Goal: Use online tool/utility: Utilize a website feature to perform a specific function

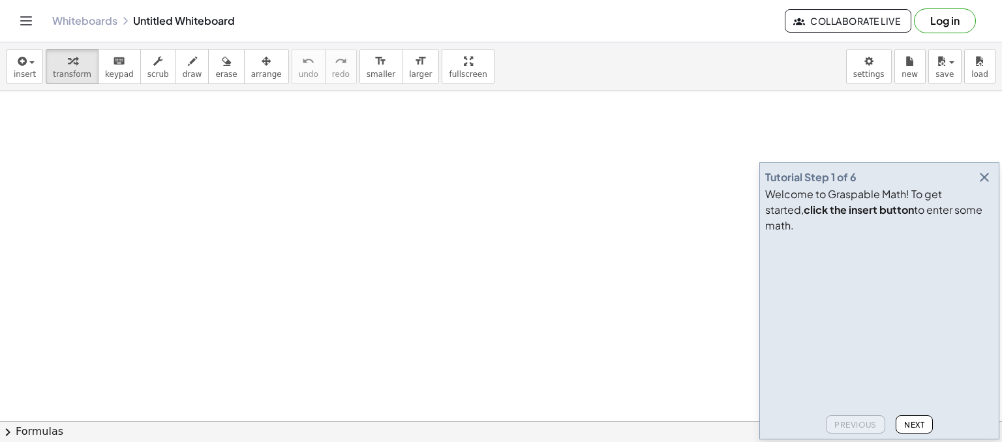
click at [984, 185] on icon "button" at bounding box center [985, 178] width 16 height 16
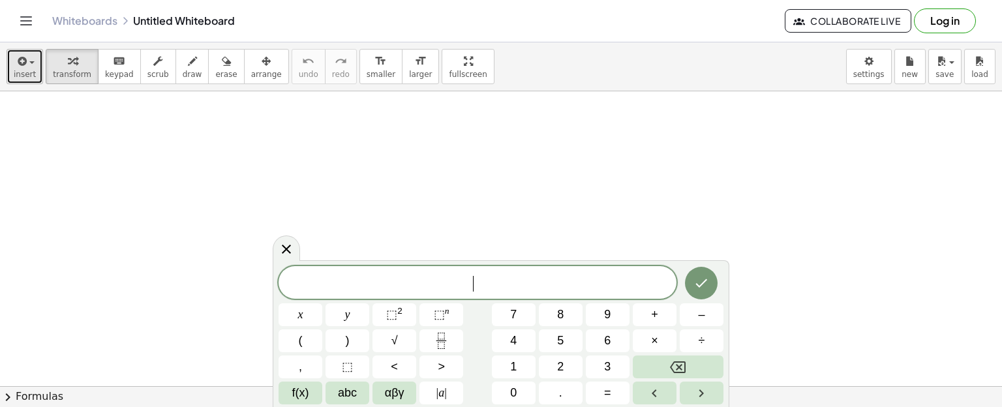
click at [16, 68] on icon "button" at bounding box center [21, 61] width 12 height 16
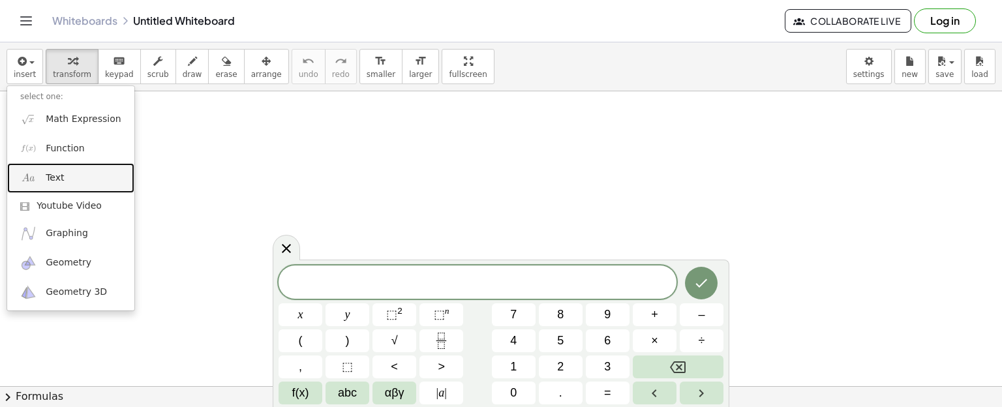
click at [44, 182] on link "Text" at bounding box center [70, 177] width 127 height 29
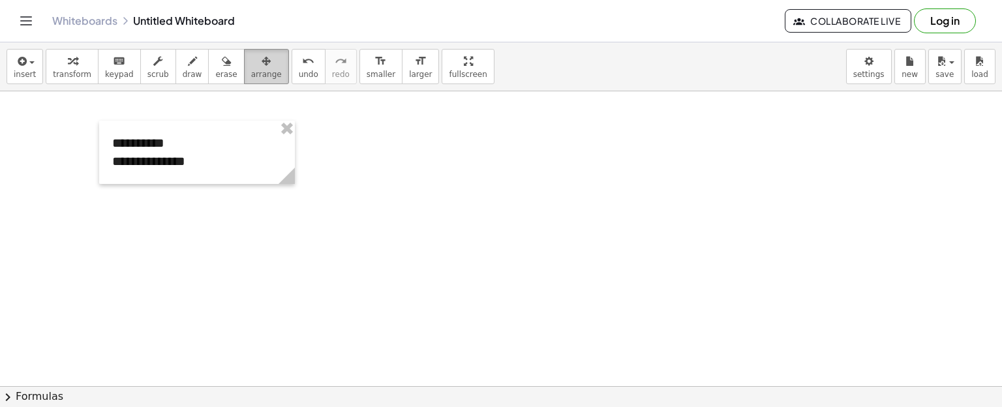
click at [251, 78] on span "arrange" at bounding box center [266, 74] width 31 height 9
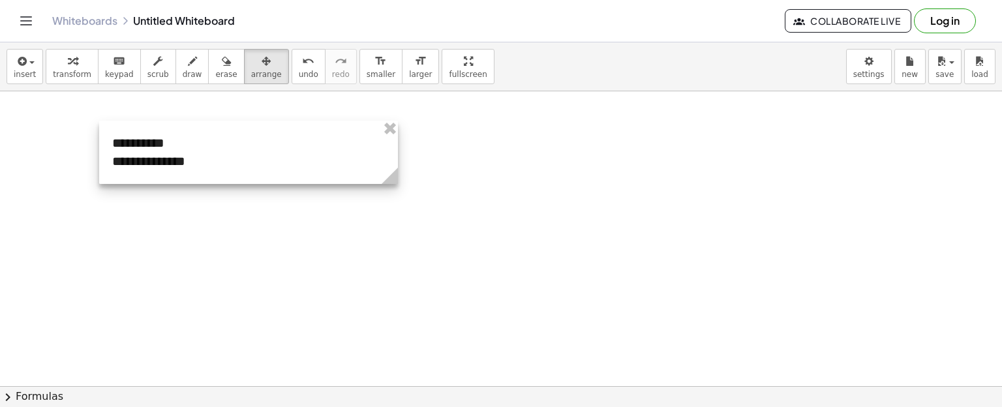
drag, startPoint x: 290, startPoint y: 177, endPoint x: 399, endPoint y: 202, distance: 111.6
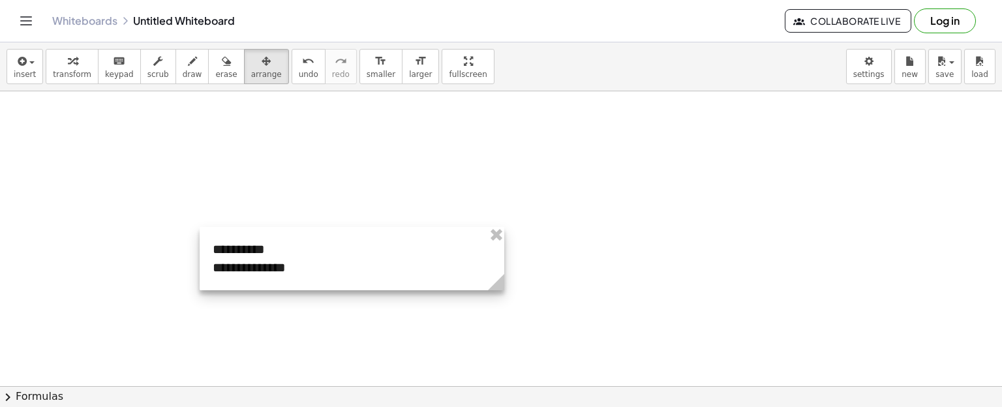
drag, startPoint x: 311, startPoint y: 130, endPoint x: 411, endPoint y: 237, distance: 146.3
click at [411, 237] on div at bounding box center [352, 258] width 305 height 63
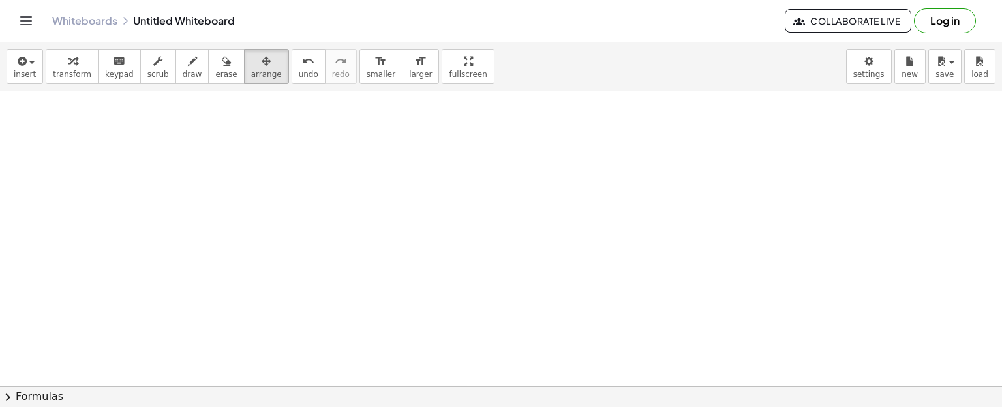
drag, startPoint x: 399, startPoint y: 248, endPoint x: 366, endPoint y: 412, distance: 167.7
click at [366, 407] on html "**********" at bounding box center [501, 203] width 1002 height 407
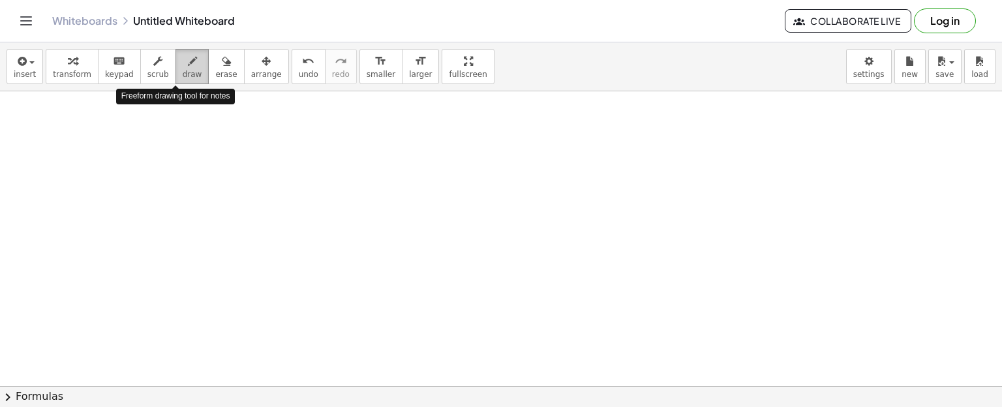
click at [175, 69] on button "draw" at bounding box center [192, 66] width 34 height 35
drag, startPoint x: 168, startPoint y: 130, endPoint x: 157, endPoint y: 152, distance: 24.2
drag, startPoint x: 167, startPoint y: 132, endPoint x: 174, endPoint y: 153, distance: 22.5
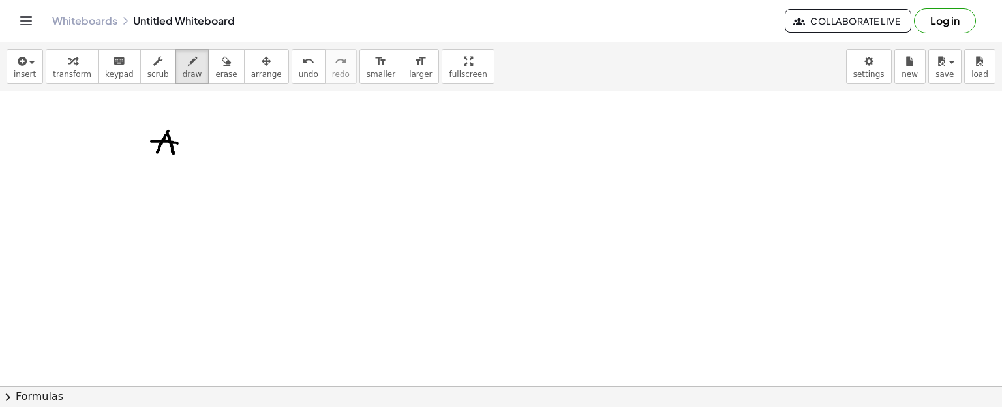
drag, startPoint x: 151, startPoint y: 141, endPoint x: 180, endPoint y: 144, distance: 28.8
drag, startPoint x: 240, startPoint y: 134, endPoint x: 240, endPoint y: 155, distance: 21.5
drag, startPoint x: 237, startPoint y: 136, endPoint x: 237, endPoint y: 169, distance: 32.6
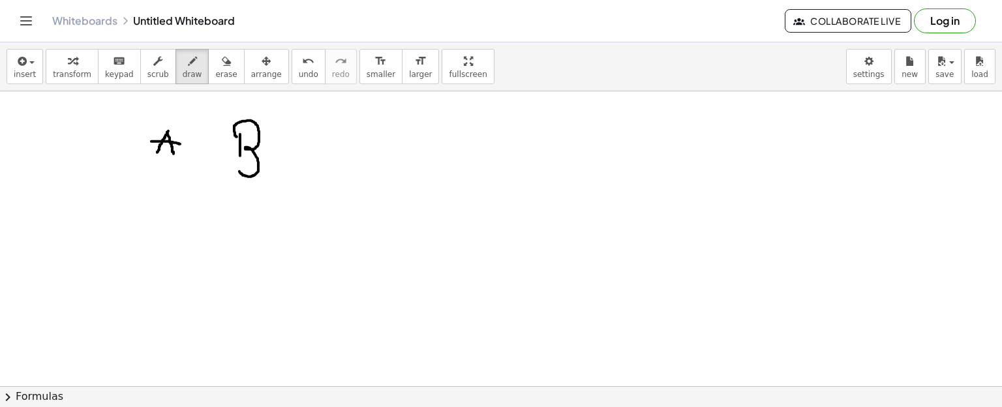
drag, startPoint x: 162, startPoint y: 211, endPoint x: 165, endPoint y: 239, distance: 28.2
drag, startPoint x: 244, startPoint y: 205, endPoint x: 224, endPoint y: 232, distance: 33.1
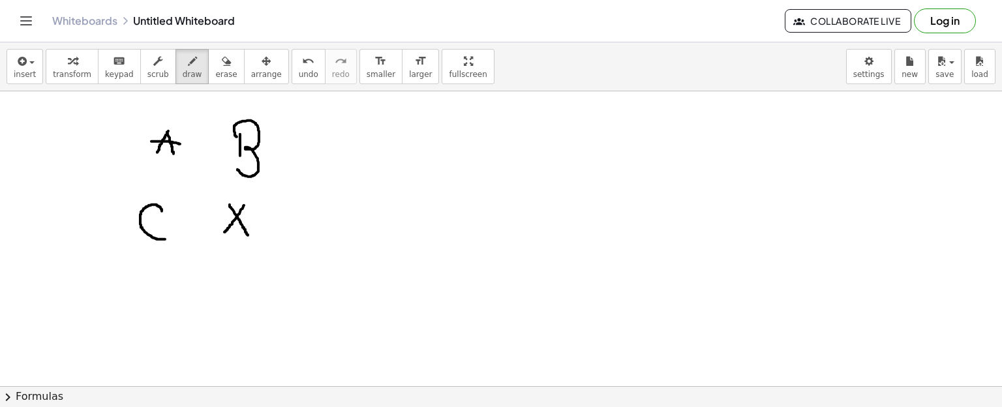
drag, startPoint x: 230, startPoint y: 204, endPoint x: 248, endPoint y: 235, distance: 35.7
drag, startPoint x: 182, startPoint y: 151, endPoint x: 214, endPoint y: 187, distance: 47.6
drag, startPoint x: 204, startPoint y: 189, endPoint x: 219, endPoint y: 181, distance: 16.6
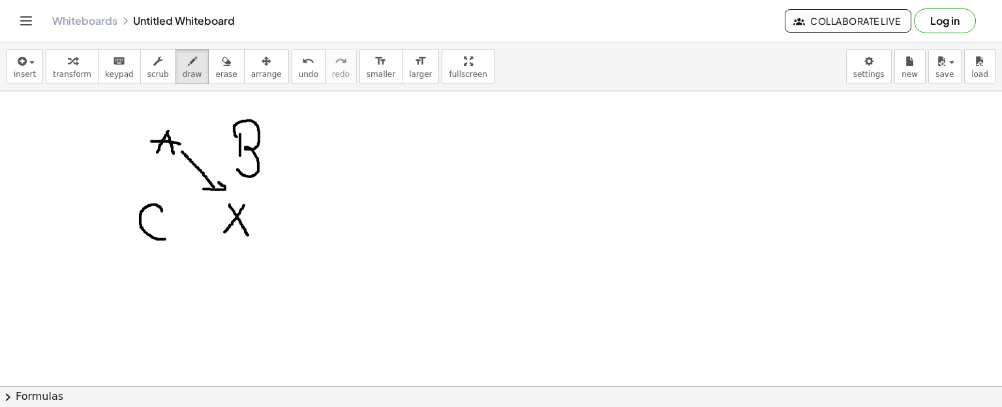
drag, startPoint x: 178, startPoint y: 160, endPoint x: 193, endPoint y: 146, distance: 20.8
drag, startPoint x: 222, startPoint y: 154, endPoint x: 177, endPoint y: 185, distance: 54.8
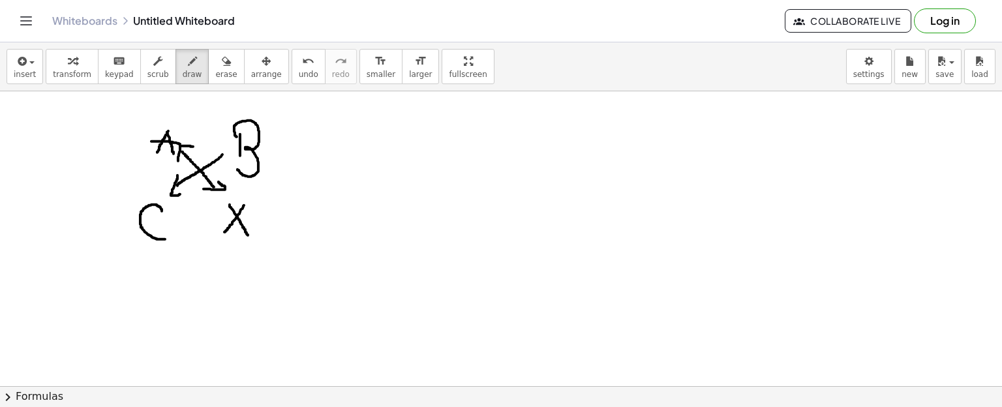
drag, startPoint x: 177, startPoint y: 175, endPoint x: 180, endPoint y: 194, distance: 19.1
drag, startPoint x: 213, startPoint y: 150, endPoint x: 225, endPoint y: 164, distance: 19.0
drag, startPoint x: 290, startPoint y: 177, endPoint x: 301, endPoint y: 177, distance: 11.1
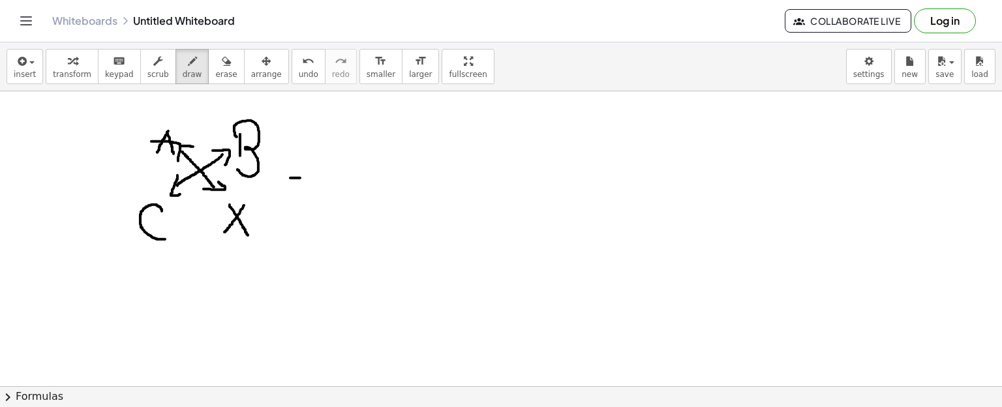
drag, startPoint x: 290, startPoint y: 194, endPoint x: 305, endPoint y: 193, distance: 15.0
drag, startPoint x: 365, startPoint y: 166, endPoint x: 347, endPoint y: 191, distance: 30.4
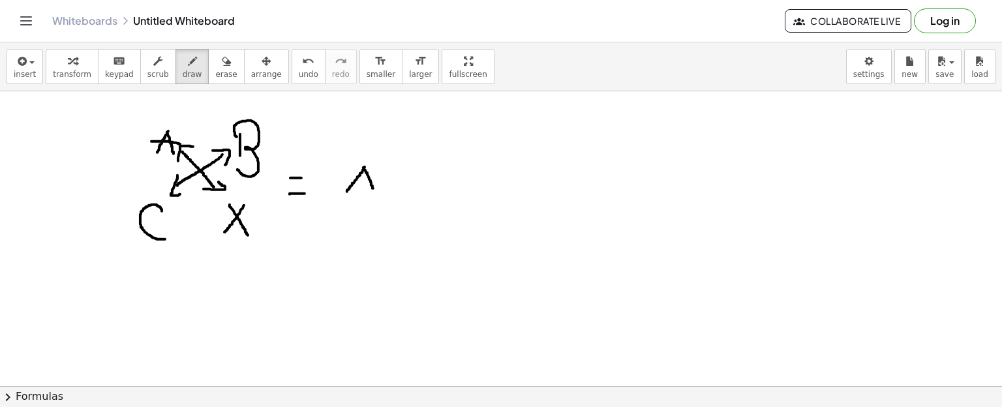
drag, startPoint x: 363, startPoint y: 167, endPoint x: 373, endPoint y: 189, distance: 23.6
drag, startPoint x: 347, startPoint y: 183, endPoint x: 378, endPoint y: 183, distance: 31.3
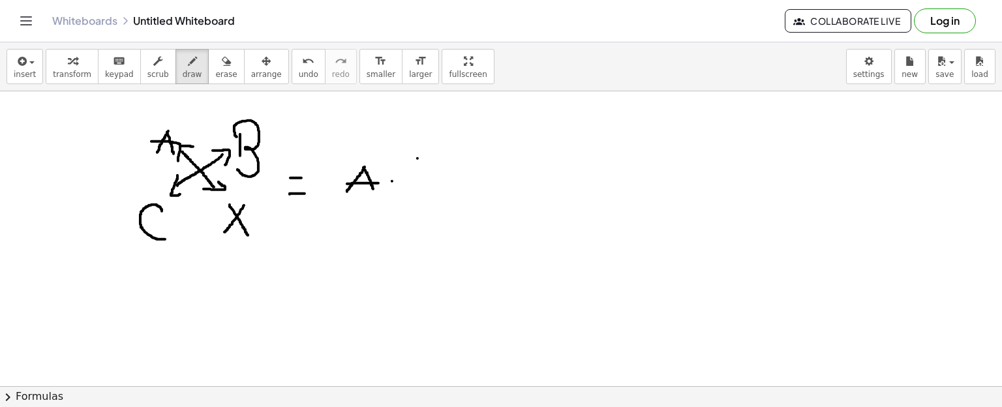
drag, startPoint x: 431, startPoint y: 175, endPoint x: 413, endPoint y: 192, distance: 24.5
drag, startPoint x: 417, startPoint y: 173, endPoint x: 431, endPoint y: 196, distance: 26.3
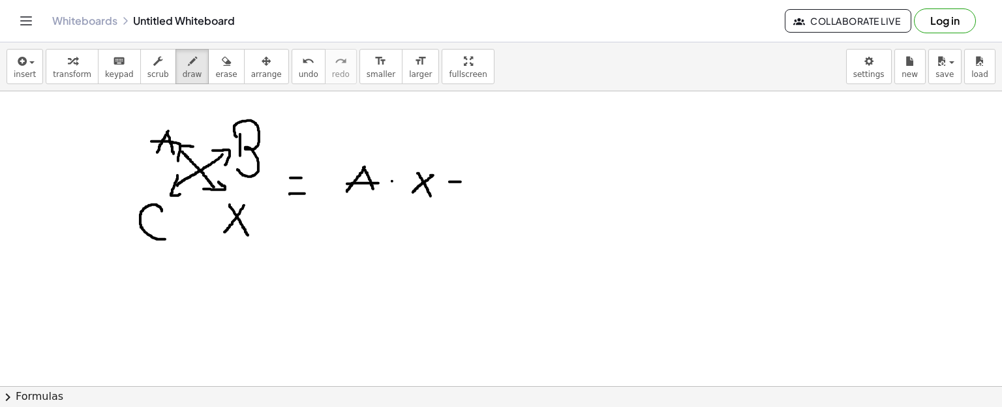
drag, startPoint x: 449, startPoint y: 181, endPoint x: 462, endPoint y: 181, distance: 12.4
drag, startPoint x: 449, startPoint y: 190, endPoint x: 463, endPoint y: 190, distance: 13.7
drag, startPoint x: 494, startPoint y: 175, endPoint x: 494, endPoint y: 196, distance: 20.2
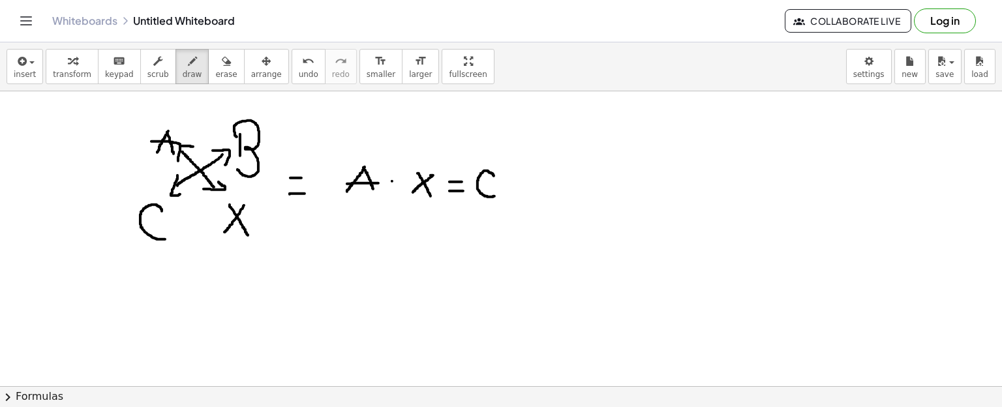
drag, startPoint x: 532, startPoint y: 169, endPoint x: 532, endPoint y: 190, distance: 21.5
drag, startPoint x: 530, startPoint y: 175, endPoint x: 532, endPoint y: 200, distance: 25.6
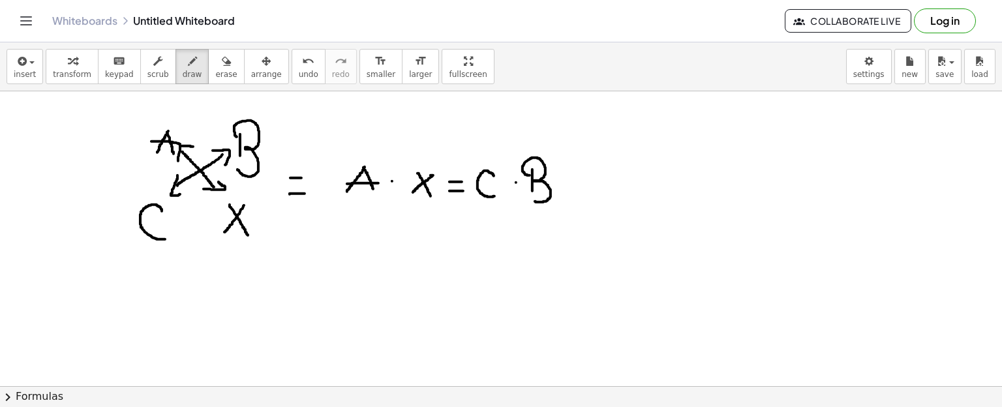
drag, startPoint x: 373, startPoint y: 269, endPoint x: 350, endPoint y: 292, distance: 33.2
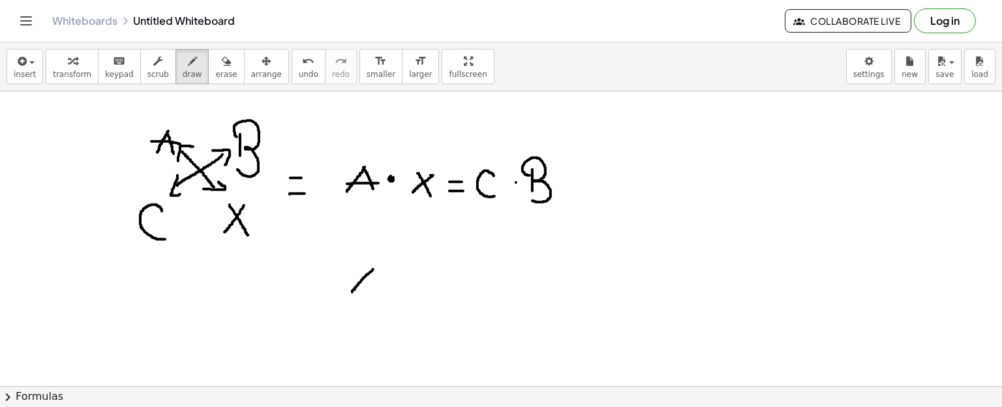
drag, startPoint x: 355, startPoint y: 274, endPoint x: 382, endPoint y: 290, distance: 31.3
drag, startPoint x: 410, startPoint y: 271, endPoint x: 423, endPoint y: 269, distance: 12.5
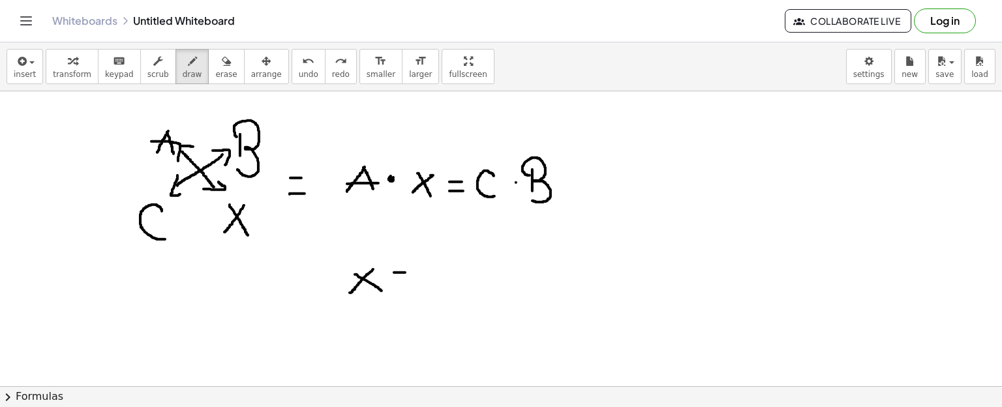
drag, startPoint x: 394, startPoint y: 272, endPoint x: 412, endPoint y: 272, distance: 18.3
drag, startPoint x: 394, startPoint y: 284, endPoint x: 414, endPoint y: 284, distance: 19.6
drag, startPoint x: 438, startPoint y: 275, endPoint x: 506, endPoint y: 275, distance: 67.8
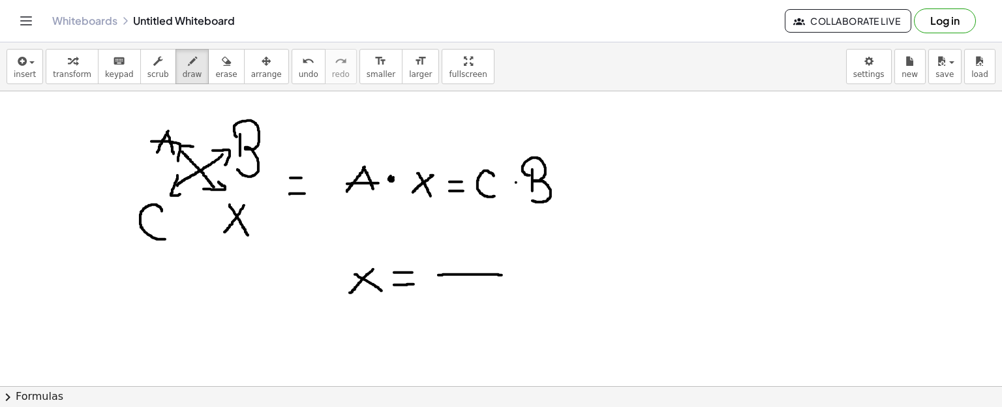
drag, startPoint x: 453, startPoint y: 251, endPoint x: 457, endPoint y: 269, distance: 18.0
drag, startPoint x: 483, startPoint y: 251, endPoint x: 486, endPoint y: 267, distance: 16.5
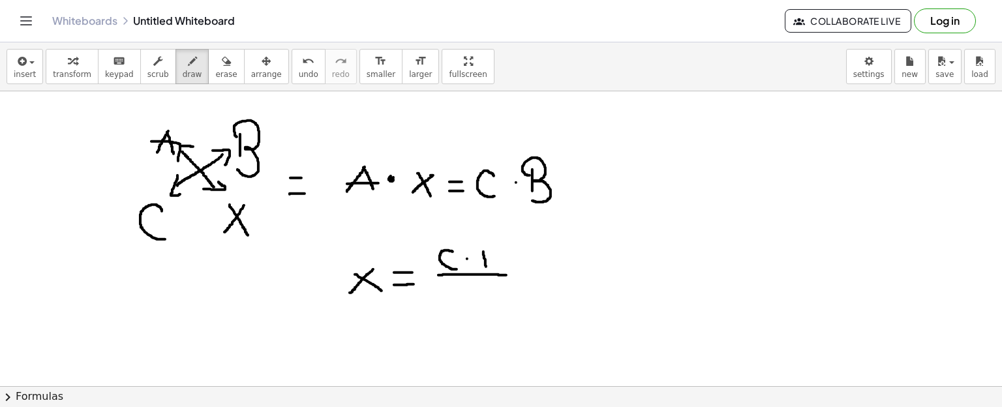
drag, startPoint x: 480, startPoint y: 256, endPoint x: 484, endPoint y: 271, distance: 15.5
drag, startPoint x: 470, startPoint y: 284, endPoint x: 455, endPoint y: 310, distance: 29.5
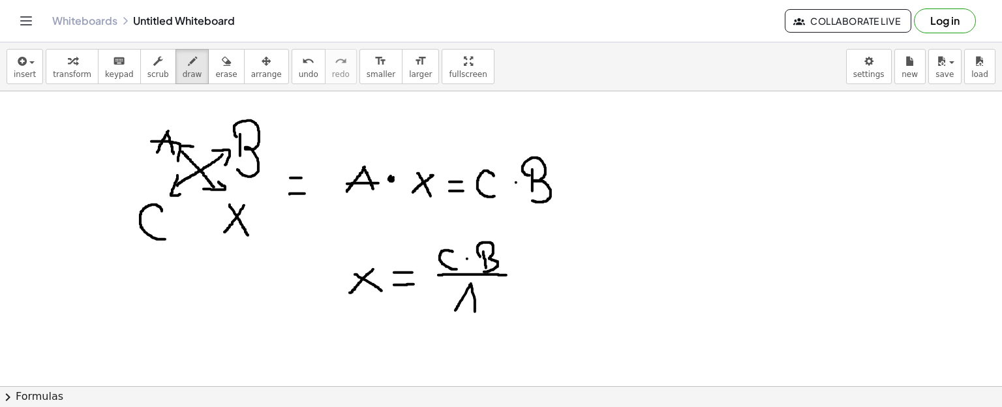
drag, startPoint x: 471, startPoint y: 283, endPoint x: 475, endPoint y: 312, distance: 29.0
drag, startPoint x: 459, startPoint y: 297, endPoint x: 478, endPoint y: 295, distance: 18.4
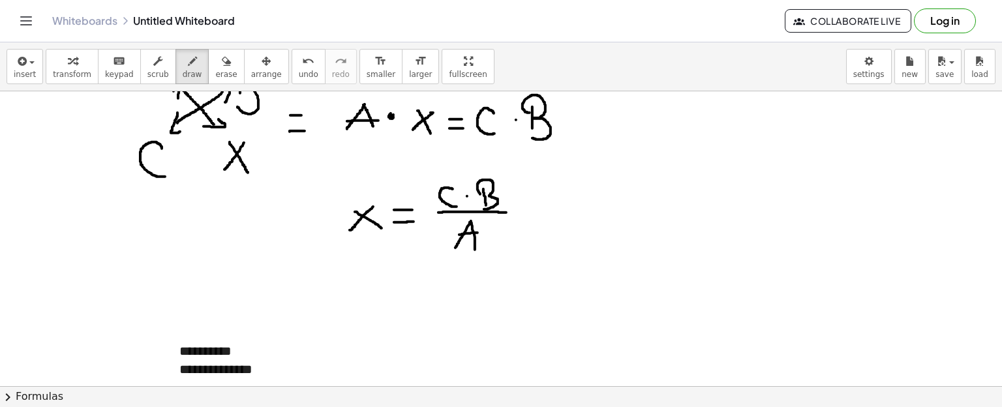
scroll to position [65, 0]
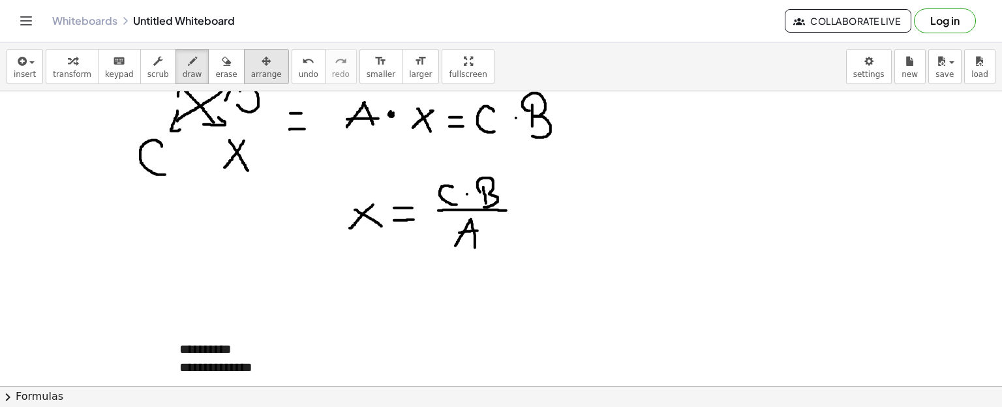
click at [262, 68] on icon "button" at bounding box center [266, 61] width 9 height 16
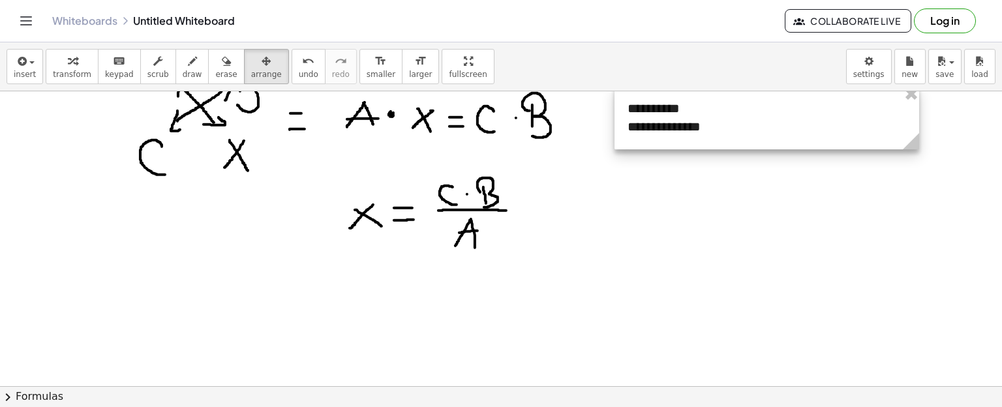
drag, startPoint x: 230, startPoint y: 359, endPoint x: 678, endPoint y: 118, distance: 508.4
click at [678, 118] on div at bounding box center [766, 117] width 305 height 63
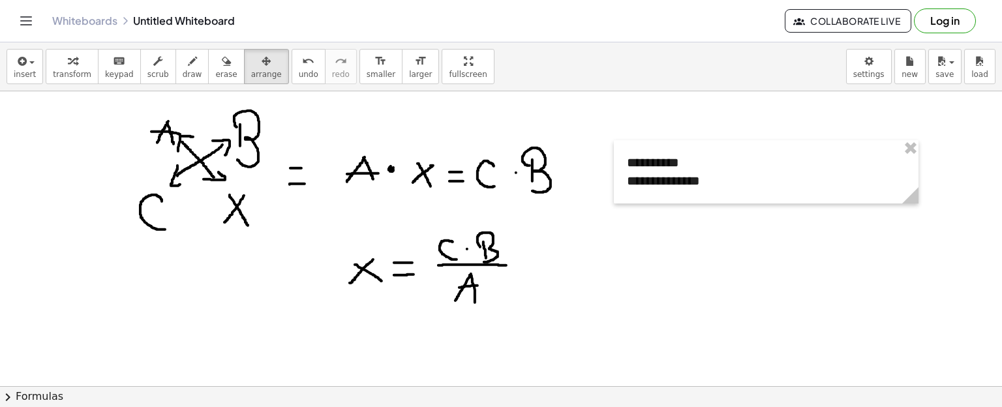
scroll to position [0, 0]
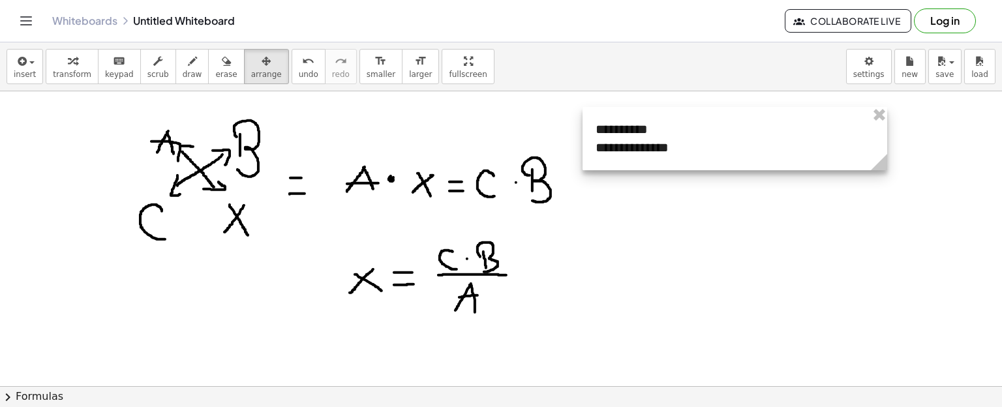
drag, startPoint x: 753, startPoint y: 179, endPoint x: 722, endPoint y: 136, distance: 53.2
click at [722, 136] on div at bounding box center [735, 138] width 305 height 63
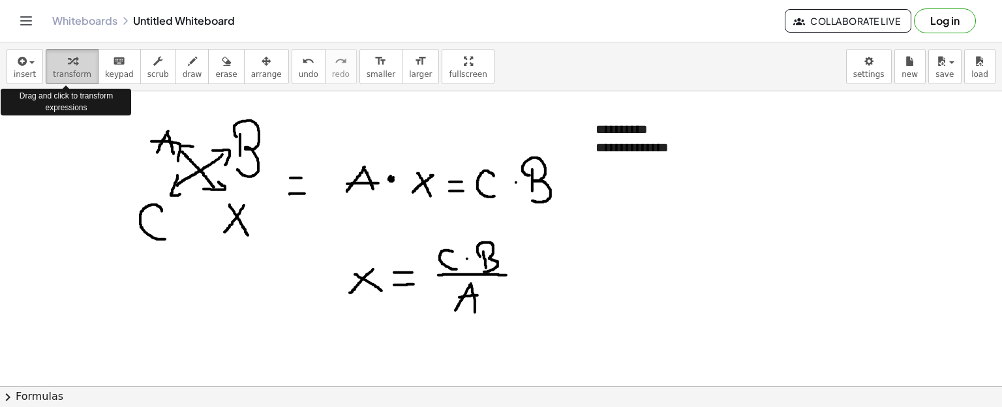
click at [53, 70] on span "transform" at bounding box center [72, 74] width 38 height 9
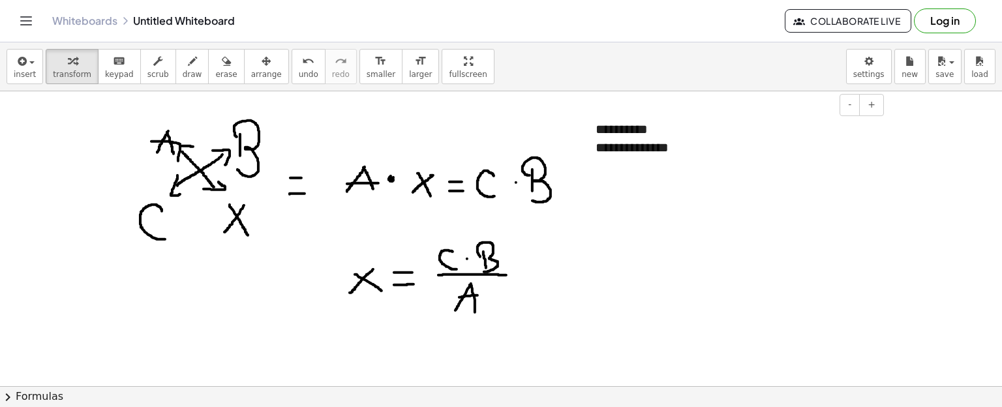
click at [708, 149] on div "**********" at bounding box center [735, 138] width 305 height 63
click at [715, 185] on div at bounding box center [735, 184] width 279 height 19
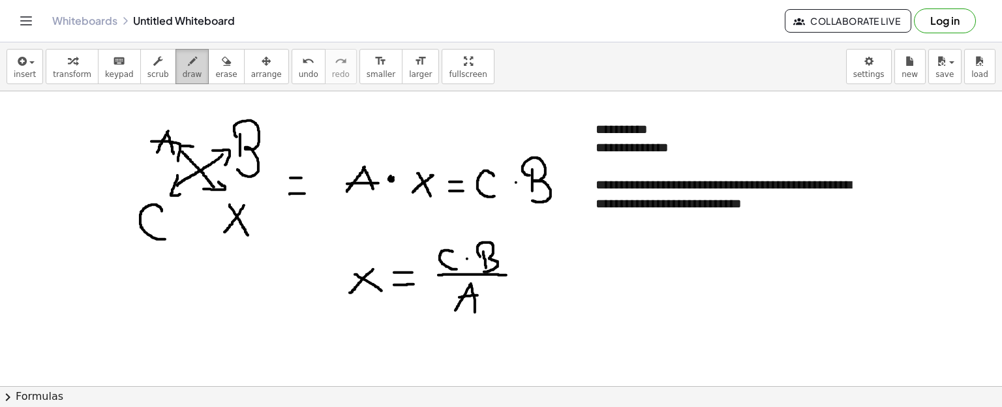
click at [183, 75] on span "draw" at bounding box center [193, 74] width 20 height 9
drag, startPoint x: 663, startPoint y: 212, endPoint x: 680, endPoint y: 211, distance: 17.6
drag, startPoint x: 753, startPoint y: 188, endPoint x: 789, endPoint y: 188, distance: 36.5
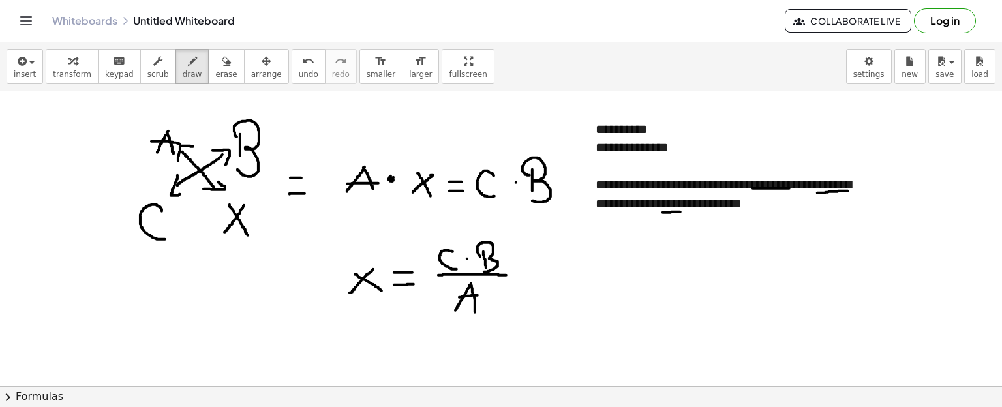
drag, startPoint x: 817, startPoint y: 192, endPoint x: 851, endPoint y: 190, distance: 33.3
drag, startPoint x: 630, startPoint y: 228, endPoint x: 599, endPoint y: 230, distance: 31.4
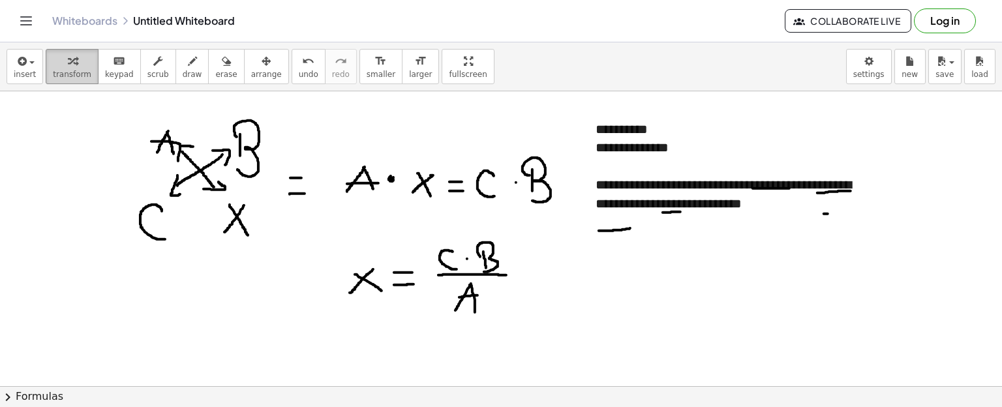
click at [46, 65] on button "transform" at bounding box center [72, 66] width 53 height 35
click at [661, 243] on div at bounding box center [735, 241] width 279 height 19
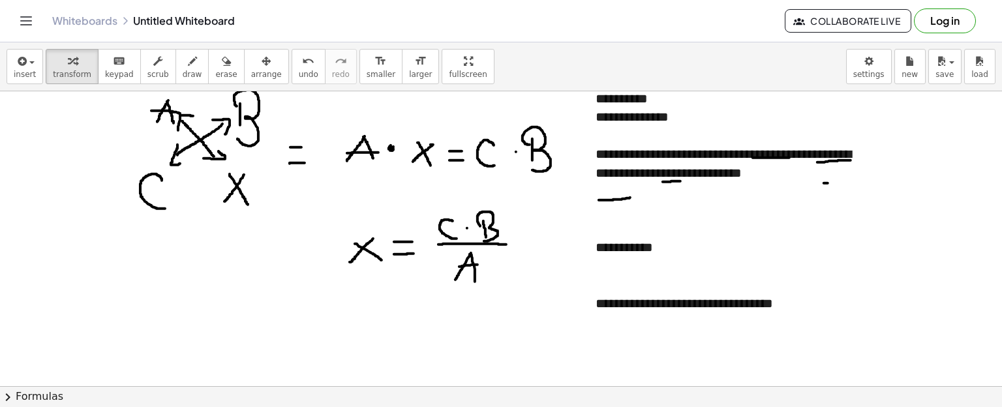
scroll to position [50, 0]
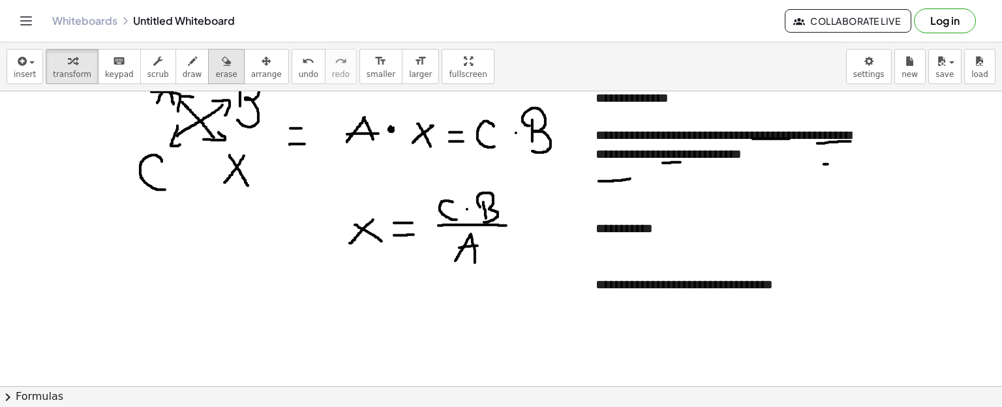
click at [215, 70] on span "erase" at bounding box center [226, 74] width 22 height 9
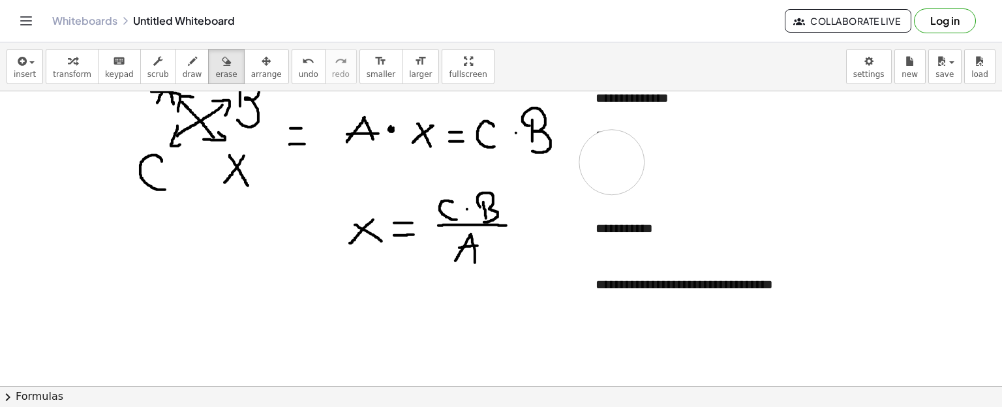
drag, startPoint x: 627, startPoint y: 159, endPoint x: 608, endPoint y: 162, distance: 19.1
click at [608, 162] on div at bounding box center [501, 414] width 1002 height 745
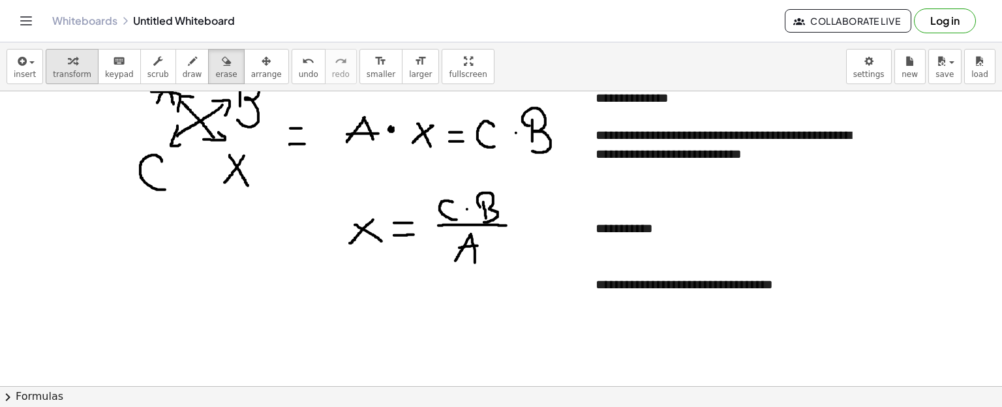
click at [73, 68] on button "transform" at bounding box center [72, 66] width 53 height 35
click at [629, 321] on div at bounding box center [735, 321] width 279 height 19
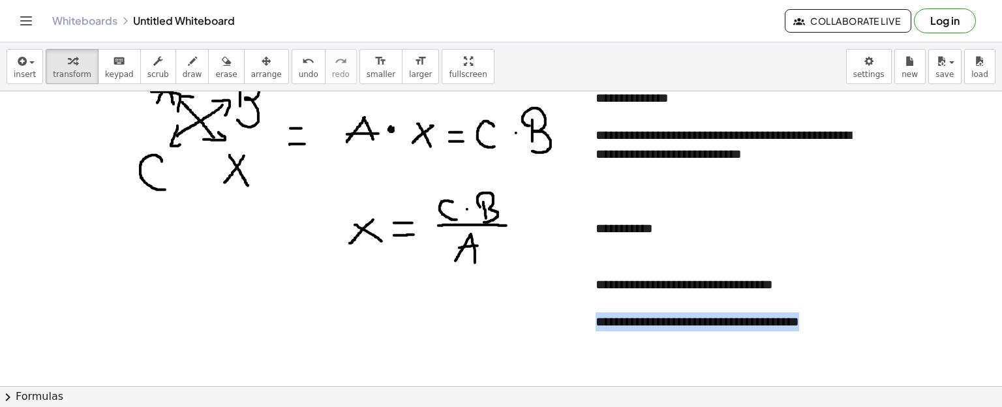
drag, startPoint x: 613, startPoint y: 321, endPoint x: 772, endPoint y: 322, distance: 159.2
click at [772, 322] on div "**********" at bounding box center [735, 321] width 279 height 19
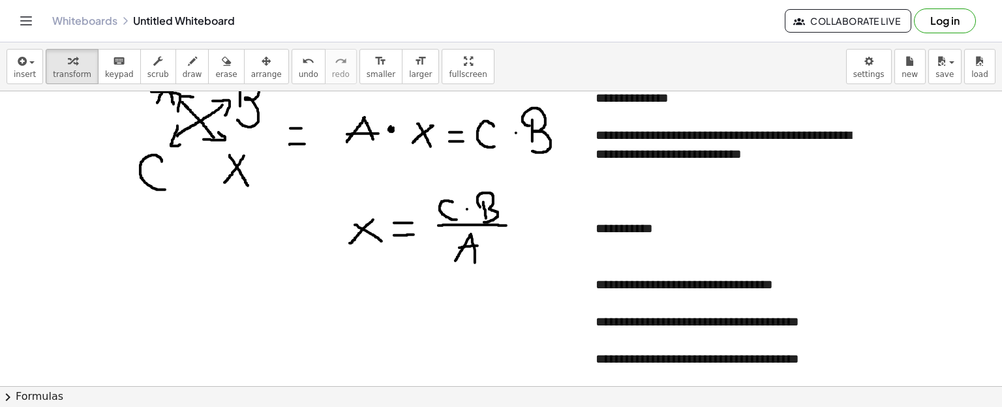
drag, startPoint x: 483, startPoint y: 264, endPoint x: 406, endPoint y: 207, distance: 95.6
click at [406, 207] on div at bounding box center [501, 414] width 1002 height 745
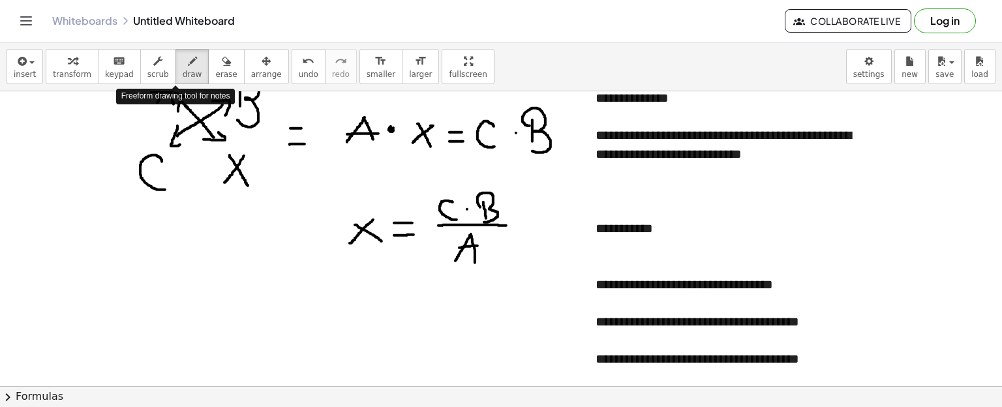
drag, startPoint x: 115, startPoint y: 198, endPoint x: 87, endPoint y: 275, distance: 81.1
click at [87, 275] on div "**********" at bounding box center [501, 224] width 1002 height 365
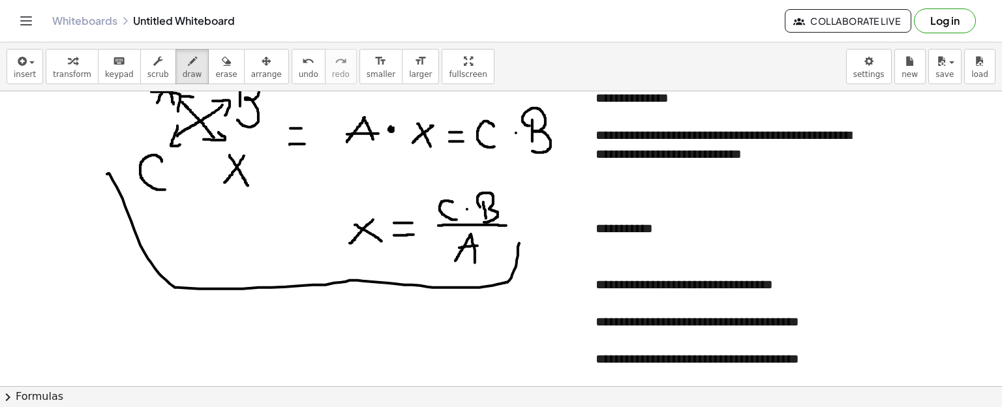
drag, startPoint x: 107, startPoint y: 174, endPoint x: 519, endPoint y: 243, distance: 418.0
click at [519, 243] on div at bounding box center [501, 414] width 1002 height 745
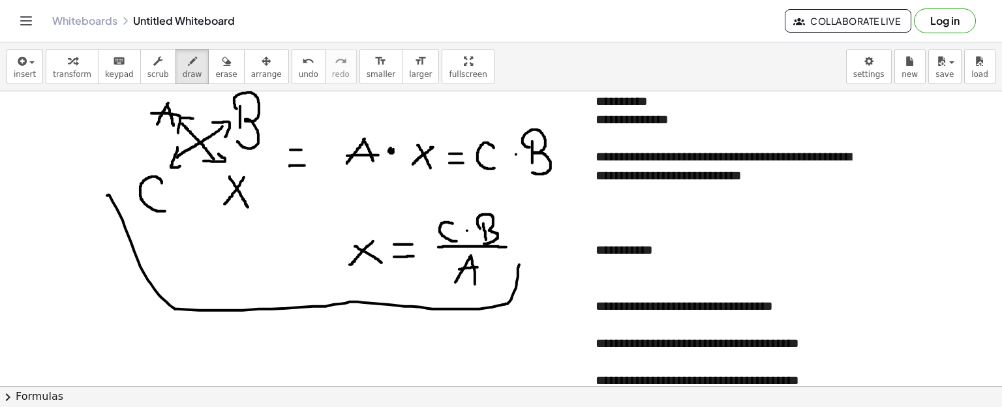
scroll to position [25, 0]
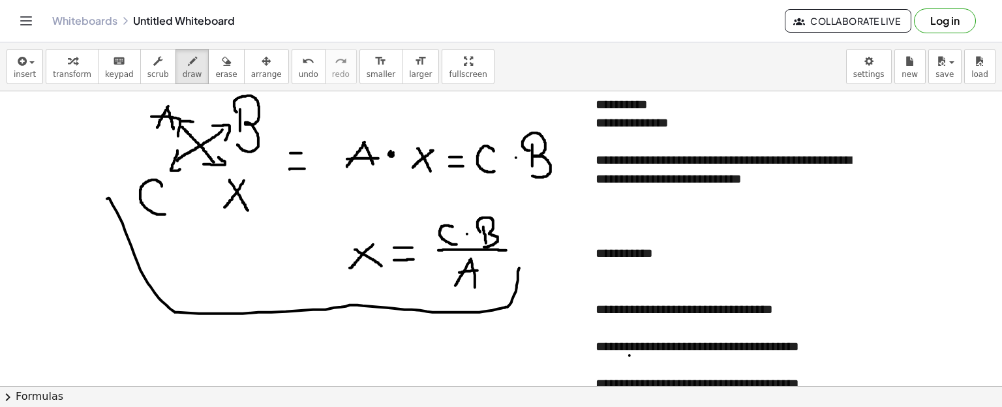
click at [767, 387] on button "chevron_right Formulas" at bounding box center [501, 396] width 1002 height 21
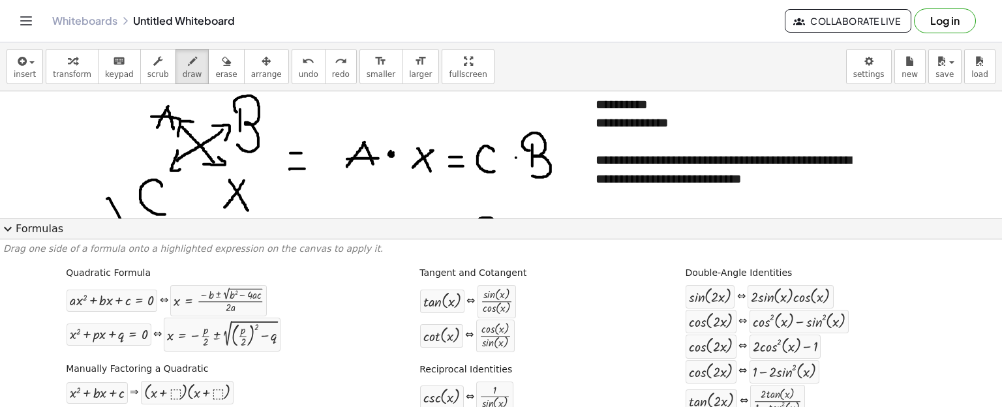
click at [26, 228] on button "expand_more Formulas" at bounding box center [501, 229] width 1002 height 21
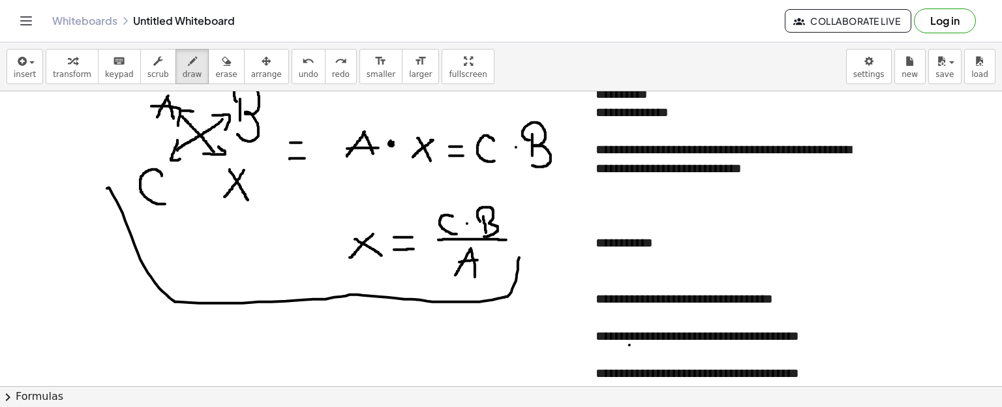
scroll to position [34, 0]
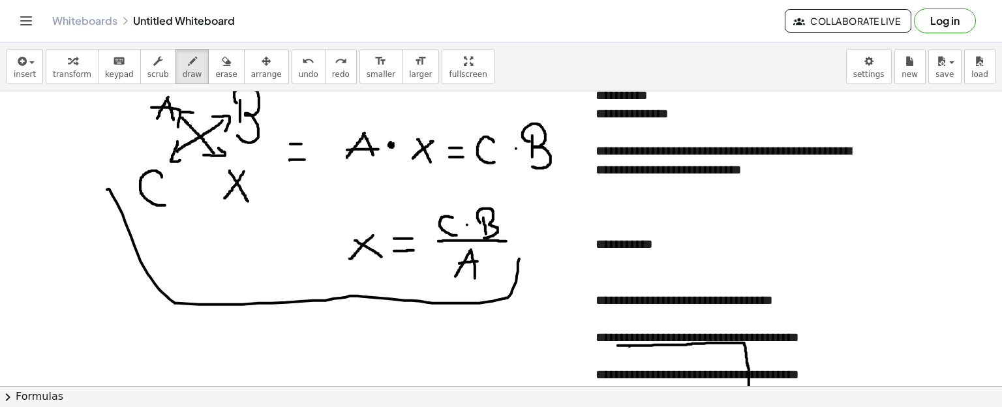
drag, startPoint x: 618, startPoint y: 345, endPoint x: 762, endPoint y: 388, distance: 150.5
click at [762, 388] on div "**********" at bounding box center [501, 224] width 1002 height 365
drag, startPoint x: 623, startPoint y: 371, endPoint x: 465, endPoint y: 438, distance: 171.6
click at [465, 407] on html "**********" at bounding box center [501, 203] width 1002 height 407
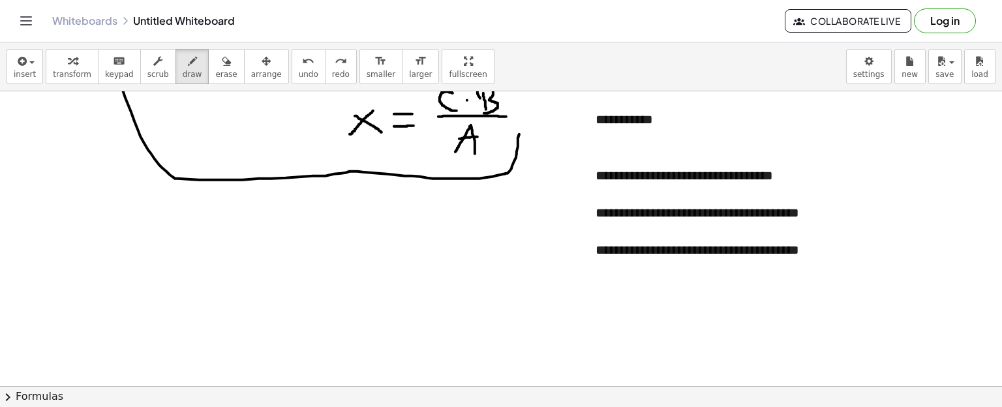
scroll to position [159, 0]
drag, startPoint x: 806, startPoint y: 250, endPoint x: 803, endPoint y: 204, distance: 46.4
click at [803, 204] on div at bounding box center [501, 304] width 1002 height 745
drag, startPoint x: 795, startPoint y: 206, endPoint x: 811, endPoint y: 199, distance: 18.4
click at [811, 199] on div at bounding box center [501, 304] width 1002 height 745
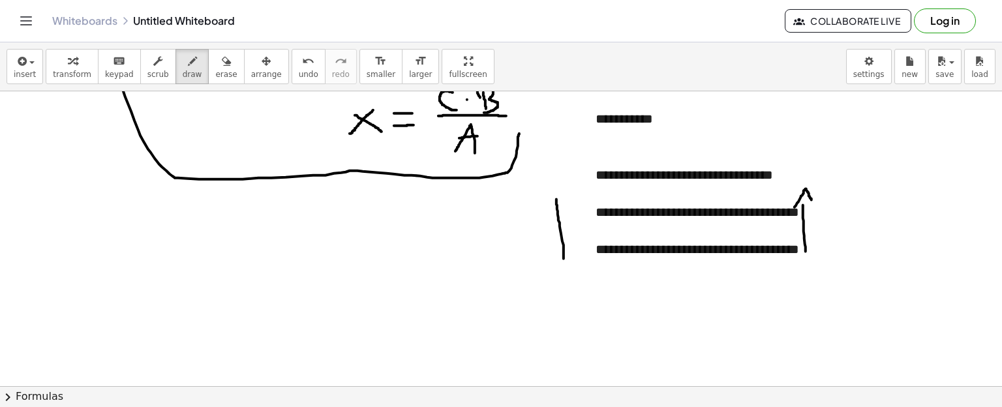
drag, startPoint x: 564, startPoint y: 258, endPoint x: 556, endPoint y: 198, distance: 59.8
click at [556, 198] on div at bounding box center [501, 304] width 1002 height 745
drag, startPoint x: 550, startPoint y: 207, endPoint x: 567, endPoint y: 189, distance: 24.9
click at [567, 189] on div at bounding box center [501, 304] width 1002 height 745
drag, startPoint x: 840, startPoint y: 204, endPoint x: 843, endPoint y: 247, distance: 43.2
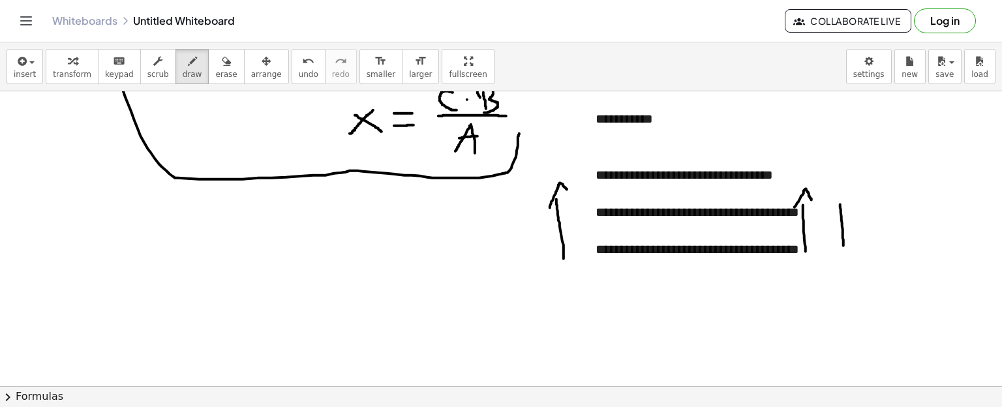
click at [843, 247] on div at bounding box center [501, 304] width 1002 height 745
drag, startPoint x: 832, startPoint y: 239, endPoint x: 858, endPoint y: 237, distance: 26.2
click at [858, 237] on div at bounding box center [501, 304] width 1002 height 745
drag, startPoint x: 507, startPoint y: 194, endPoint x: 507, endPoint y: 232, distance: 37.8
click at [507, 232] on div at bounding box center [501, 304] width 1002 height 745
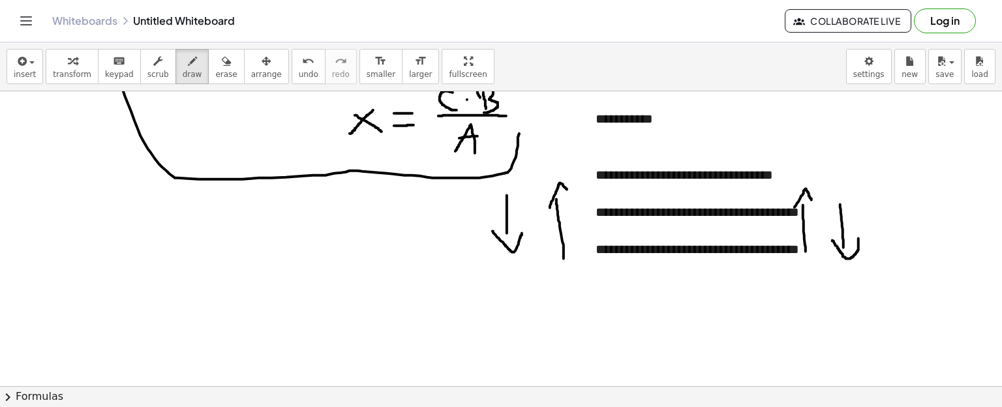
drag, startPoint x: 493, startPoint y: 230, endPoint x: 522, endPoint y: 232, distance: 29.4
click at [522, 232] on div at bounding box center [501, 304] width 1002 height 745
drag, startPoint x: 588, startPoint y: 188, endPoint x: 665, endPoint y: 189, distance: 77.0
click at [665, 189] on div at bounding box center [501, 304] width 1002 height 745
drag, startPoint x: 740, startPoint y: 185, endPoint x: 783, endPoint y: 186, distance: 43.1
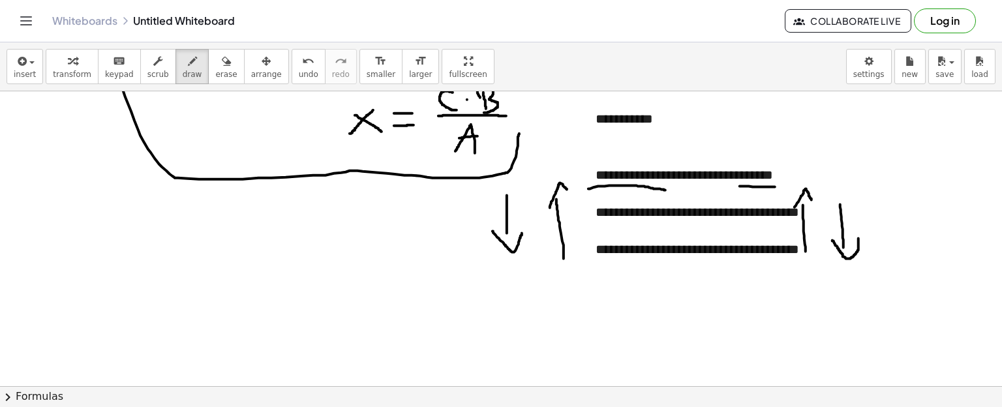
click at [783, 186] on div at bounding box center [501, 304] width 1002 height 745
drag, startPoint x: 643, startPoint y: 213, endPoint x: 757, endPoint y: 249, distance: 119.5
click at [757, 249] on div at bounding box center [501, 304] width 1002 height 745
drag, startPoint x: 757, startPoint y: 214, endPoint x: 637, endPoint y: 260, distance: 128.4
click at [637, 260] on div at bounding box center [501, 304] width 1002 height 745
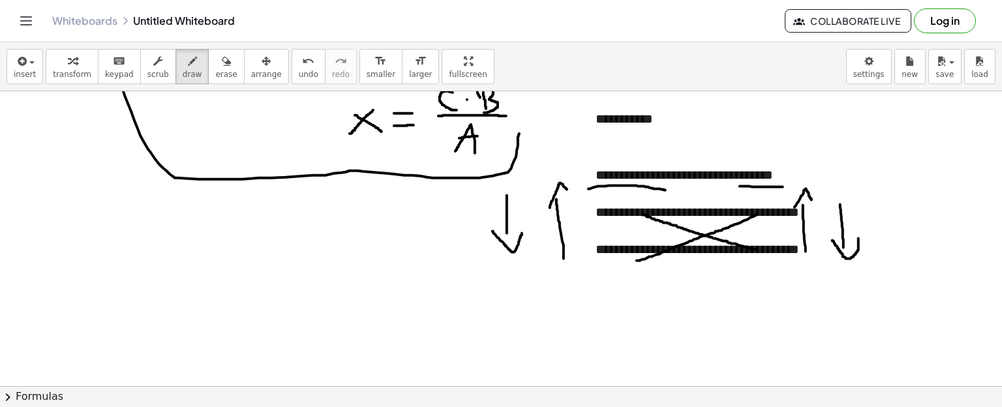
click at [39, 232] on div "**********" at bounding box center [501, 224] width 1002 height 365
click at [779, 256] on div "**********" at bounding box center [735, 249] width 279 height 19
click at [388, 247] on div at bounding box center [501, 304] width 1002 height 745
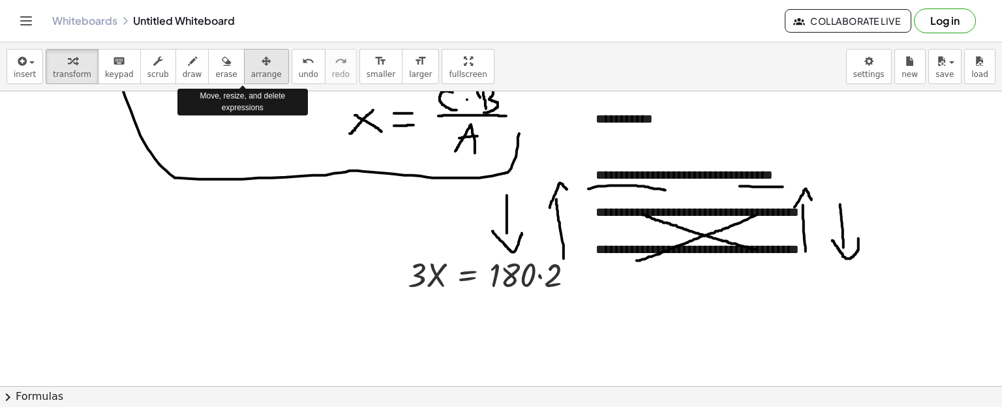
click at [262, 57] on icon "button" at bounding box center [266, 61] width 9 height 16
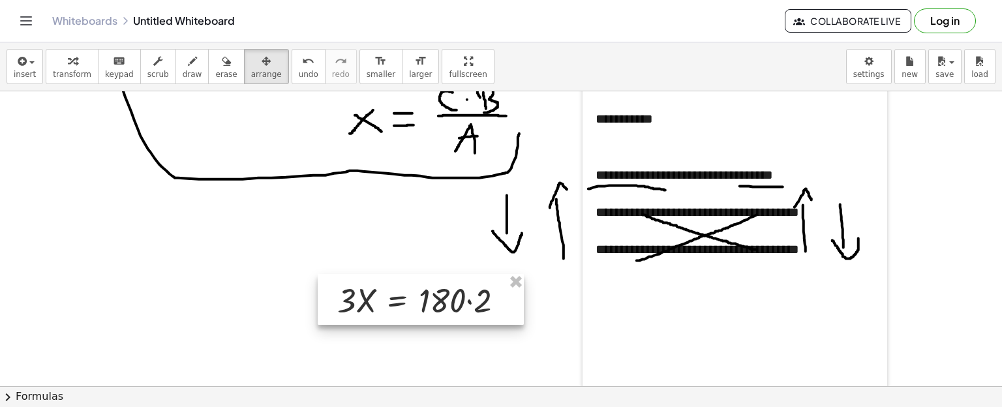
drag, startPoint x: 451, startPoint y: 264, endPoint x: 380, endPoint y: 290, distance: 74.9
click at [380, 290] on div at bounding box center [421, 299] width 206 height 51
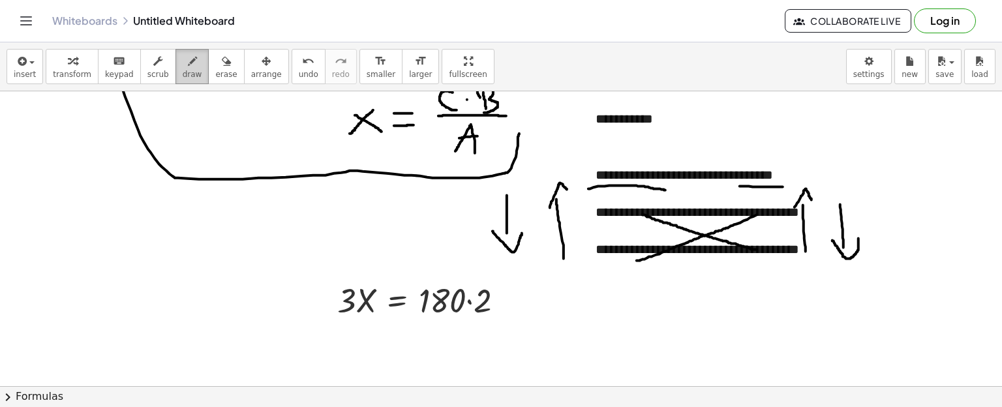
click at [183, 73] on span "draw" at bounding box center [193, 74] width 20 height 9
click at [357, 299] on div at bounding box center [501, 304] width 1002 height 745
click at [82, 57] on div "button" at bounding box center [72, 61] width 38 height 16
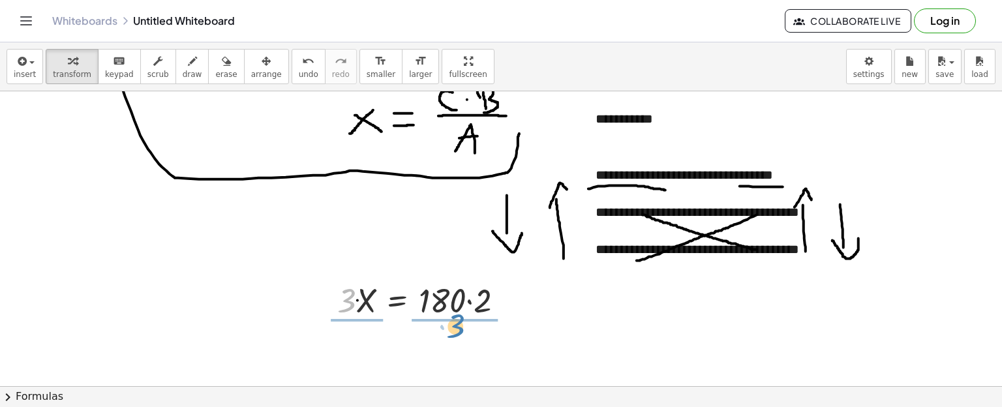
drag, startPoint x: 348, startPoint y: 305, endPoint x: 457, endPoint y: 331, distance: 112.0
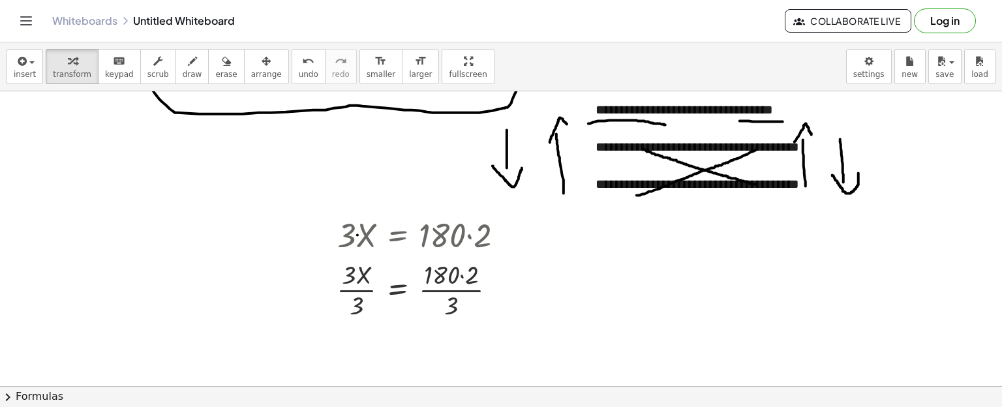
scroll to position [226, 0]
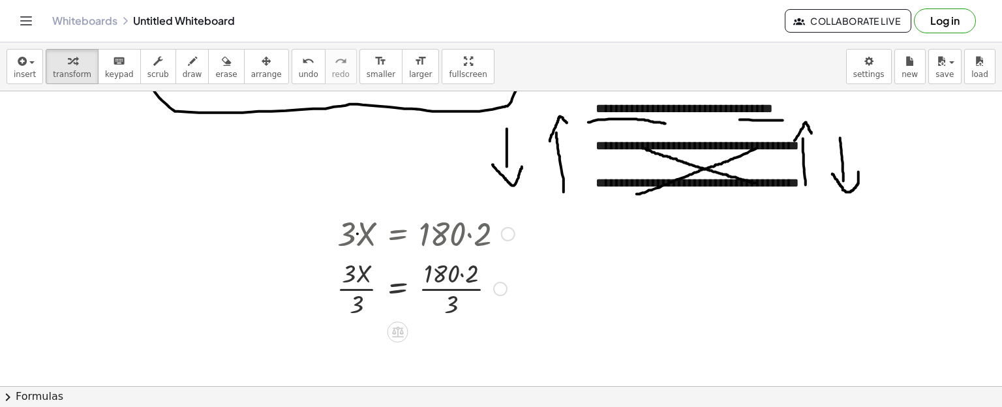
click at [347, 273] on div at bounding box center [425, 287] width 191 height 65
drag, startPoint x: 355, startPoint y: 275, endPoint x: 356, endPoint y: 313, distance: 37.9
click at [463, 274] on div at bounding box center [426, 287] width 190 height 65
click at [449, 283] on div at bounding box center [426, 287] width 190 height 65
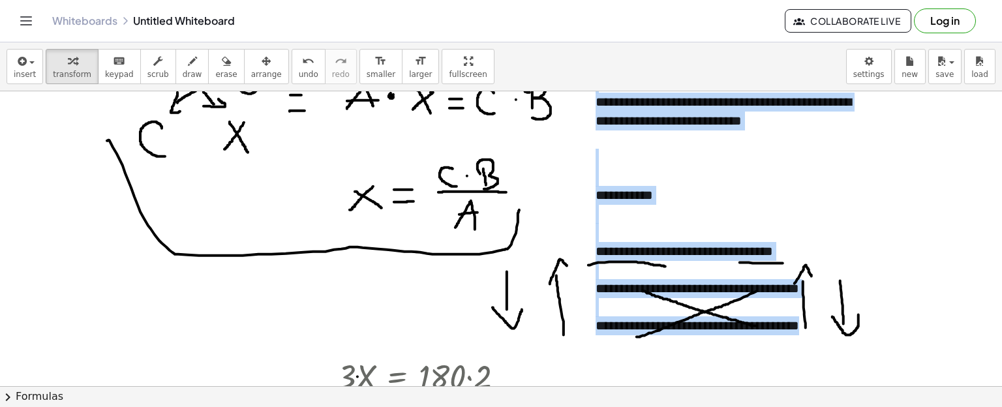
scroll to position [0, 0]
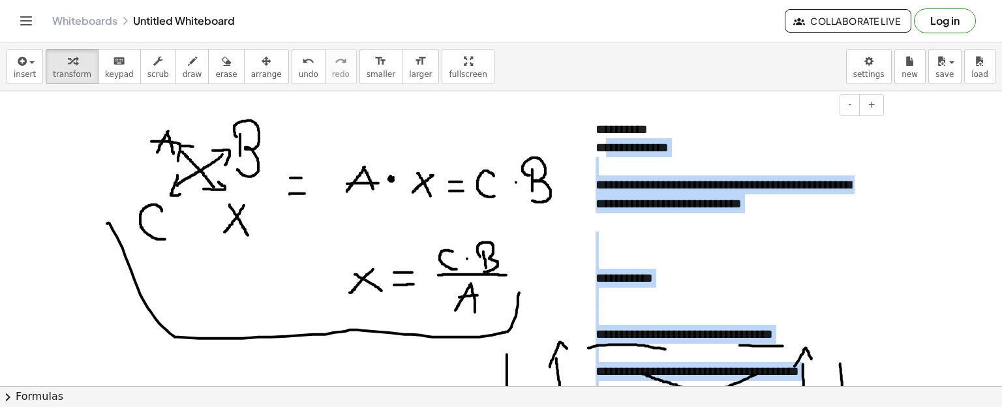
drag, startPoint x: 778, startPoint y: 183, endPoint x: 608, endPoint y: 155, distance: 171.9
click at [608, 155] on div "**********" at bounding box center [735, 381] width 305 height 548
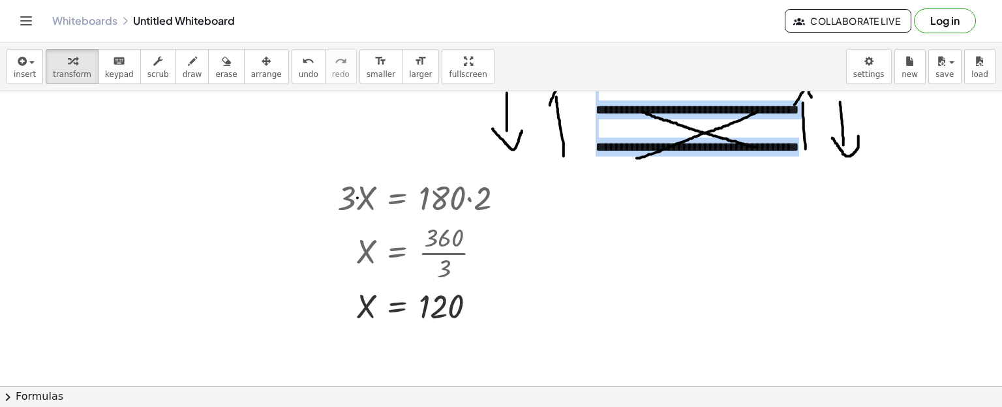
scroll to position [265, 0]
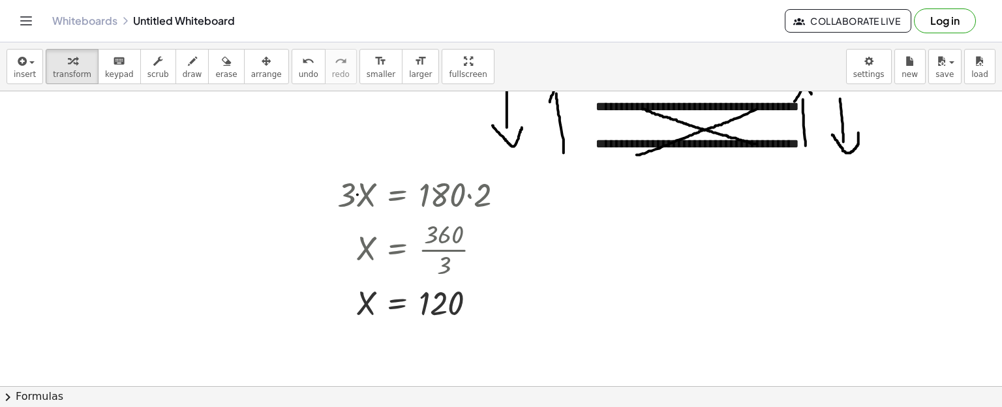
click at [699, 269] on div at bounding box center [735, 274] width 279 height 19
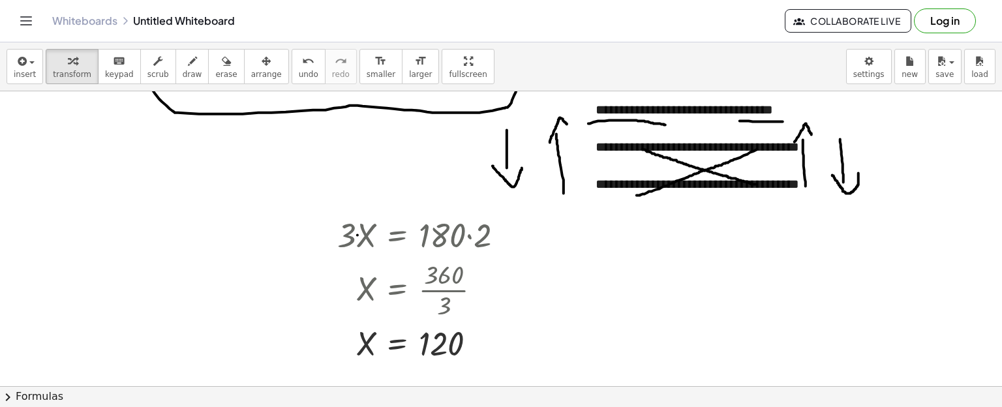
scroll to position [223, 0]
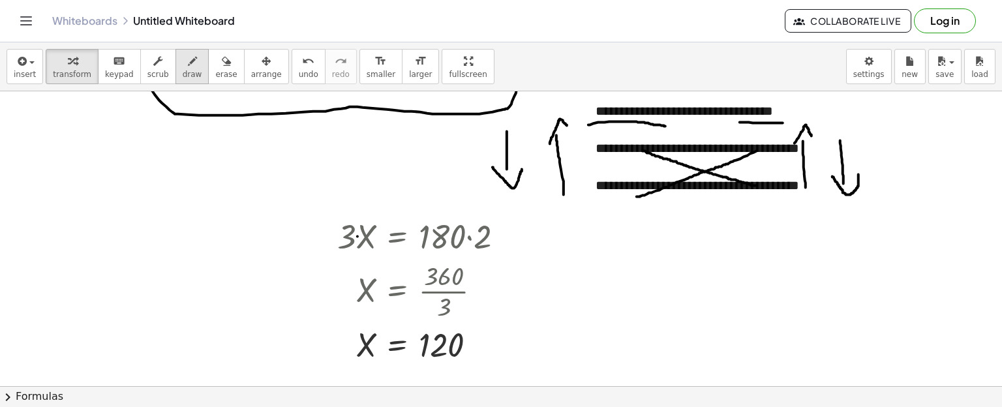
click at [189, 70] on button "draw" at bounding box center [192, 66] width 34 height 35
drag, startPoint x: 620, startPoint y: 203, endPoint x: 785, endPoint y: 203, distance: 165.0
click at [785, 203] on div at bounding box center [501, 240] width 1002 height 745
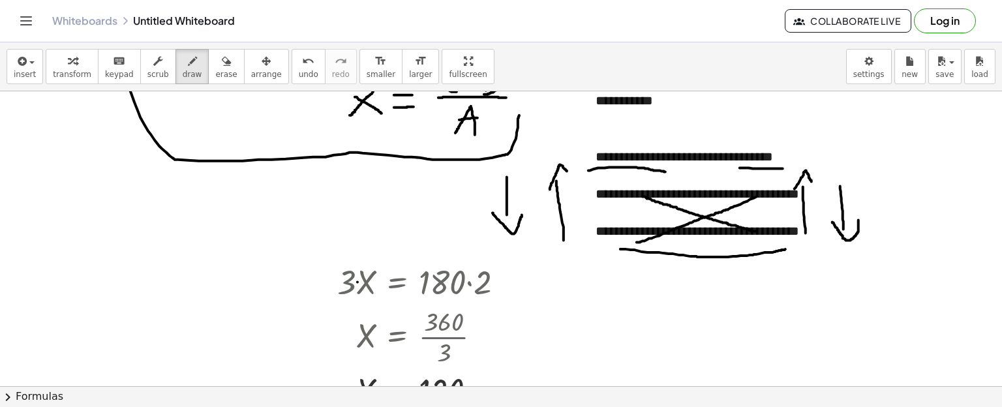
scroll to position [173, 0]
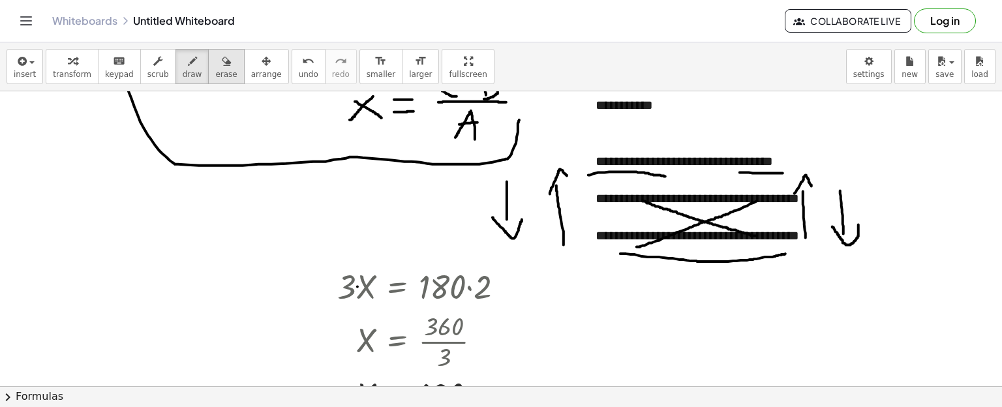
click at [215, 70] on span "erase" at bounding box center [226, 74] width 22 height 9
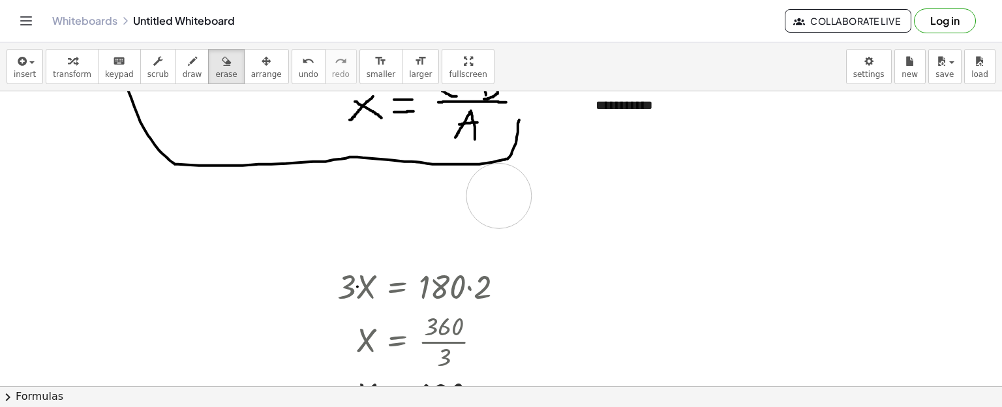
drag, startPoint x: 631, startPoint y: 240, endPoint x: 814, endPoint y: 303, distance: 193.9
click at [496, 191] on div at bounding box center [501, 290] width 1002 height 745
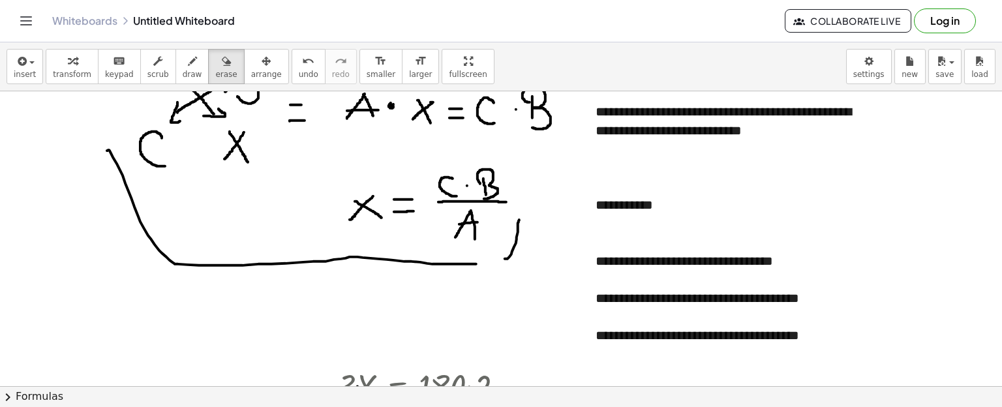
scroll to position [76, 0]
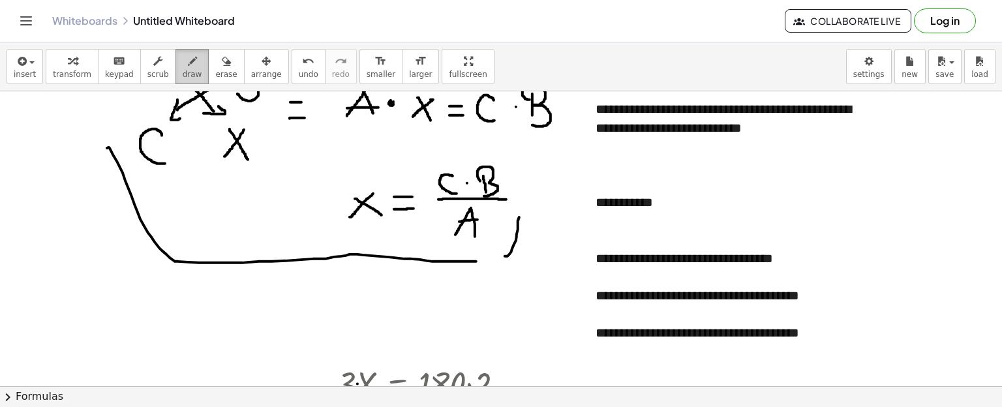
click at [188, 67] on icon "button" at bounding box center [192, 61] width 9 height 16
drag, startPoint x: 166, startPoint y: 185, endPoint x: 390, endPoint y: 162, distance: 225.6
click at [390, 162] on div at bounding box center [501, 388] width 1002 height 745
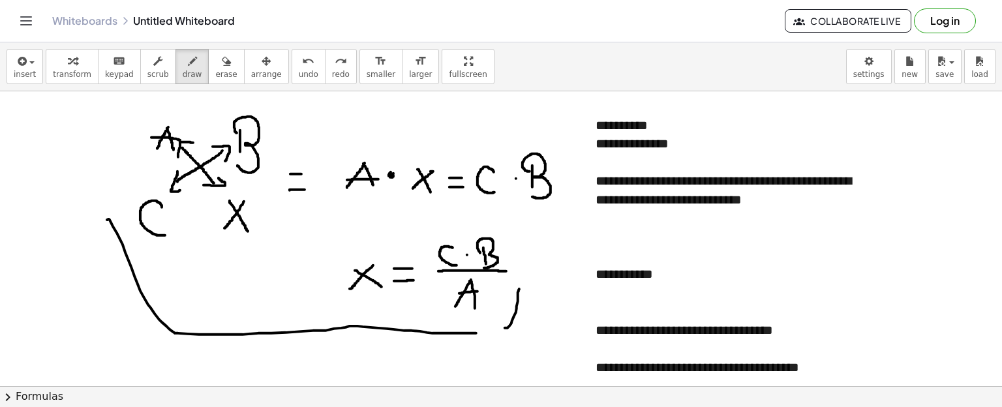
scroll to position [10, 0]
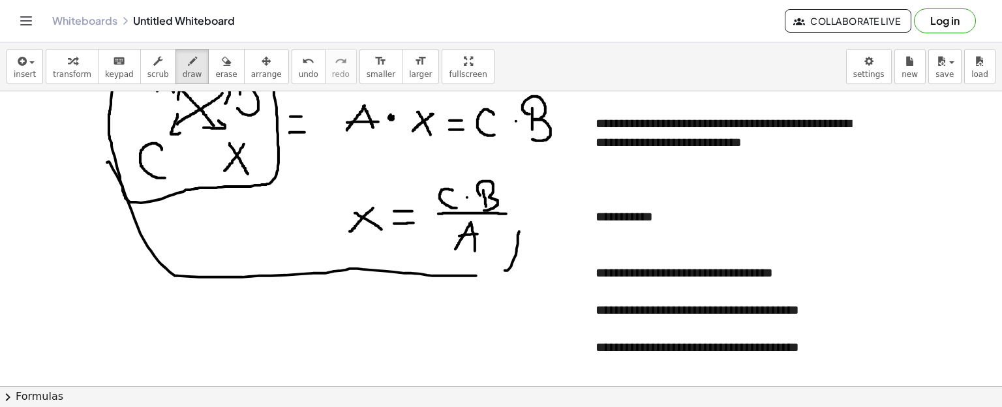
scroll to position [64, 0]
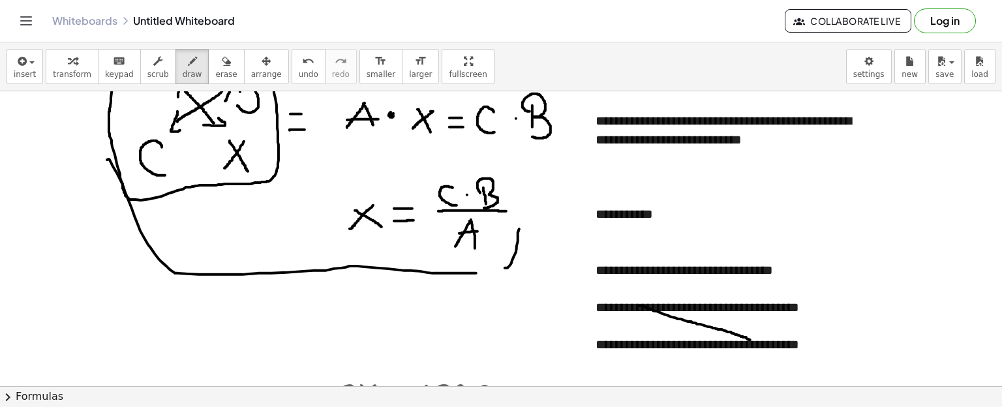
drag, startPoint x: 639, startPoint y: 305, endPoint x: 751, endPoint y: 339, distance: 117.2
click at [751, 339] on div at bounding box center [501, 399] width 1002 height 745
drag, startPoint x: 485, startPoint y: 142, endPoint x: 532, endPoint y: 144, distance: 47.6
click at [532, 144] on div at bounding box center [501, 399] width 1002 height 745
drag, startPoint x: 629, startPoint y: 343, endPoint x: 750, endPoint y: 307, distance: 125.3
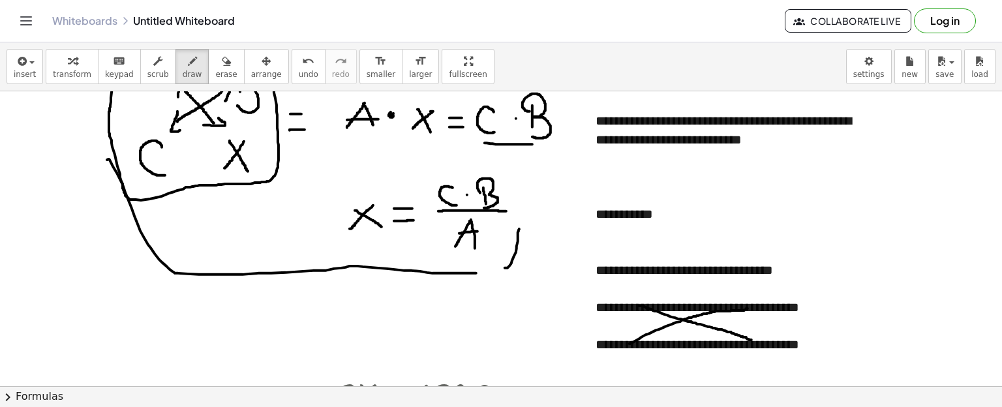
click at [750, 307] on div at bounding box center [501, 399] width 1002 height 745
drag, startPoint x: 352, startPoint y: 139, endPoint x: 404, endPoint y: 141, distance: 52.9
click at [404, 141] on div at bounding box center [501, 399] width 1002 height 745
drag, startPoint x: 347, startPoint y: 136, endPoint x: 513, endPoint y: 141, distance: 165.8
click at [513, 141] on div at bounding box center [501, 399] width 1002 height 745
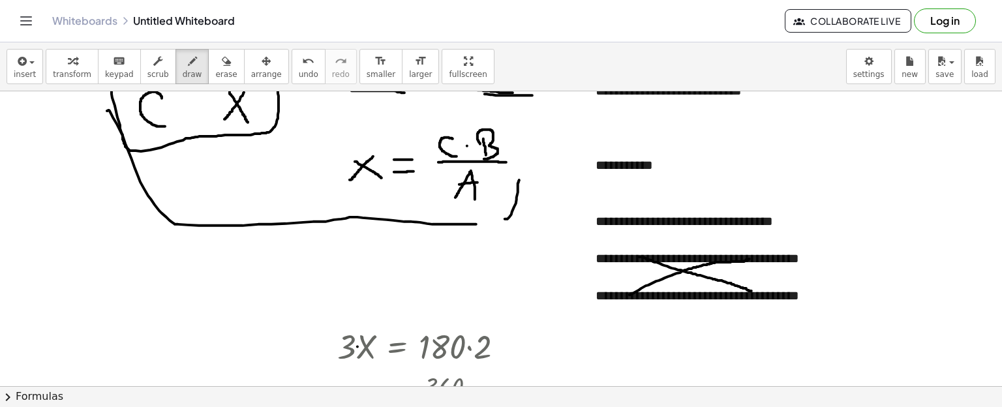
scroll to position [115, 0]
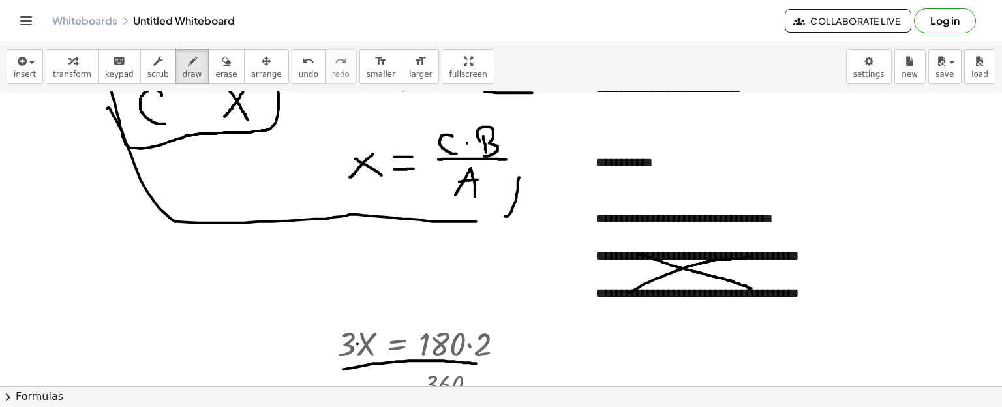
drag, startPoint x: 344, startPoint y: 369, endPoint x: 478, endPoint y: 363, distance: 134.5
click at [478, 363] on div at bounding box center [501, 348] width 1002 height 745
drag, startPoint x: 425, startPoint y: 320, endPoint x: 515, endPoint y: 352, distance: 96.1
click at [515, 352] on div at bounding box center [501, 348] width 1002 height 745
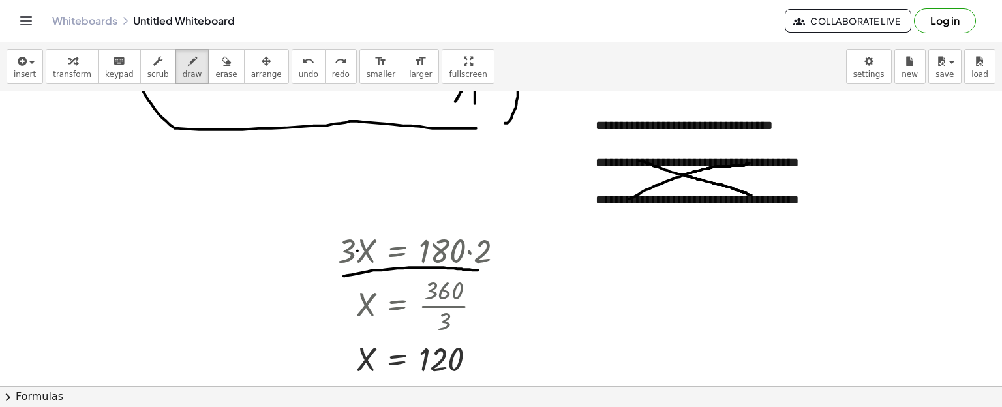
scroll to position [211, 0]
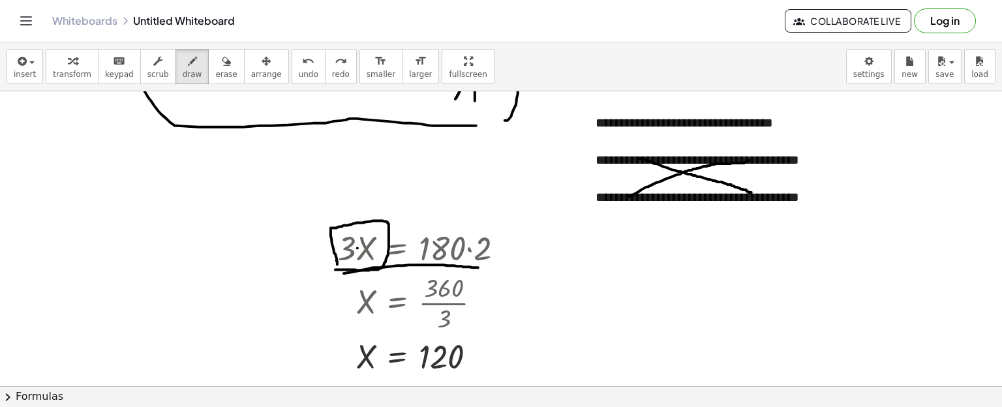
click at [337, 264] on div at bounding box center [501, 252] width 1002 height 745
drag, startPoint x: 431, startPoint y: 330, endPoint x: 453, endPoint y: 330, distance: 22.8
click at [453, 330] on div at bounding box center [501, 252] width 1002 height 745
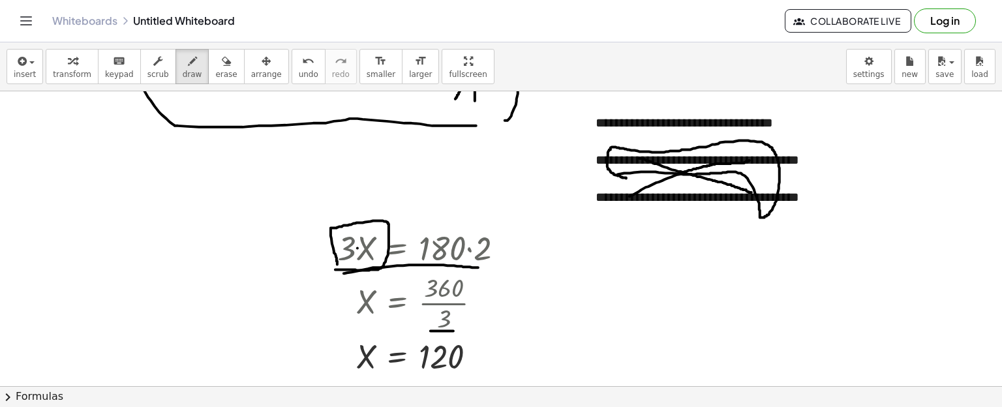
drag, startPoint x: 618, startPoint y: 174, endPoint x: 629, endPoint y: 177, distance: 12.4
click at [629, 177] on div at bounding box center [501, 252] width 1002 height 745
drag, startPoint x: 420, startPoint y: 287, endPoint x: 414, endPoint y: 284, distance: 7.3
click at [414, 284] on div at bounding box center [501, 252] width 1002 height 745
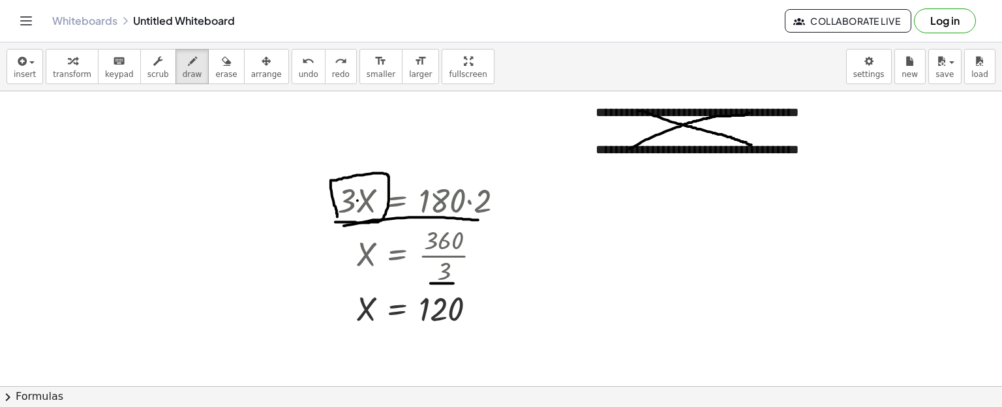
scroll to position [262, 0]
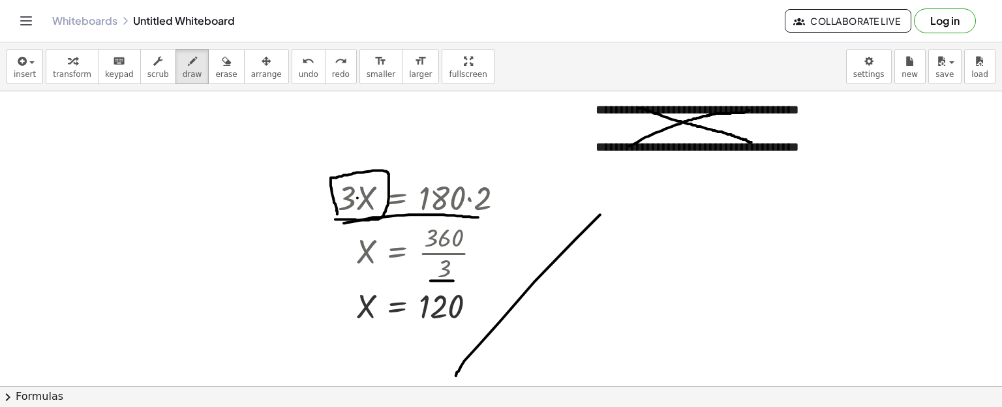
drag, startPoint x: 464, startPoint y: 360, endPoint x: 455, endPoint y: 380, distance: 21.9
click at [455, 380] on div at bounding box center [501, 202] width 1002 height 745
drag, startPoint x: 627, startPoint y: 213, endPoint x: 630, endPoint y: 269, distance: 56.8
click at [630, 269] on div at bounding box center [501, 202] width 1002 height 745
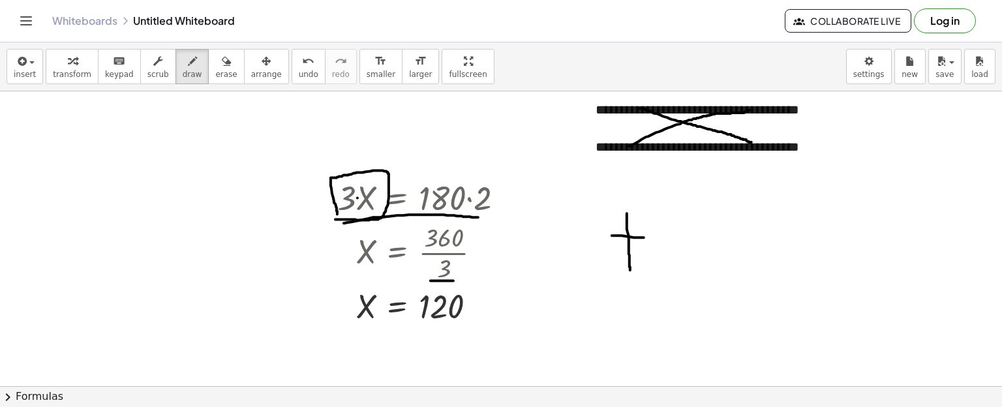
drag, startPoint x: 612, startPoint y: 235, endPoint x: 651, endPoint y: 237, distance: 39.2
click at [651, 237] on div at bounding box center [501, 202] width 1002 height 745
drag, startPoint x: 761, startPoint y: 223, endPoint x: 723, endPoint y: 262, distance: 53.5
click at [723, 262] on div at bounding box center [501, 202] width 1002 height 745
drag, startPoint x: 727, startPoint y: 223, endPoint x: 767, endPoint y: 260, distance: 54.5
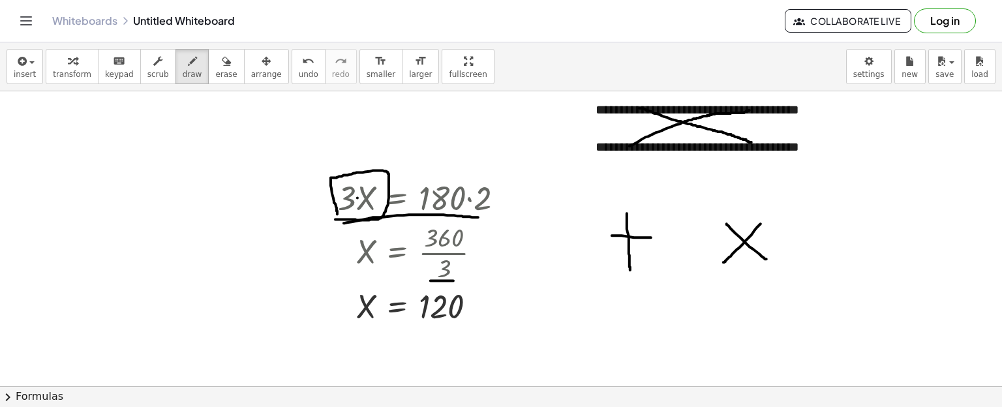
click at [767, 260] on div at bounding box center [501, 202] width 1002 height 745
click at [31, 66] on div "button" at bounding box center [25, 61] width 22 height 16
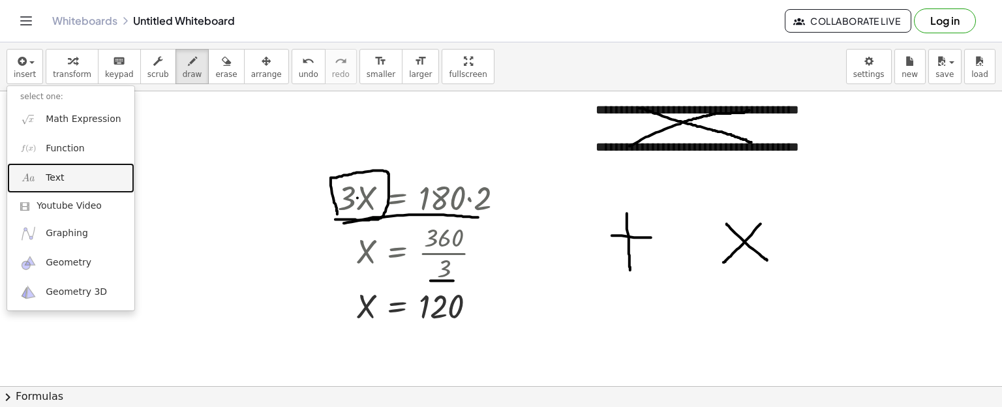
click at [62, 170] on link "Text" at bounding box center [70, 177] width 127 height 29
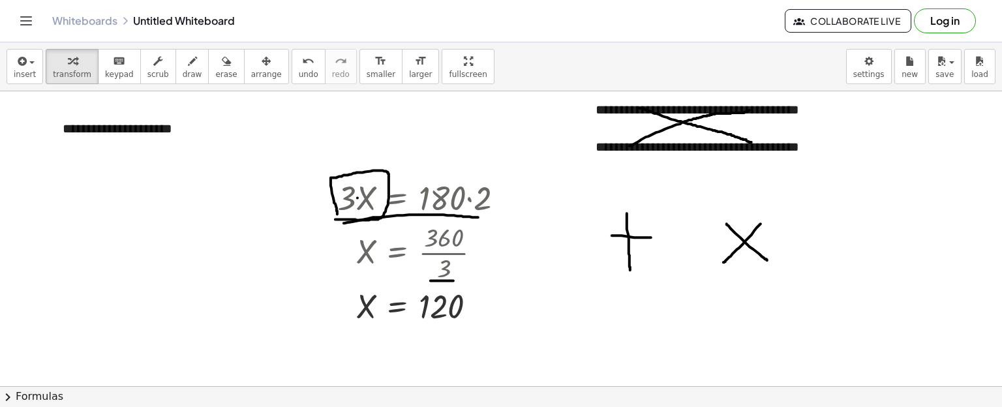
click at [0, 164] on div at bounding box center [501, 202] width 1002 height 745
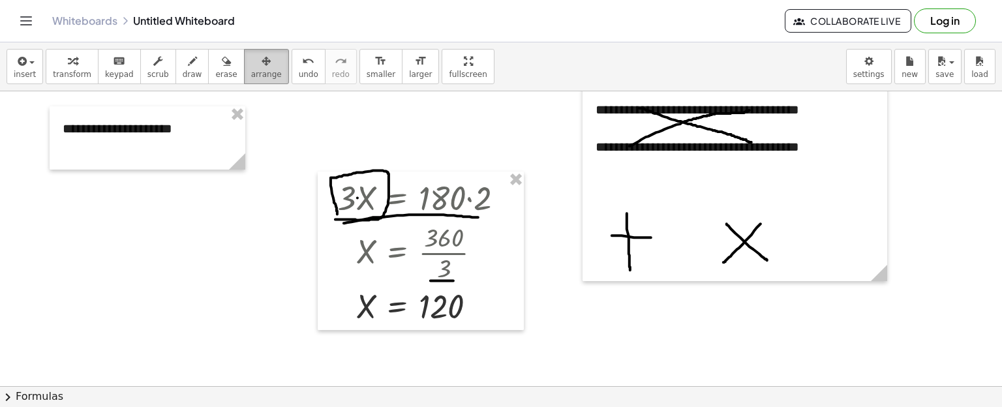
click at [251, 70] on span "arrange" at bounding box center [266, 74] width 31 height 9
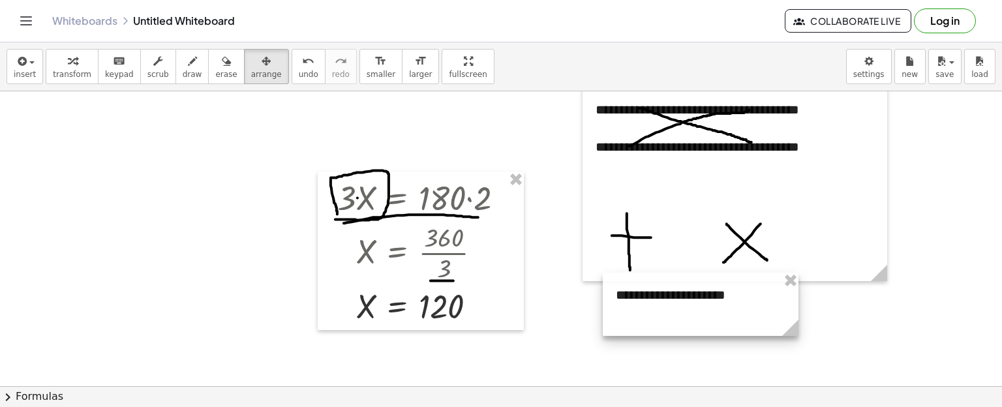
drag, startPoint x: 179, startPoint y: 135, endPoint x: 732, endPoint y: 300, distance: 576.6
click at [732, 300] on div at bounding box center [701, 304] width 196 height 63
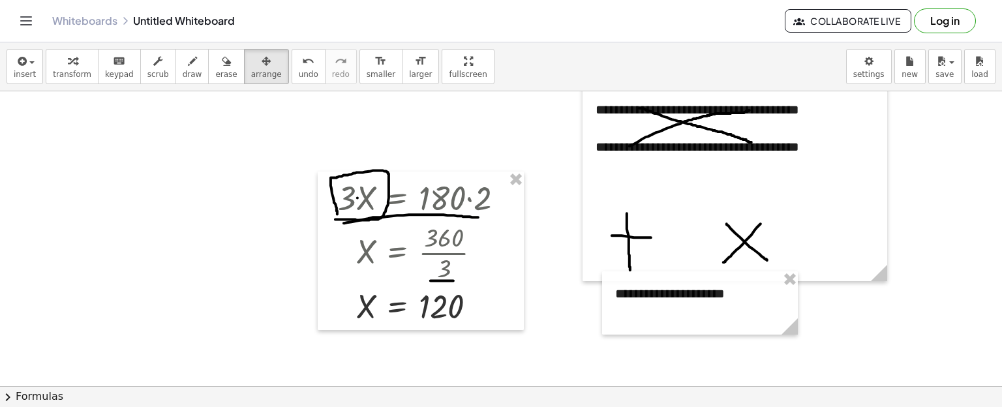
click at [173, 167] on div at bounding box center [501, 202] width 1002 height 745
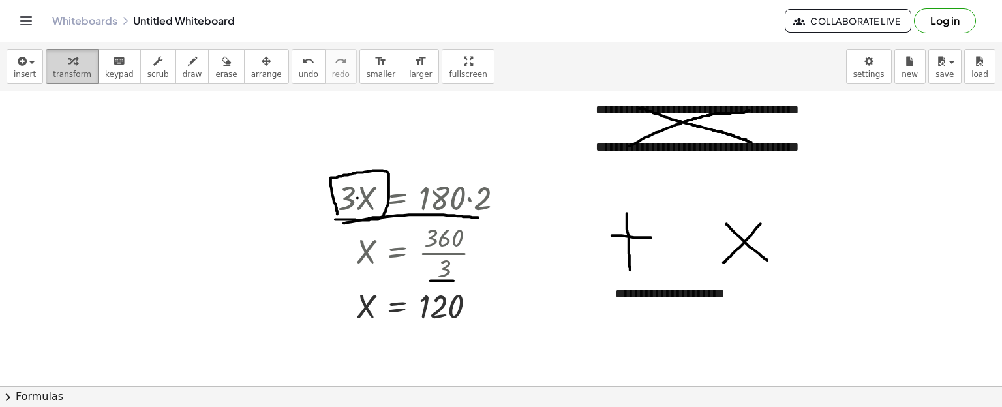
click at [53, 62] on div "button" at bounding box center [72, 61] width 38 height 16
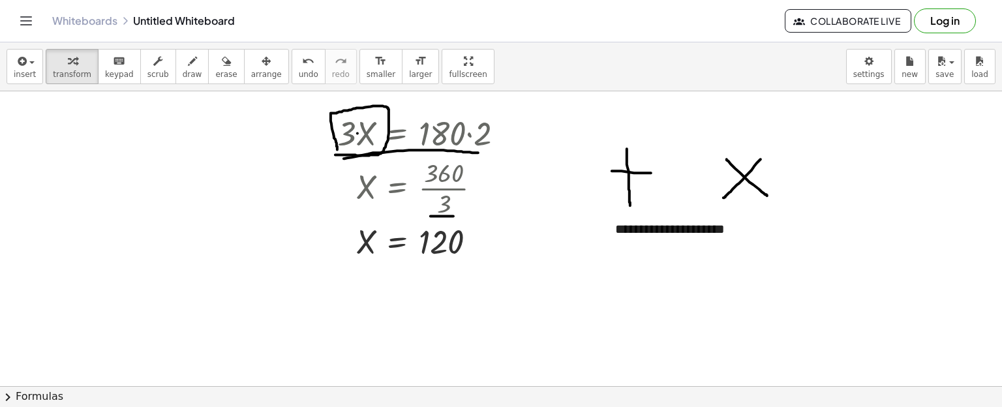
scroll to position [325, 0]
drag, startPoint x: 605, startPoint y: 282, endPoint x: 624, endPoint y: 279, distance: 18.5
click at [624, 279] on div at bounding box center [501, 138] width 1002 height 745
click at [188, 65] on icon "button" at bounding box center [192, 61] width 9 height 16
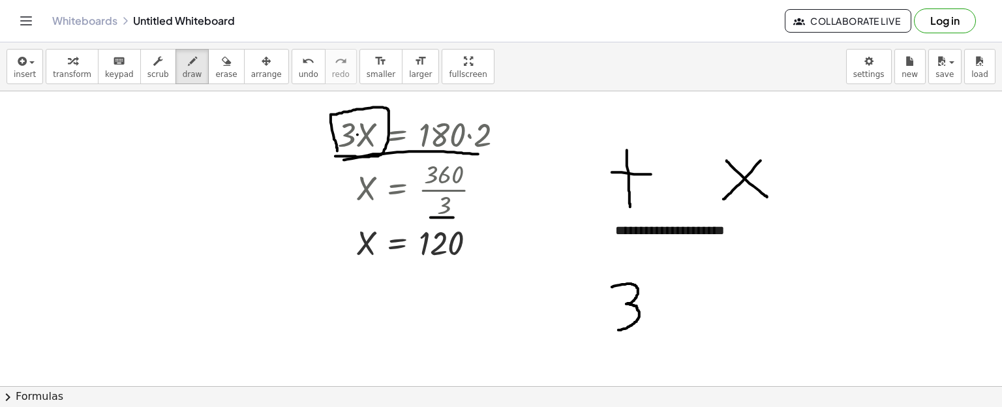
drag, startPoint x: 612, startPoint y: 286, endPoint x: 608, endPoint y: 330, distance: 43.9
click at [608, 330] on div at bounding box center [501, 138] width 1002 height 745
drag, startPoint x: 678, startPoint y: 290, endPoint x: 684, endPoint y: 321, distance: 31.7
click at [684, 321] on div at bounding box center [501, 138] width 1002 height 745
drag, startPoint x: 671, startPoint y: 310, endPoint x: 703, endPoint y: 303, distance: 32.1
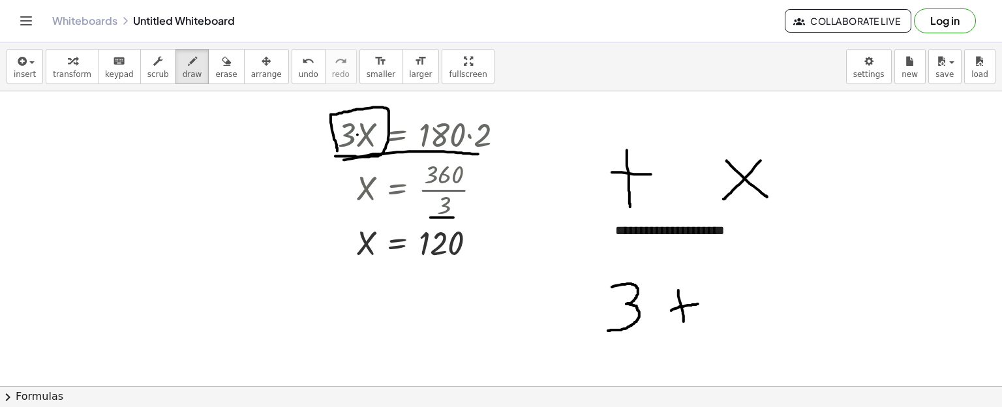
click at [703, 303] on div at bounding box center [501, 138] width 1002 height 745
drag, startPoint x: 729, startPoint y: 287, endPoint x: 718, endPoint y: 310, distance: 25.4
click at [718, 310] on div at bounding box center [501, 138] width 1002 height 745
drag, startPoint x: 771, startPoint y: 297, endPoint x: 785, endPoint y: 294, distance: 14.7
click at [785, 294] on div at bounding box center [501, 138] width 1002 height 745
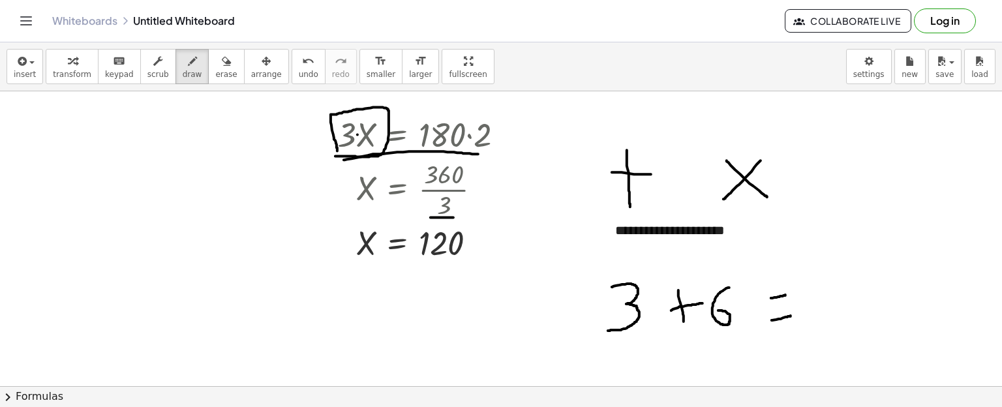
drag, startPoint x: 772, startPoint y: 320, endPoint x: 791, endPoint y: 315, distance: 19.5
click at [791, 315] on div at bounding box center [501, 138] width 1002 height 745
drag, startPoint x: 812, startPoint y: 284, endPoint x: 822, endPoint y: 331, distance: 48.0
click at [822, 331] on div at bounding box center [501, 138] width 1002 height 745
drag, startPoint x: 628, startPoint y: 357, endPoint x: 613, endPoint y: 378, distance: 26.1
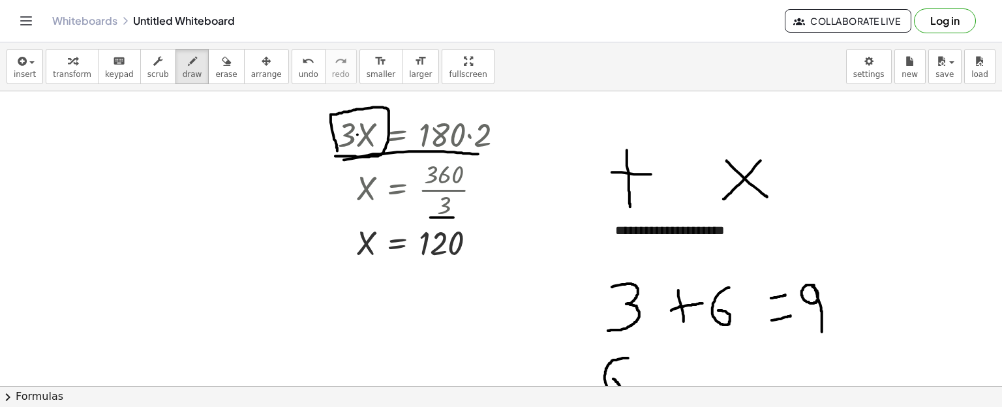
click at [613, 378] on div at bounding box center [501, 138] width 1002 height 745
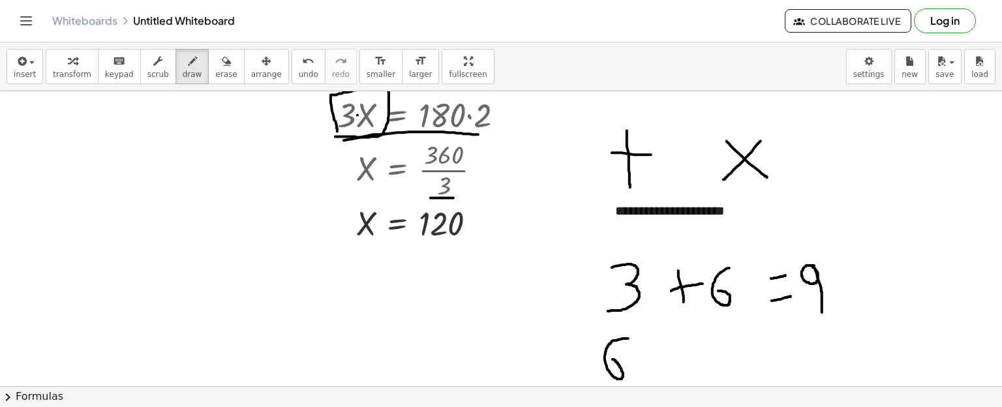
scroll to position [349, 0]
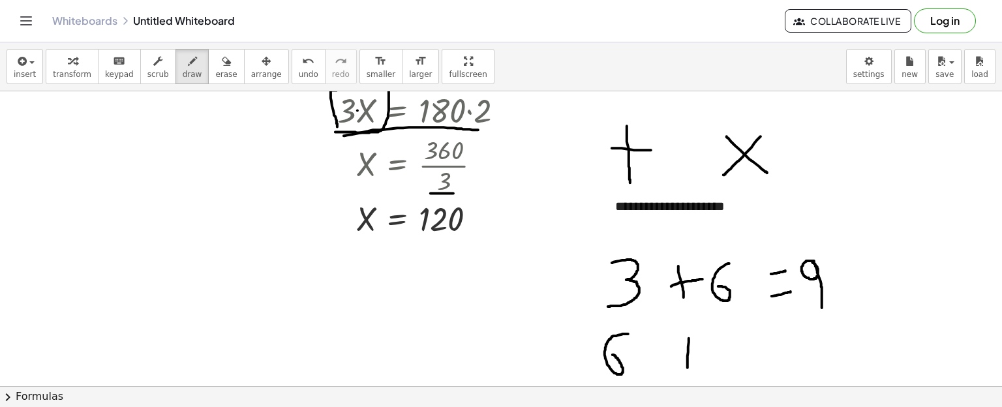
drag, startPoint x: 689, startPoint y: 338, endPoint x: 688, endPoint y: 367, distance: 29.4
click at [688, 367] on div at bounding box center [501, 114] width 1002 height 745
drag, startPoint x: 677, startPoint y: 358, endPoint x: 697, endPoint y: 353, distance: 20.3
click at [697, 353] on div at bounding box center [501, 114] width 1002 height 745
drag, startPoint x: 723, startPoint y: 340, endPoint x: 723, endPoint y: 369, distance: 28.7
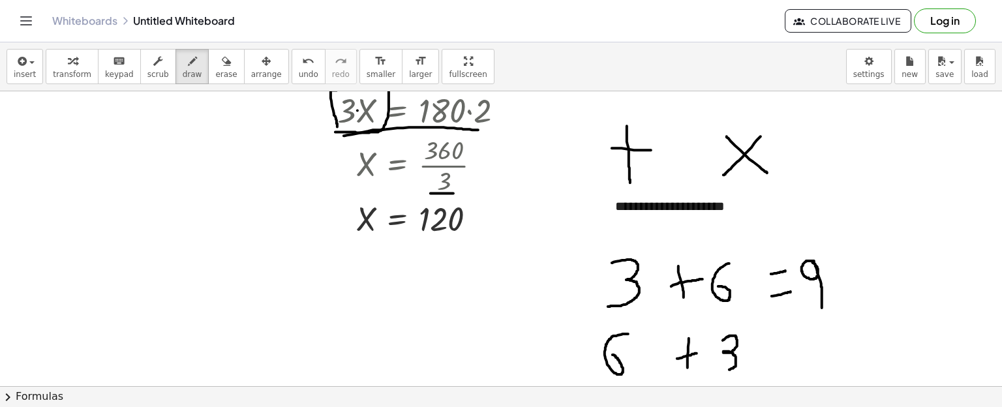
click at [723, 369] on div at bounding box center [501, 114] width 1002 height 745
drag, startPoint x: 776, startPoint y: 333, endPoint x: 785, endPoint y: 333, distance: 9.1
click at [785, 333] on div at bounding box center [501, 114] width 1002 height 745
drag, startPoint x: 770, startPoint y: 352, endPoint x: 786, endPoint y: 352, distance: 15.7
click at [786, 352] on div at bounding box center [501, 114] width 1002 height 745
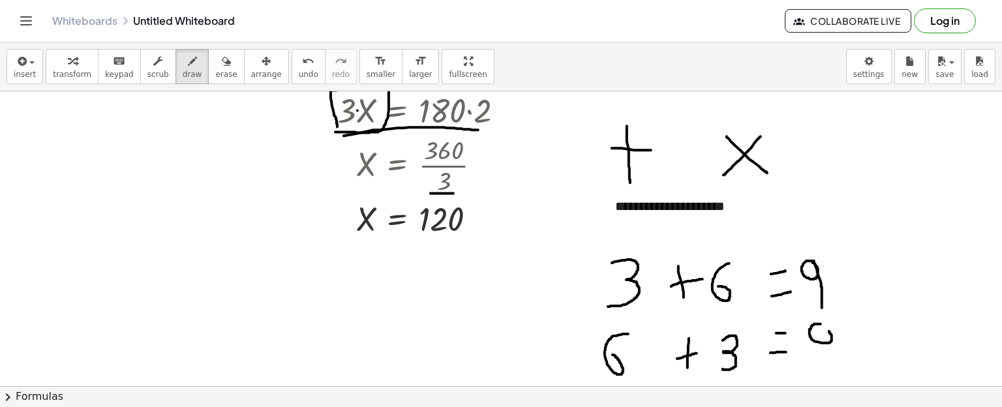
drag, startPoint x: 821, startPoint y: 324, endPoint x: 826, endPoint y: 329, distance: 7.4
click at [826, 329] on div at bounding box center [501, 114] width 1002 height 745
drag, startPoint x: 832, startPoint y: 335, endPoint x: 830, endPoint y: 359, distance: 24.3
click at [830, 359] on div at bounding box center [501, 114] width 1002 height 745
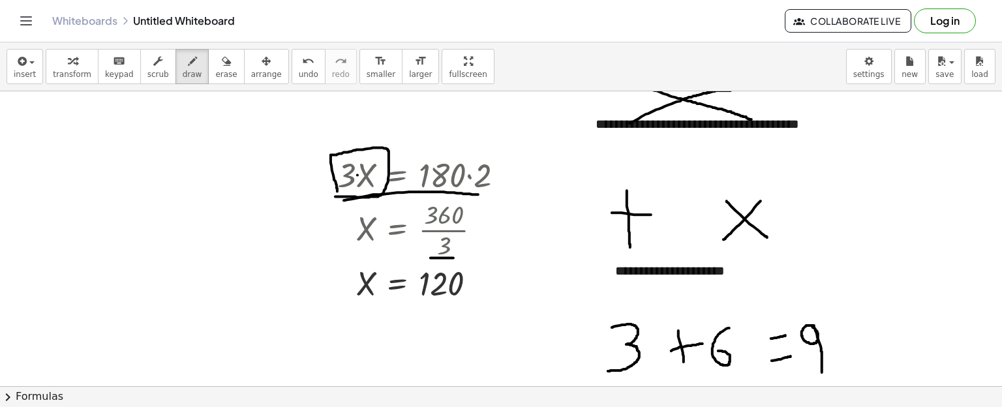
scroll to position [279, 0]
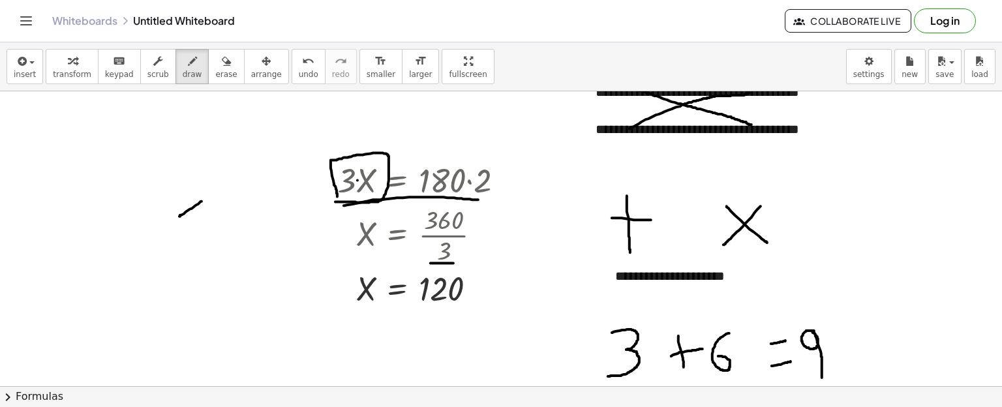
drag, startPoint x: 202, startPoint y: 201, endPoint x: 179, endPoint y: 216, distance: 27.3
click at [179, 216] on div at bounding box center [501, 184] width 1002 height 745
drag, startPoint x: 183, startPoint y: 202, endPoint x: 205, endPoint y: 222, distance: 30.0
click at [205, 222] on div at bounding box center [501, 184] width 1002 height 745
click at [219, 206] on div at bounding box center [501, 184] width 1002 height 745
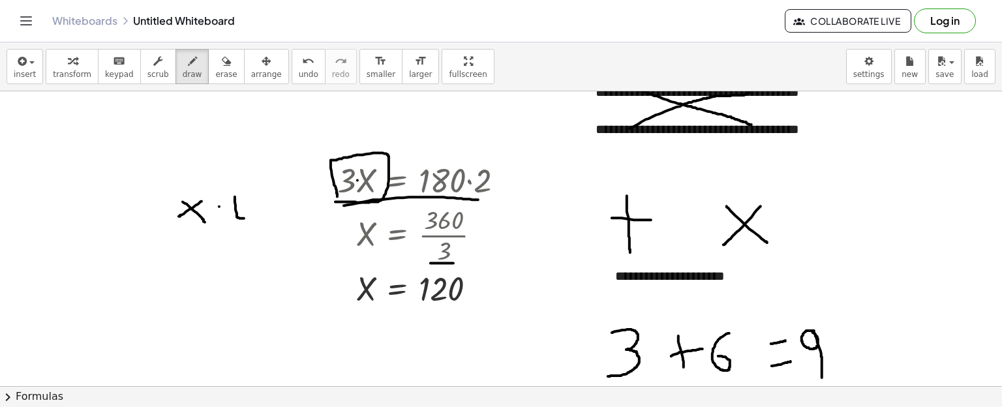
drag, startPoint x: 235, startPoint y: 196, endPoint x: 249, endPoint y: 217, distance: 24.4
click at [249, 217] on div at bounding box center [501, 184] width 1002 height 745
drag, startPoint x: 249, startPoint y: 190, endPoint x: 248, endPoint y: 230, distance: 39.8
click at [248, 230] on div at bounding box center [501, 184] width 1002 height 745
drag, startPoint x: 174, startPoint y: 260, endPoint x: 186, endPoint y: 277, distance: 21.2
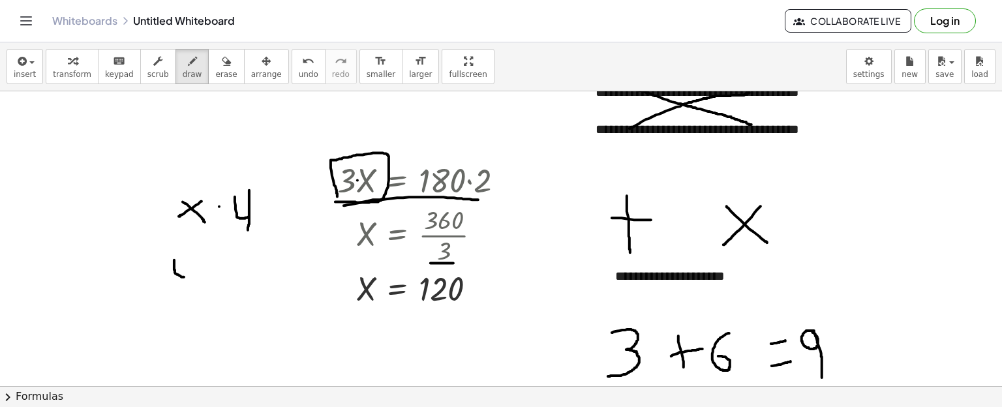
click at [186, 277] on div at bounding box center [501, 184] width 1002 height 745
drag, startPoint x: 188, startPoint y: 261, endPoint x: 188, endPoint y: 289, distance: 28.1
click at [188, 289] on div at bounding box center [501, 184] width 1002 height 745
click at [205, 274] on div at bounding box center [501, 184] width 1002 height 745
drag, startPoint x: 241, startPoint y: 266, endPoint x: 222, endPoint y: 288, distance: 29.2
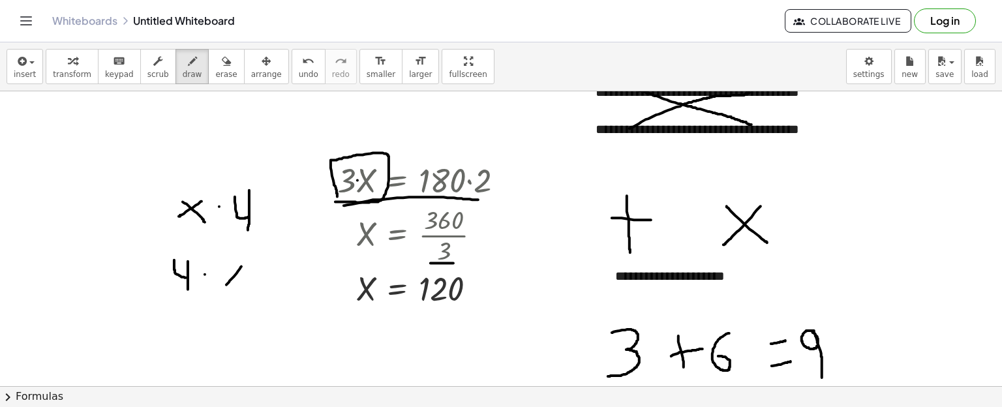
click at [222, 288] on div at bounding box center [501, 184] width 1002 height 745
drag, startPoint x: 227, startPoint y: 270, endPoint x: 239, endPoint y: 284, distance: 19.0
click at [239, 284] on div at bounding box center [501, 184] width 1002 height 745
click at [215, 72] on span "erase" at bounding box center [226, 74] width 22 height 9
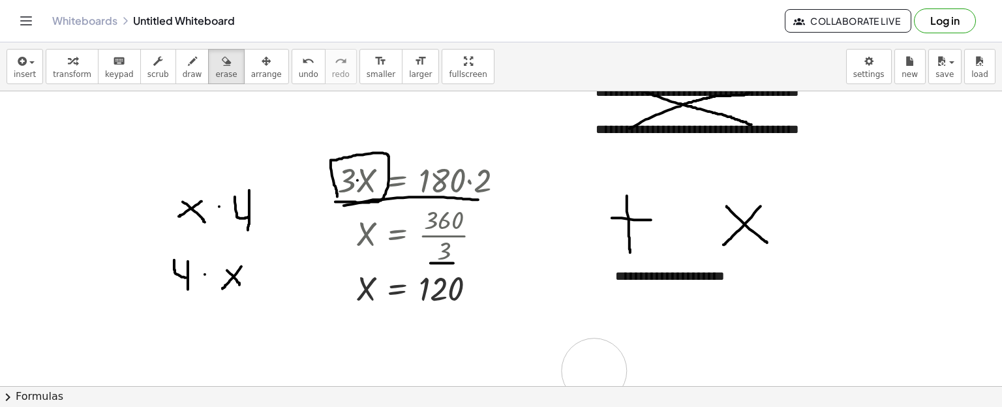
drag, startPoint x: 607, startPoint y: 335, endPoint x: 590, endPoint y: 369, distance: 38.2
click at [590, 369] on div at bounding box center [501, 184] width 1002 height 745
click at [183, 70] on span "draw" at bounding box center [193, 74] width 20 height 9
drag, startPoint x: 618, startPoint y: 326, endPoint x: 634, endPoint y: 346, distance: 25.5
click at [634, 346] on div at bounding box center [501, 184] width 1002 height 745
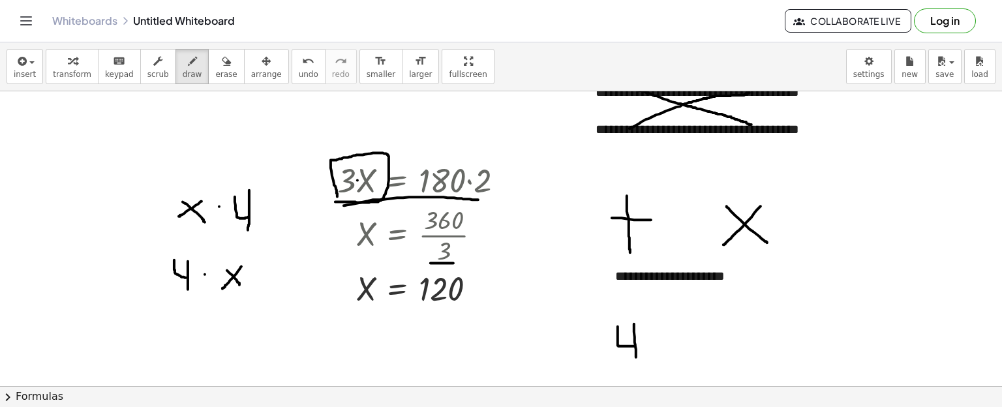
drag, startPoint x: 634, startPoint y: 324, endPoint x: 636, endPoint y: 357, distance: 33.3
click at [636, 357] on div at bounding box center [501, 184] width 1002 height 745
drag, startPoint x: 655, startPoint y: 339, endPoint x: 669, endPoint y: 339, distance: 14.4
click at [669, 339] on div at bounding box center [501, 184] width 1002 height 745
drag, startPoint x: 692, startPoint y: 336, endPoint x: 701, endPoint y: 354, distance: 20.4
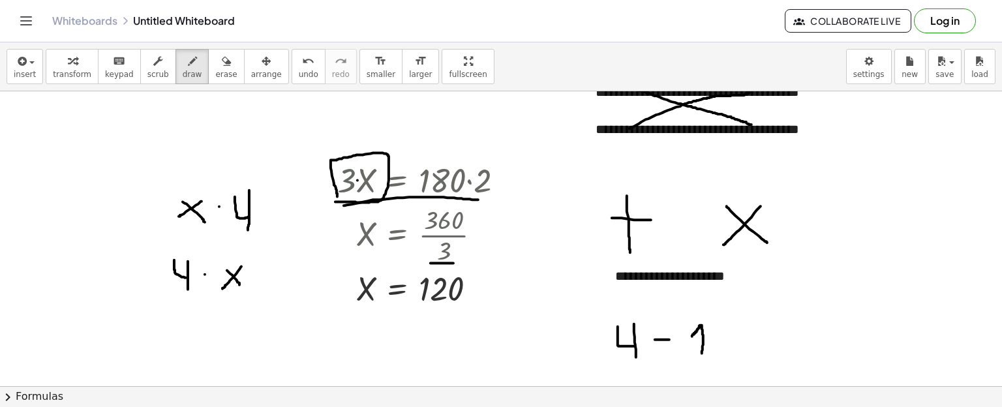
click at [701, 354] on div at bounding box center [501, 184] width 1002 height 745
drag, startPoint x: 691, startPoint y: 356, endPoint x: 708, endPoint y: 356, distance: 17.0
click at [708, 356] on div at bounding box center [501, 184] width 1002 height 745
drag, startPoint x: 731, startPoint y: 337, endPoint x: 751, endPoint y: 333, distance: 21.1
click at [751, 333] on div at bounding box center [501, 184] width 1002 height 745
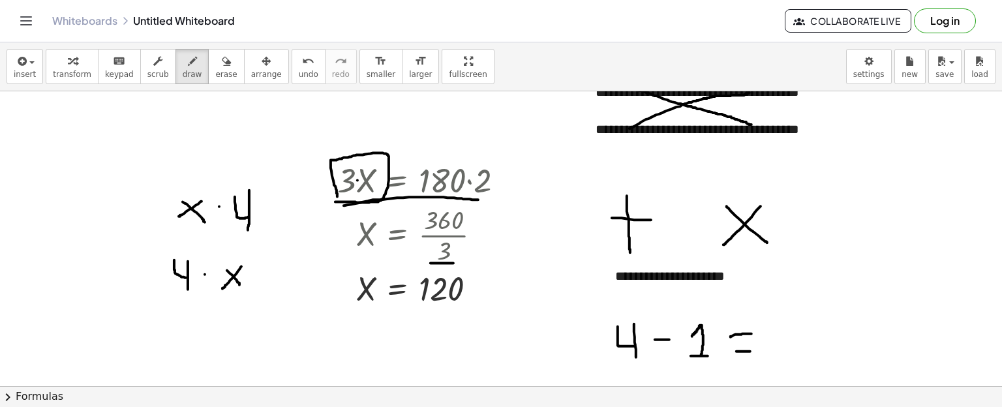
drag, startPoint x: 736, startPoint y: 351, endPoint x: 750, endPoint y: 351, distance: 13.7
click at [750, 351] on div at bounding box center [501, 184] width 1002 height 745
drag, startPoint x: 766, startPoint y: 331, endPoint x: 763, endPoint y: 356, distance: 24.4
click at [763, 356] on div at bounding box center [501, 184] width 1002 height 745
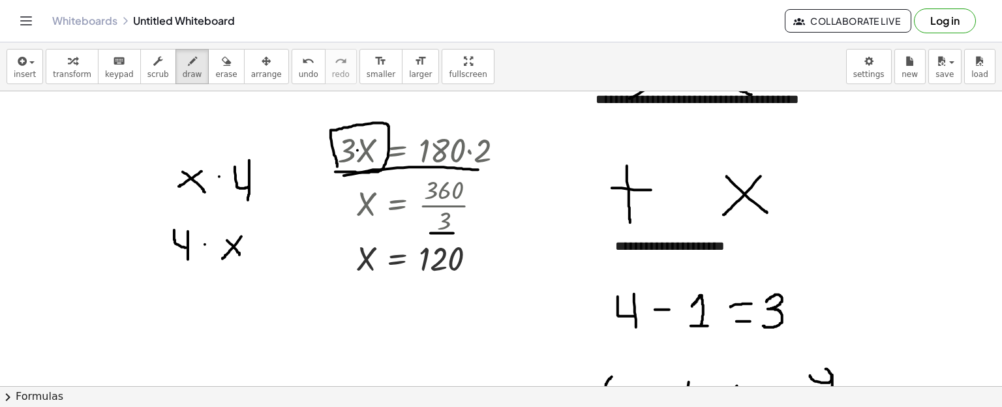
scroll to position [311, 0]
drag, startPoint x: 339, startPoint y: 324, endPoint x: 346, endPoint y: 348, distance: 25.2
click at [346, 348] on div at bounding box center [501, 153] width 1002 height 745
drag, startPoint x: 334, startPoint y: 350, endPoint x: 364, endPoint y: 350, distance: 30.0
click at [364, 350] on div at bounding box center [501, 153] width 1002 height 745
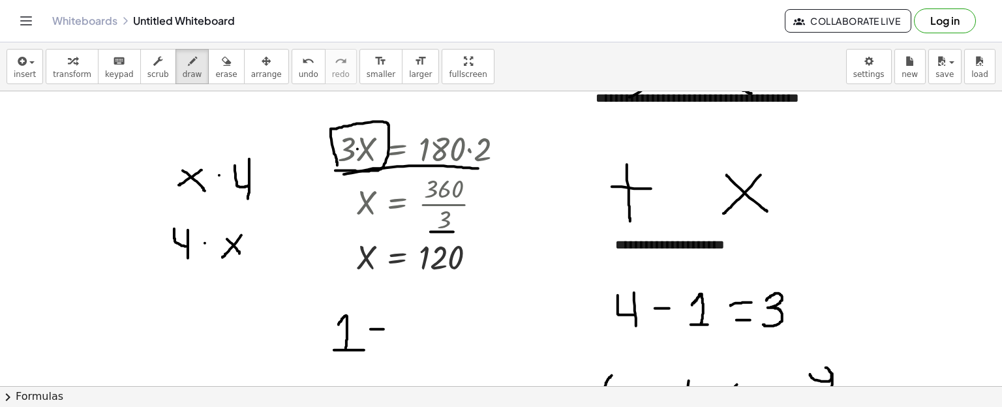
drag, startPoint x: 371, startPoint y: 329, endPoint x: 384, endPoint y: 329, distance: 13.0
click at [384, 329] on div at bounding box center [501, 153] width 1002 height 745
drag, startPoint x: 401, startPoint y: 313, endPoint x: 416, endPoint y: 332, distance: 24.6
click at [416, 332] on div at bounding box center [501, 153] width 1002 height 745
drag, startPoint x: 421, startPoint y: 314, endPoint x: 415, endPoint y: 354, distance: 41.0
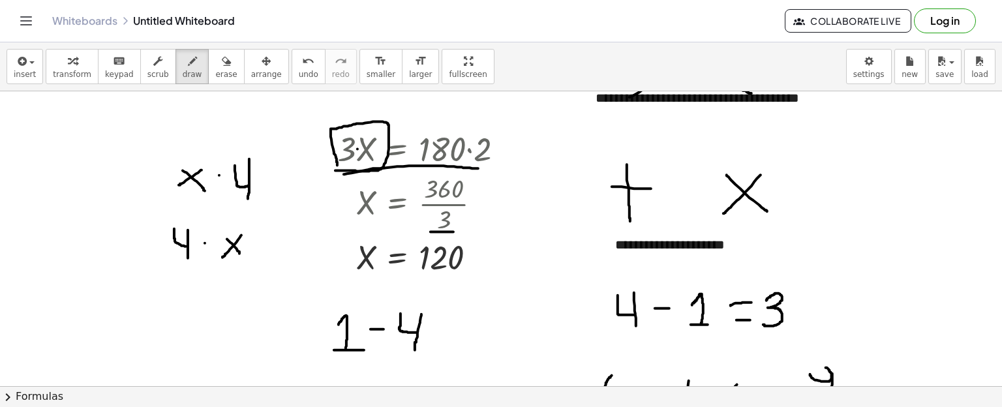
click at [415, 354] on div at bounding box center [501, 153] width 1002 height 745
drag, startPoint x: 436, startPoint y: 327, endPoint x: 447, endPoint y: 327, distance: 11.7
click at [447, 327] on div at bounding box center [501, 153] width 1002 height 745
drag, startPoint x: 436, startPoint y: 340, endPoint x: 448, endPoint y: 340, distance: 12.4
click at [448, 340] on div at bounding box center [501, 153] width 1002 height 745
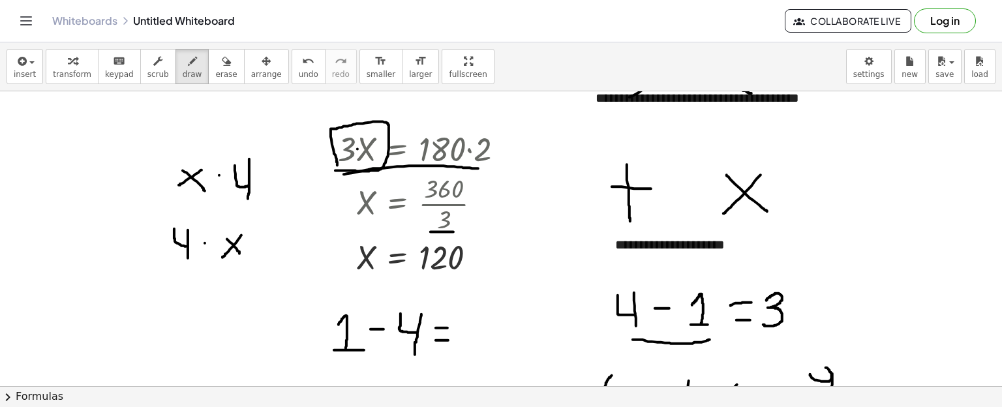
drag, startPoint x: 633, startPoint y: 339, endPoint x: 710, endPoint y: 339, distance: 77.0
click at [710, 339] on div at bounding box center [501, 153] width 1002 height 745
drag, startPoint x: 710, startPoint y: 339, endPoint x: 631, endPoint y: 339, distance: 78.3
click at [631, 339] on div at bounding box center [501, 153] width 1002 height 745
drag, startPoint x: 625, startPoint y: 338, endPoint x: 657, endPoint y: 335, distance: 32.1
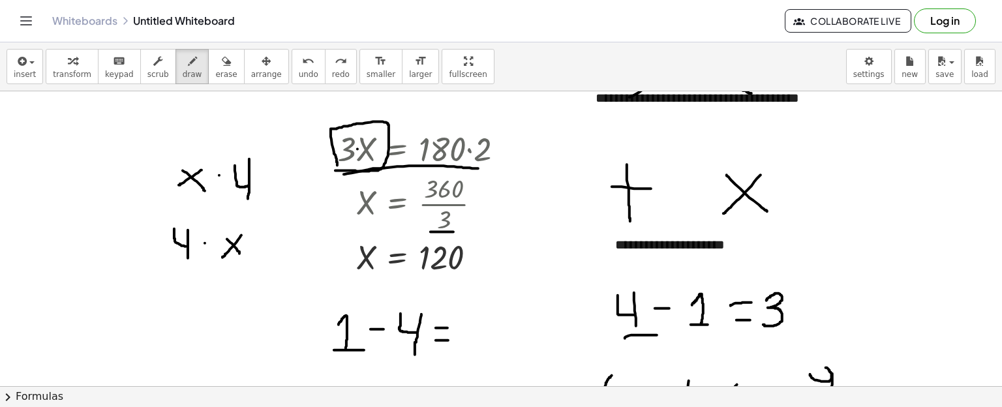
click at [657, 335] on div at bounding box center [501, 153] width 1002 height 745
drag, startPoint x: 402, startPoint y: 363, endPoint x: 431, endPoint y: 368, distance: 29.2
click at [431, 368] on div at bounding box center [501, 153] width 1002 height 745
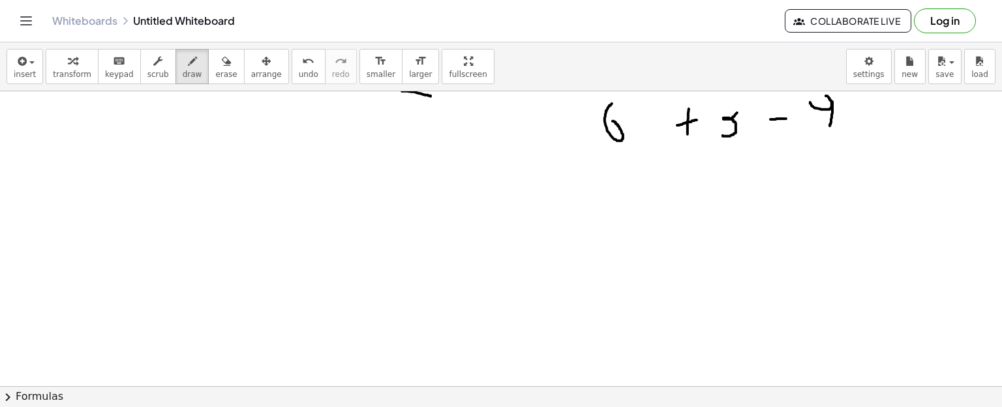
scroll to position [590, 0]
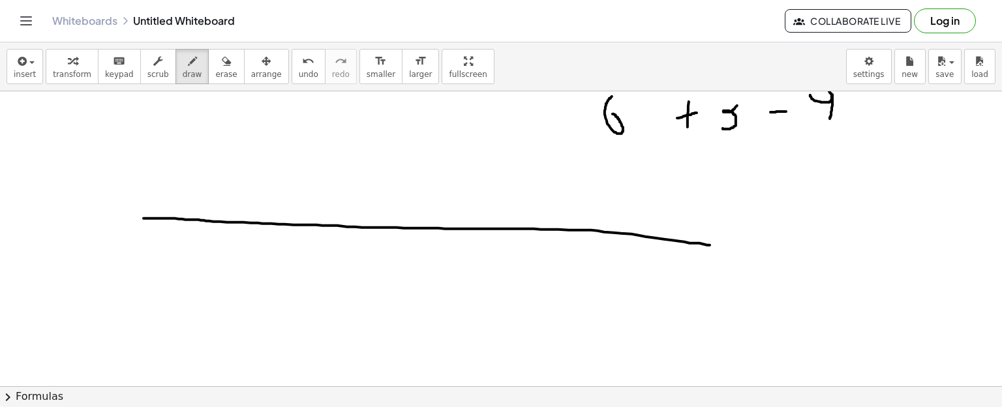
drag, startPoint x: 144, startPoint y: 218, endPoint x: 710, endPoint y: 245, distance: 566.9
click at [710, 245] on div at bounding box center [501, 92] width 1002 height 1181
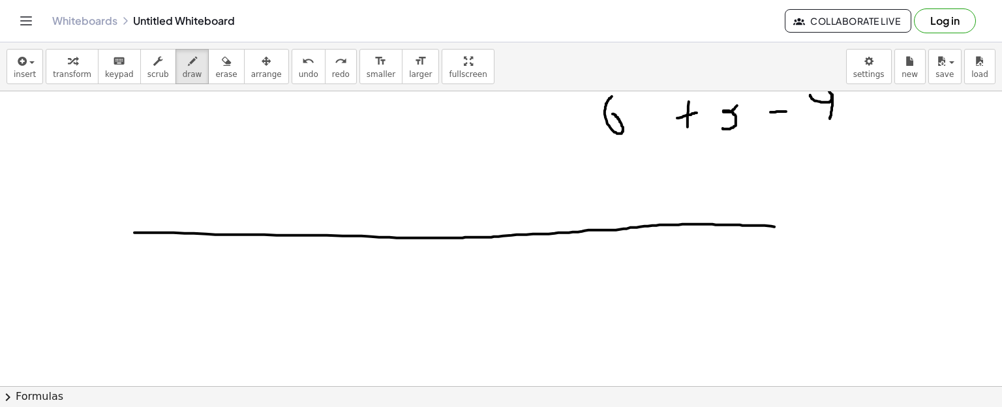
drag, startPoint x: 134, startPoint y: 232, endPoint x: 776, endPoint y: 226, distance: 641.9
click at [776, 226] on div at bounding box center [501, 92] width 1002 height 1181
drag, startPoint x: 463, startPoint y: 219, endPoint x: 463, endPoint y: 243, distance: 24.1
click at [463, 243] on div at bounding box center [501, 92] width 1002 height 1181
click at [469, 258] on div at bounding box center [501, 92] width 1002 height 1181
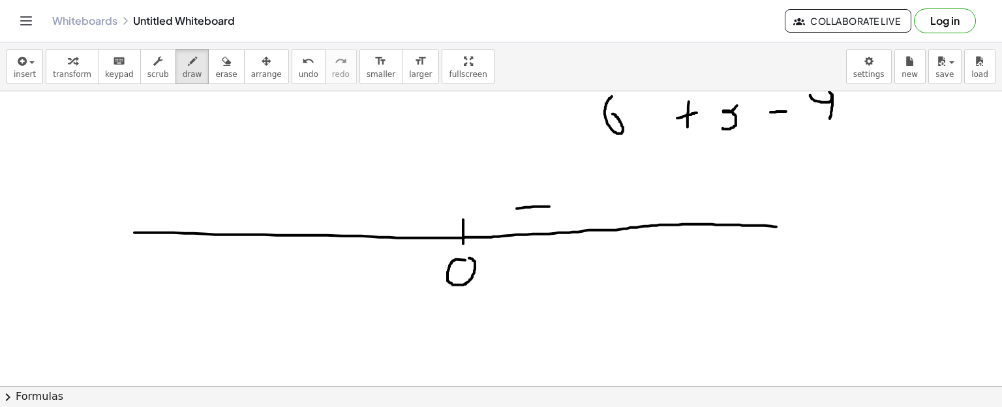
drag, startPoint x: 517, startPoint y: 208, endPoint x: 551, endPoint y: 205, distance: 34.0
click at [551, 205] on div at bounding box center [501, 92] width 1002 height 1181
drag, startPoint x: 537, startPoint y: 195, endPoint x: 547, endPoint y: 217, distance: 23.6
click at [547, 217] on div at bounding box center [501, 92] width 1002 height 1181
drag, startPoint x: 688, startPoint y: 177, endPoint x: 686, endPoint y: 201, distance: 23.6
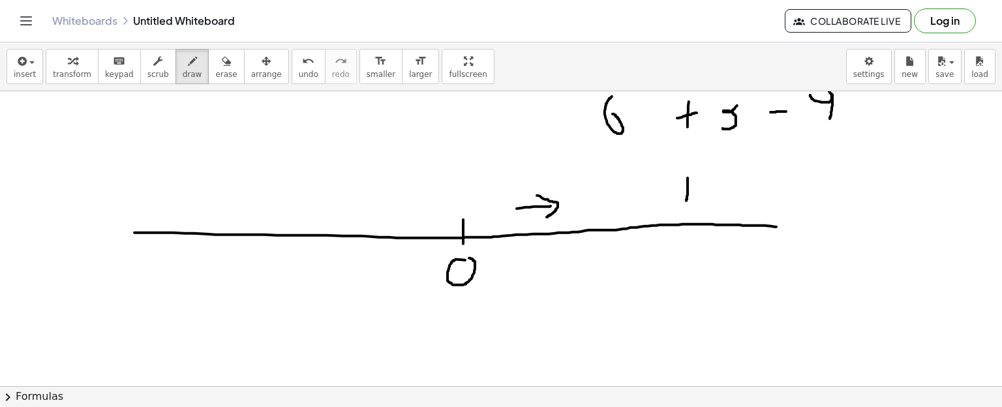
click at [686, 201] on div at bounding box center [501, 92] width 1002 height 1181
drag, startPoint x: 676, startPoint y: 190, endPoint x: 696, endPoint y: 190, distance: 19.6
click at [696, 190] on div at bounding box center [501, 92] width 1002 height 1181
drag, startPoint x: 412, startPoint y: 209, endPoint x: 388, endPoint y: 208, distance: 24.1
click at [388, 208] on div at bounding box center [501, 92] width 1002 height 1181
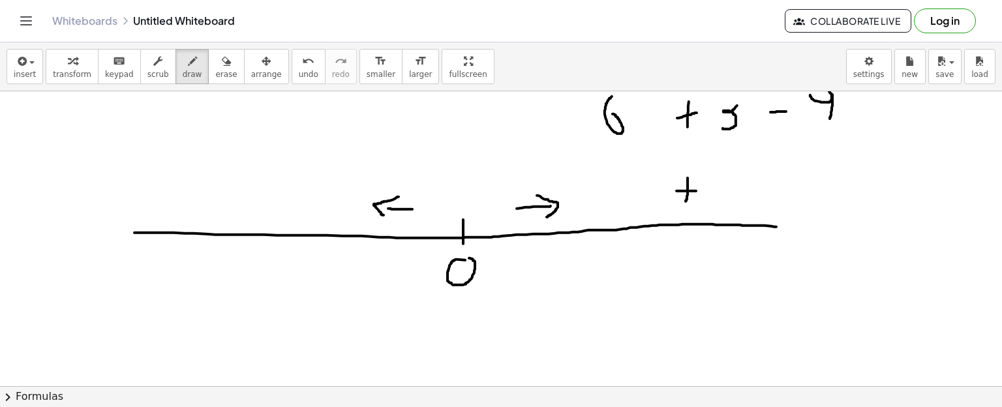
drag, startPoint x: 399, startPoint y: 196, endPoint x: 384, endPoint y: 215, distance: 23.7
click at [384, 215] on div at bounding box center [501, 92] width 1002 height 1181
drag, startPoint x: 217, startPoint y: 196, endPoint x: 247, endPoint y: 198, distance: 29.5
click at [247, 198] on div at bounding box center [501, 92] width 1002 height 1181
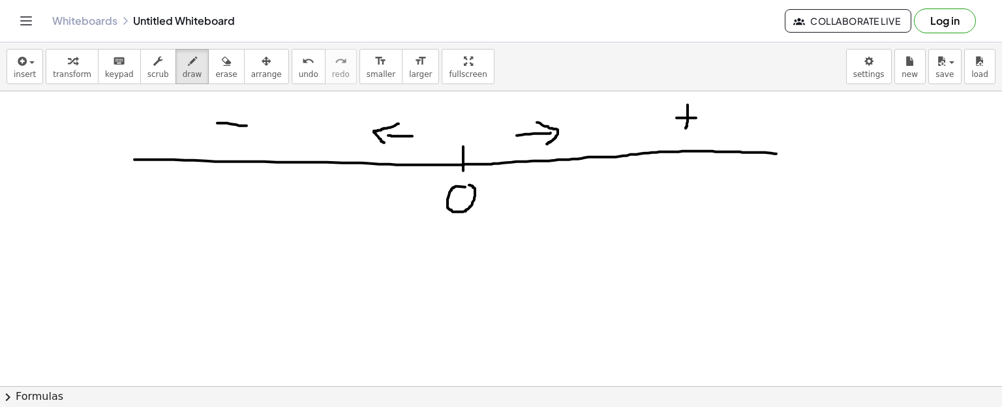
scroll to position [671, 0]
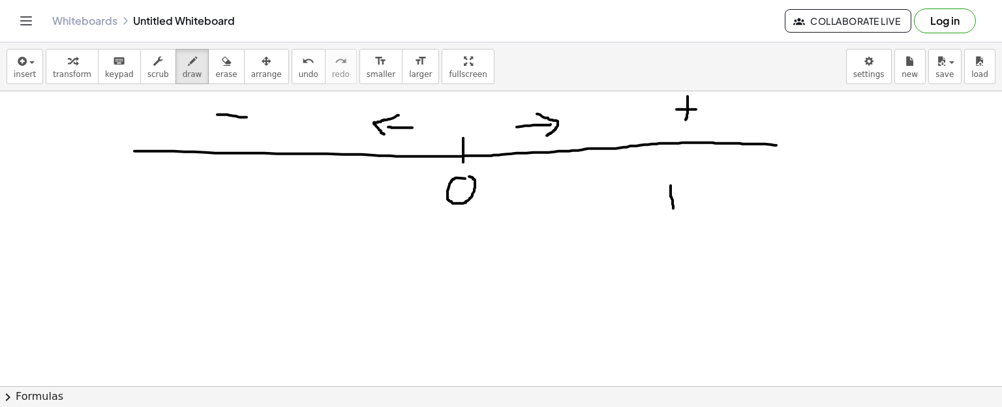
drag, startPoint x: 671, startPoint y: 185, endPoint x: 673, endPoint y: 209, distance: 24.3
click at [673, 209] on div at bounding box center [501, 10] width 1002 height 1181
drag, startPoint x: 660, startPoint y: 200, endPoint x: 680, endPoint y: 199, distance: 20.3
click at [680, 199] on div at bounding box center [501, 10] width 1002 height 1181
drag, startPoint x: 728, startPoint y: 175, endPoint x: 717, endPoint y: 206, distance: 33.2
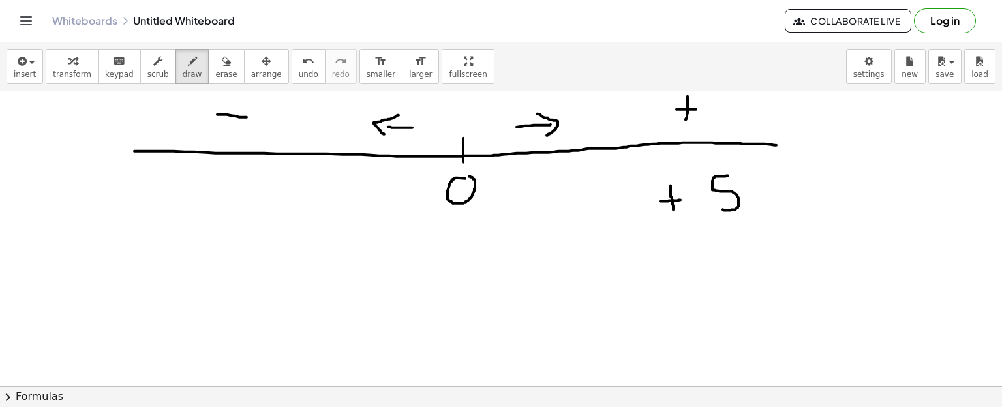
click at [717, 206] on div at bounding box center [501, 10] width 1002 height 1181
drag, startPoint x: 673, startPoint y: 239, endPoint x: 673, endPoint y: 258, distance: 18.9
click at [673, 258] on div at bounding box center [501, 10] width 1002 height 1181
drag, startPoint x: 667, startPoint y: 254, endPoint x: 681, endPoint y: 254, distance: 14.4
click at [681, 254] on div at bounding box center [501, 10] width 1002 height 1181
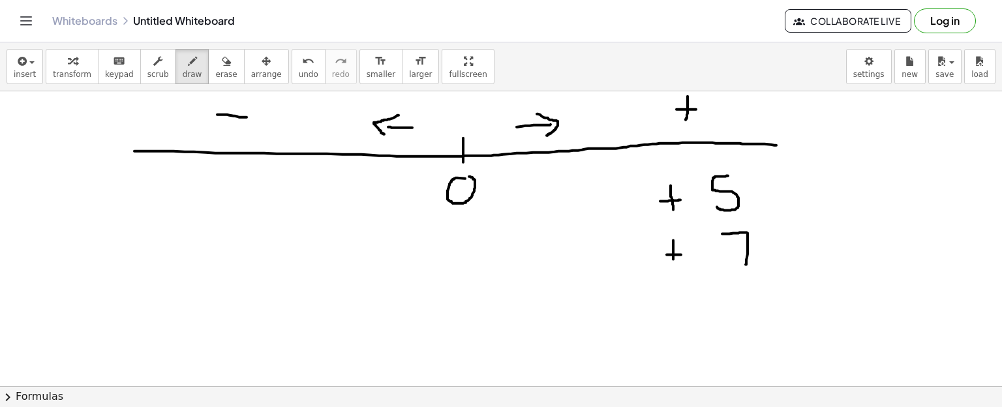
drag, startPoint x: 722, startPoint y: 233, endPoint x: 745, endPoint y: 265, distance: 39.8
click at [745, 265] on div at bounding box center [501, 10] width 1002 height 1181
drag, startPoint x: 736, startPoint y: 245, endPoint x: 757, endPoint y: 246, distance: 20.9
click at [757, 246] on div at bounding box center [501, 10] width 1002 height 1181
drag, startPoint x: 643, startPoint y: 287, endPoint x: 785, endPoint y: 287, distance: 142.2
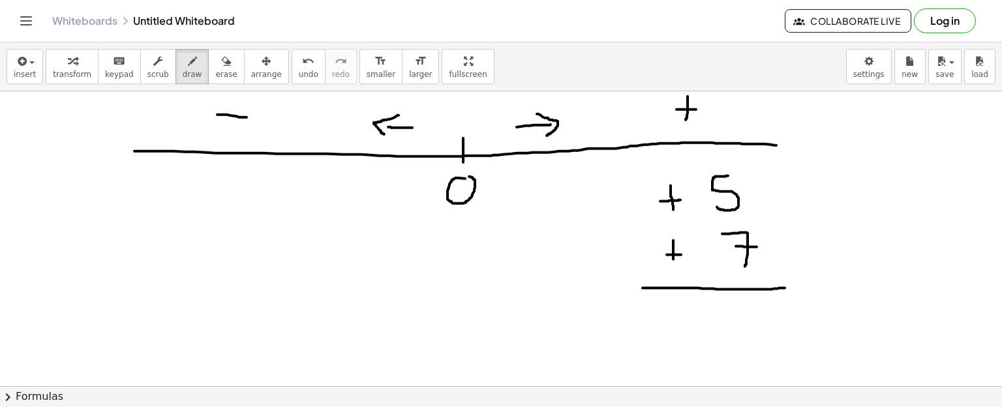
click at [785, 287] on div at bounding box center [501, 10] width 1002 height 1181
drag, startPoint x: 717, startPoint y: 301, endPoint x: 716, endPoint y: 328, distance: 27.4
click at [716, 328] on div at bounding box center [501, 10] width 1002 height 1181
drag, startPoint x: 732, startPoint y: 304, endPoint x: 751, endPoint y: 329, distance: 32.1
click at [751, 329] on div at bounding box center [501, 10] width 1002 height 1181
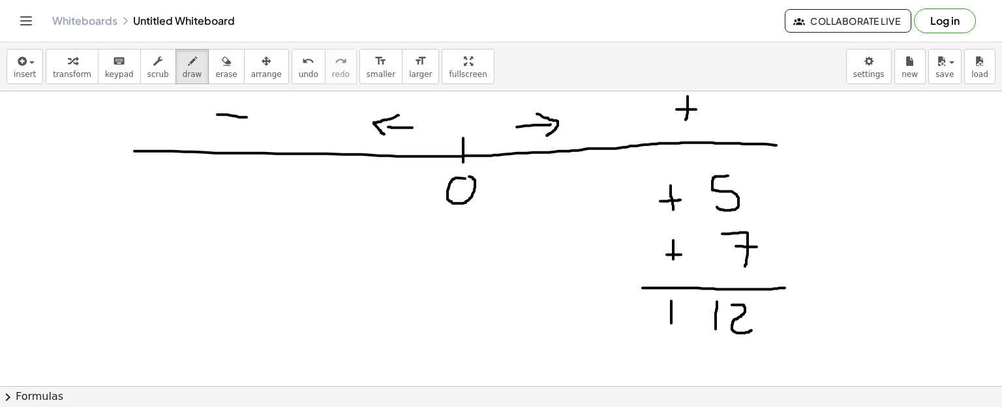
drag, startPoint x: 671, startPoint y: 300, endPoint x: 671, endPoint y: 323, distance: 22.8
click at [671, 323] on div at bounding box center [501, 10] width 1002 height 1181
drag, startPoint x: 665, startPoint y: 310, endPoint x: 679, endPoint y: 302, distance: 16.3
click at [679, 302] on div at bounding box center [501, 10] width 1002 height 1181
drag, startPoint x: 663, startPoint y: 315, endPoint x: 678, endPoint y: 316, distance: 15.7
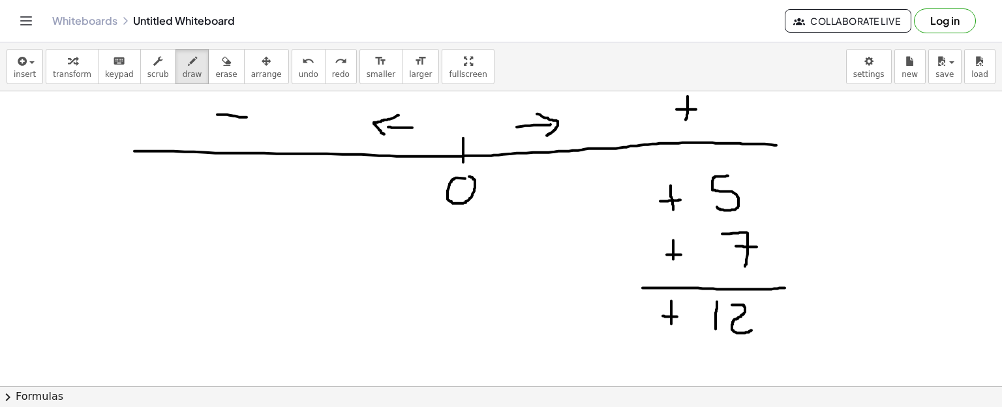
click at [678, 316] on div at bounding box center [501, 10] width 1002 height 1181
drag, startPoint x: 524, startPoint y: 209, endPoint x: 524, endPoint y: 243, distance: 33.9
click at [524, 243] on div at bounding box center [501, 10] width 1002 height 1181
drag, startPoint x: 493, startPoint y: 226, endPoint x: 507, endPoint y: 226, distance: 14.4
click at [507, 226] on div at bounding box center [501, 10] width 1002 height 1181
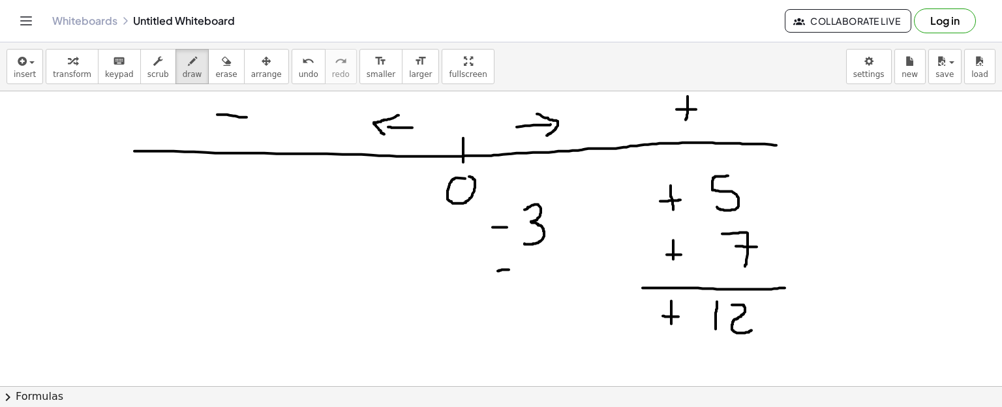
drag, startPoint x: 498, startPoint y: 270, endPoint x: 509, endPoint y: 269, distance: 11.8
click at [509, 269] on div at bounding box center [501, 10] width 1002 height 1181
drag, startPoint x: 501, startPoint y: 258, endPoint x: 502, endPoint y: 277, distance: 19.0
click at [502, 277] on div at bounding box center [501, 10] width 1002 height 1181
click at [535, 257] on div at bounding box center [501, 10] width 1002 height 1181
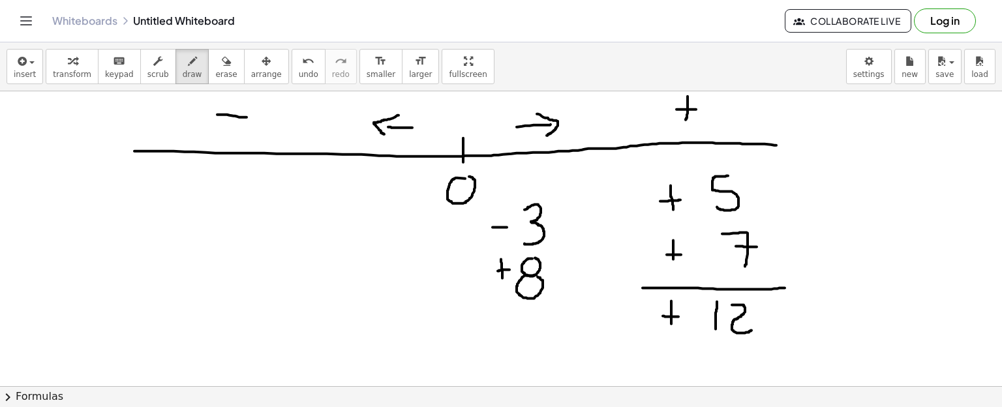
click at [536, 275] on div at bounding box center [501, 10] width 1002 height 1181
drag, startPoint x: 476, startPoint y: 308, endPoint x: 562, endPoint y: 311, distance: 86.8
click at [562, 311] on div at bounding box center [501, 10] width 1002 height 1181
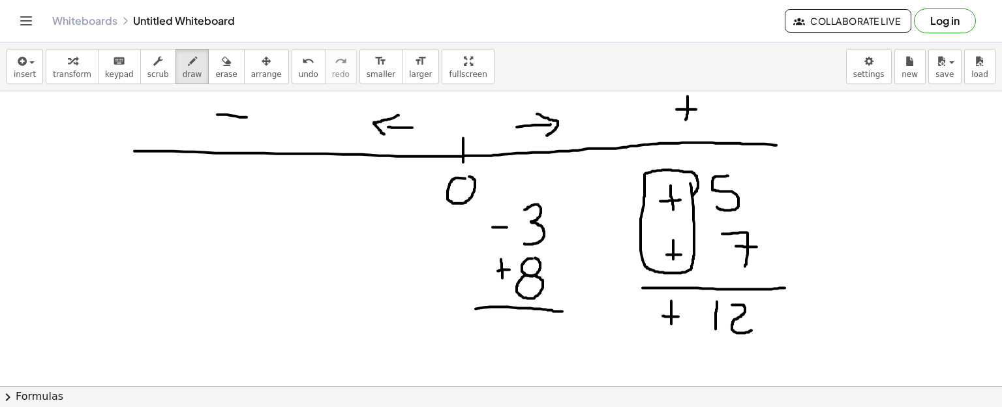
drag, startPoint x: 690, startPoint y: 183, endPoint x: 691, endPoint y: 196, distance: 13.1
click at [691, 196] on div at bounding box center [501, 10] width 1002 height 1181
click at [508, 204] on div at bounding box center [501, 10] width 1002 height 1181
drag, startPoint x: 541, startPoint y: 324, endPoint x: 527, endPoint y: 344, distance: 24.4
click at [527, 344] on div at bounding box center [501, 10] width 1002 height 1181
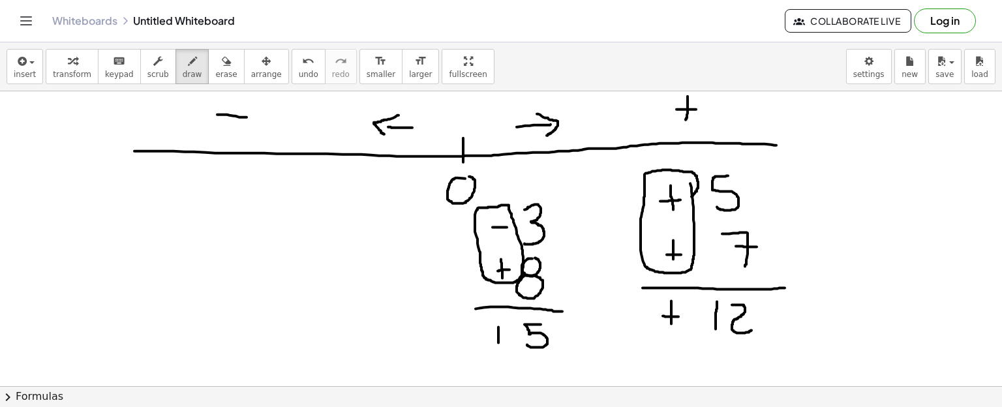
drag, startPoint x: 498, startPoint y: 326, endPoint x: 498, endPoint y: 345, distance: 18.9
click at [498, 345] on div at bounding box center [501, 10] width 1002 height 1181
drag, startPoint x: 493, startPoint y: 336, endPoint x: 506, endPoint y: 336, distance: 12.4
click at [506, 336] on div at bounding box center [501, 10] width 1002 height 1181
click at [269, 204] on div at bounding box center [501, 10] width 1002 height 1181
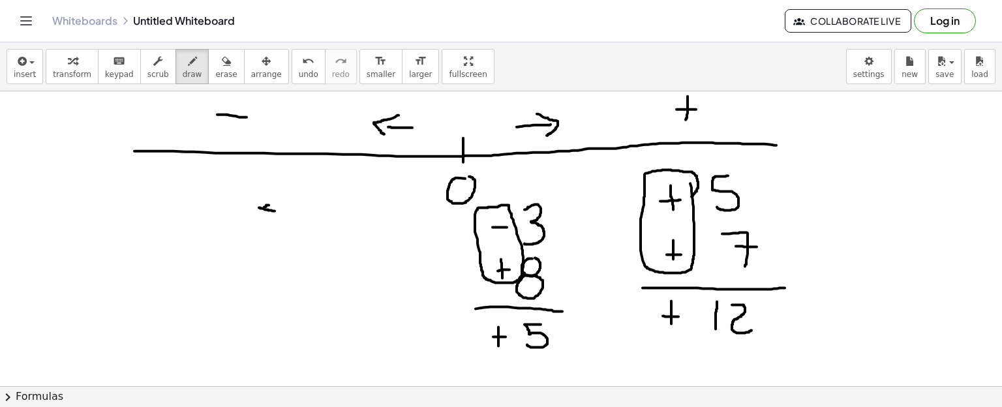
drag, startPoint x: 259, startPoint y: 207, endPoint x: 277, endPoint y: 210, distance: 17.9
click at [277, 210] on div at bounding box center [501, 10] width 1002 height 1181
drag, startPoint x: 247, startPoint y: 190, endPoint x: 262, endPoint y: 204, distance: 19.9
click at [262, 204] on div at bounding box center [501, 10] width 1002 height 1181
drag, startPoint x: 264, startPoint y: 188, endPoint x: 261, endPoint y: 220, distance: 32.1
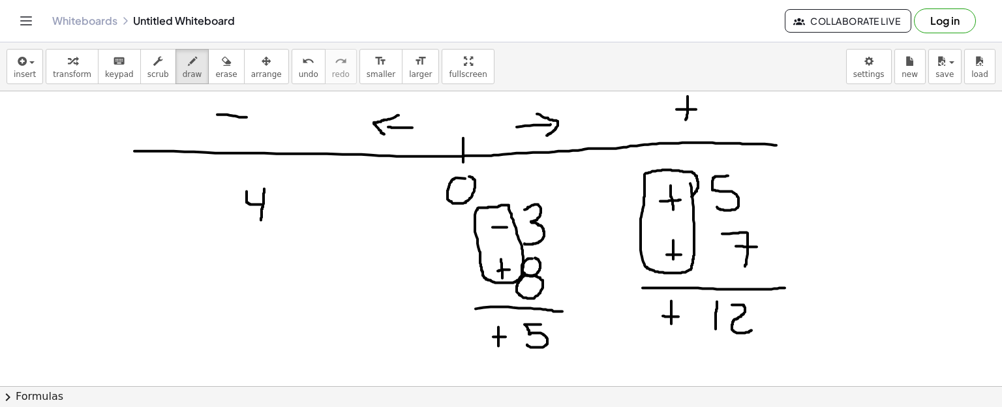
click at [261, 220] on div at bounding box center [501, 10] width 1002 height 1181
drag, startPoint x: 222, startPoint y: 207, endPoint x: 232, endPoint y: 207, distance: 9.8
click at [232, 207] on div at bounding box center [501, 10] width 1002 height 1181
drag, startPoint x: 224, startPoint y: 250, endPoint x: 239, endPoint y: 251, distance: 14.4
click at [239, 251] on div at bounding box center [501, 10] width 1002 height 1181
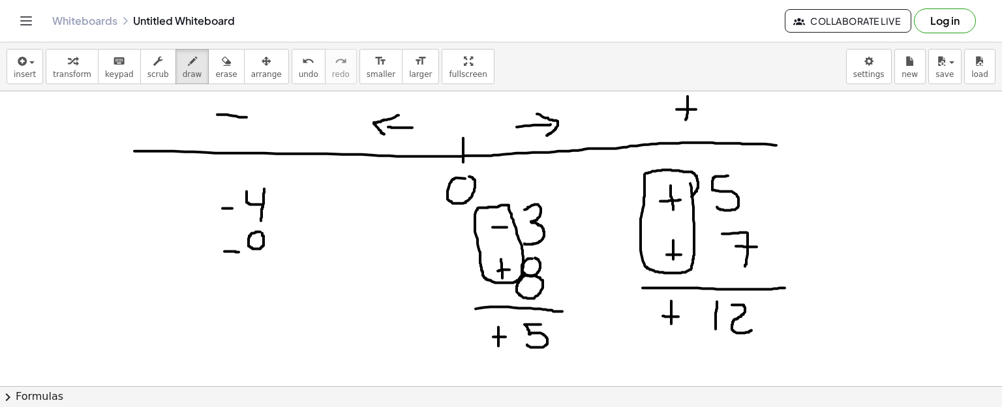
click at [262, 232] on div at bounding box center [501, 10] width 1002 height 1181
drag, startPoint x: 262, startPoint y: 232, endPoint x: 265, endPoint y: 269, distance: 36.7
click at [265, 269] on div at bounding box center [501, 10] width 1002 height 1181
drag, startPoint x: 214, startPoint y: 273, endPoint x: 290, endPoint y: 280, distance: 76.0
click at [290, 280] on div at bounding box center [501, 10] width 1002 height 1181
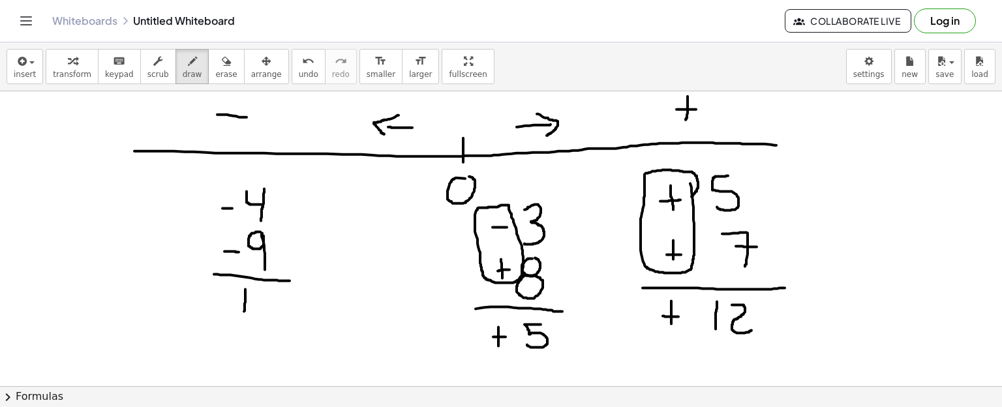
drag, startPoint x: 245, startPoint y: 288, endPoint x: 244, endPoint y: 314, distance: 26.1
click at [244, 314] on div at bounding box center [501, 10] width 1002 height 1181
drag, startPoint x: 261, startPoint y: 290, endPoint x: 259, endPoint y: 318, distance: 28.8
click at [259, 318] on div at bounding box center [501, 10] width 1002 height 1181
drag, startPoint x: 216, startPoint y: 297, endPoint x: 232, endPoint y: 297, distance: 16.3
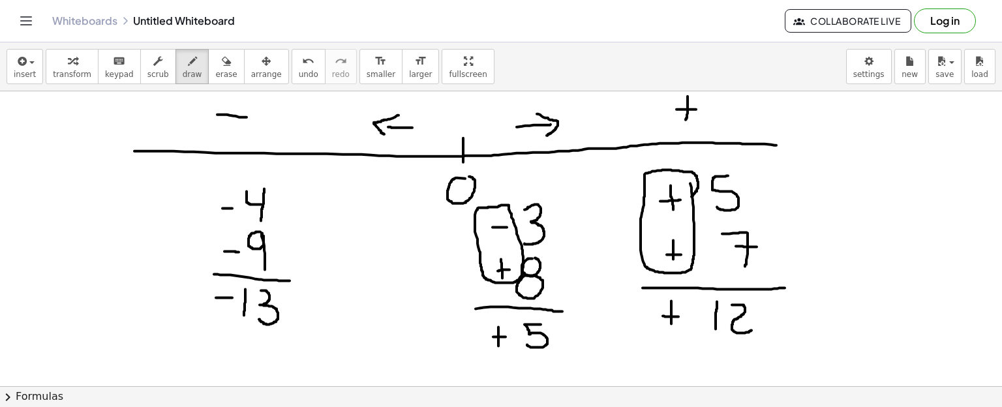
click at [232, 297] on div at bounding box center [501, 10] width 1002 height 1181
drag, startPoint x: 281, startPoint y: 207, endPoint x: 288, endPoint y: 254, distance: 48.2
click at [288, 254] on div at bounding box center [501, 10] width 1002 height 1181
drag, startPoint x: 100, startPoint y: 193, endPoint x: 118, endPoint y: 226, distance: 37.1
click at [118, 226] on div at bounding box center [501, 10] width 1002 height 1181
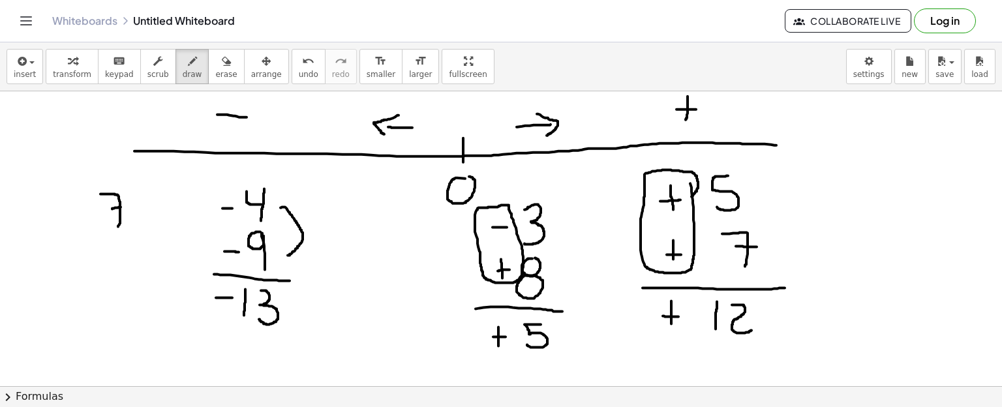
drag, startPoint x: 112, startPoint y: 208, endPoint x: 127, endPoint y: 206, distance: 15.1
click at [127, 206] on div at bounding box center [501, 10] width 1002 height 1181
drag, startPoint x: 64, startPoint y: 201, endPoint x: 63, endPoint y: 224, distance: 23.5
click at [63, 224] on div at bounding box center [501, 10] width 1002 height 1181
drag, startPoint x: 53, startPoint y: 209, endPoint x: 75, endPoint y: 211, distance: 22.3
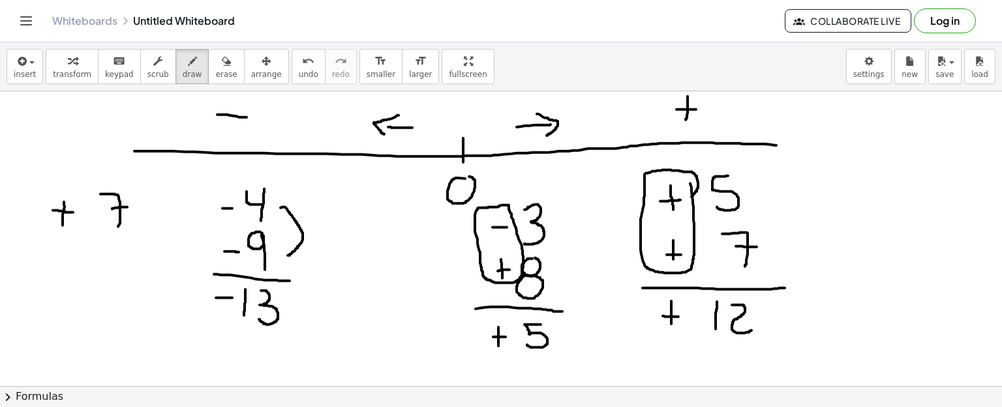
click at [75, 211] on div at bounding box center [501, 10] width 1002 height 1181
drag, startPoint x: 57, startPoint y: 260, endPoint x: 70, endPoint y: 260, distance: 13.0
click at [70, 260] on div at bounding box center [501, 10] width 1002 height 1181
drag, startPoint x: 102, startPoint y: 243, endPoint x: 97, endPoint y: 269, distance: 26.6
click at [97, 269] on div at bounding box center [501, 10] width 1002 height 1181
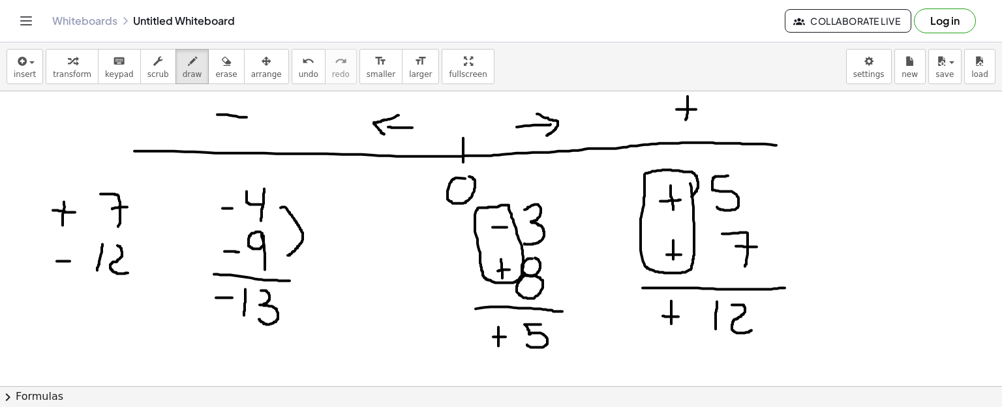
drag, startPoint x: 117, startPoint y: 245, endPoint x: 129, endPoint y: 271, distance: 29.2
click at [129, 271] on div at bounding box center [501, 10] width 1002 height 1181
drag, startPoint x: 55, startPoint y: 284, endPoint x: 141, endPoint y: 287, distance: 86.1
click at [141, 287] on div at bounding box center [501, 10] width 1002 height 1181
click at [112, 243] on div at bounding box center [501, 10] width 1002 height 1181
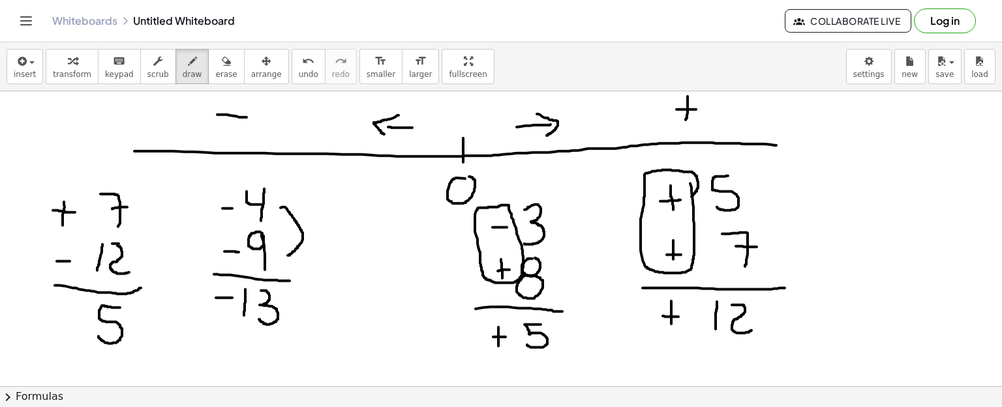
drag, startPoint x: 120, startPoint y: 307, endPoint x: 97, endPoint y: 334, distance: 35.7
click at [97, 334] on div at bounding box center [501, 10] width 1002 height 1181
drag, startPoint x: 85, startPoint y: 318, endPoint x: 68, endPoint y: 316, distance: 17.2
click at [68, 316] on div at bounding box center [501, 10] width 1002 height 1181
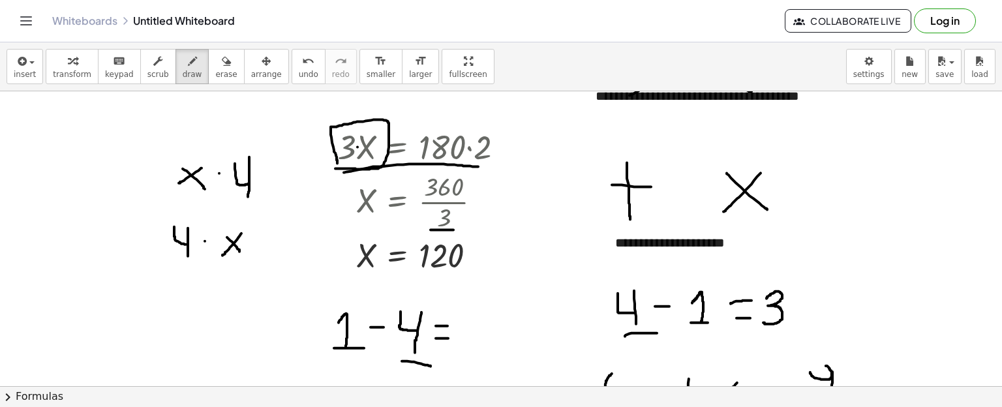
scroll to position [311, 0]
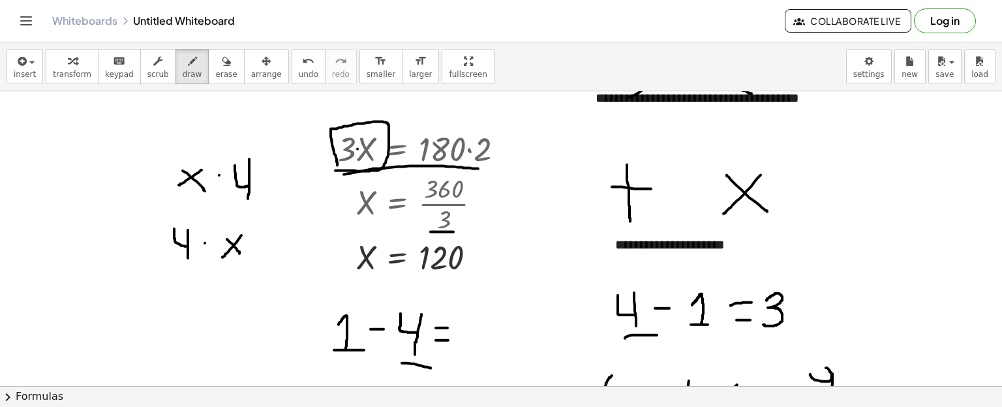
drag, startPoint x: 209, startPoint y: 62, endPoint x: 106, endPoint y: 274, distance: 235.7
click at [106, 274] on div "**********" at bounding box center [501, 224] width 1002 height 365
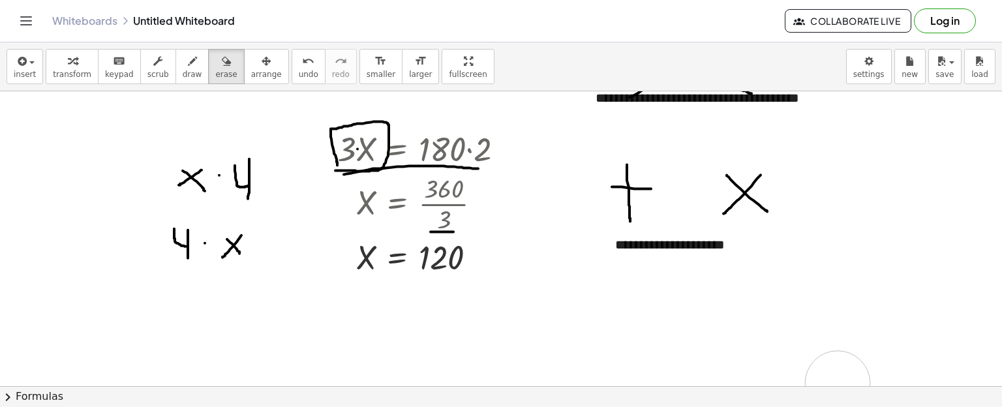
drag, startPoint x: 363, startPoint y: 341, endPoint x: 838, endPoint y: 383, distance: 476.8
click at [838, 383] on div at bounding box center [501, 371] width 1002 height 1181
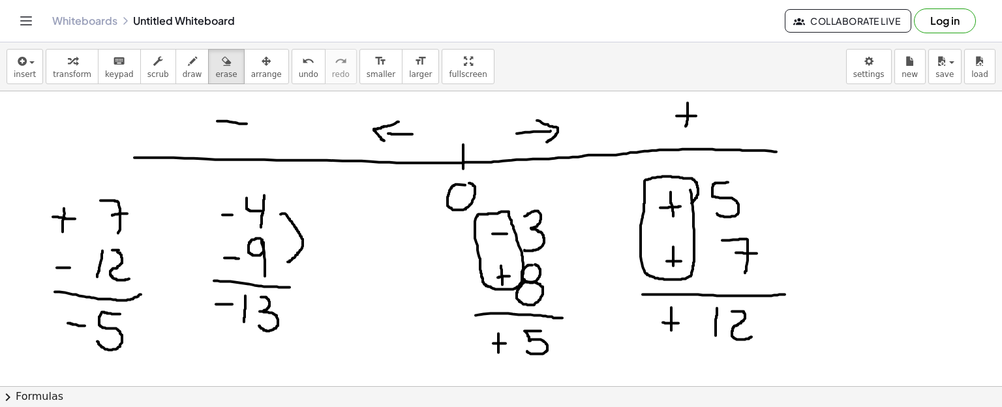
scroll to position [674, 0]
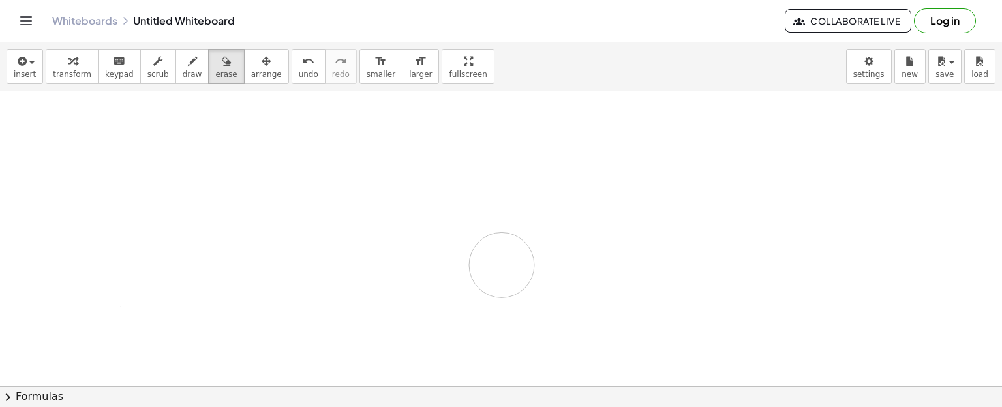
drag, startPoint x: 815, startPoint y: 282, endPoint x: 993, endPoint y: 292, distance: 178.3
click at [503, 263] on div at bounding box center [501, 7] width 1002 height 1181
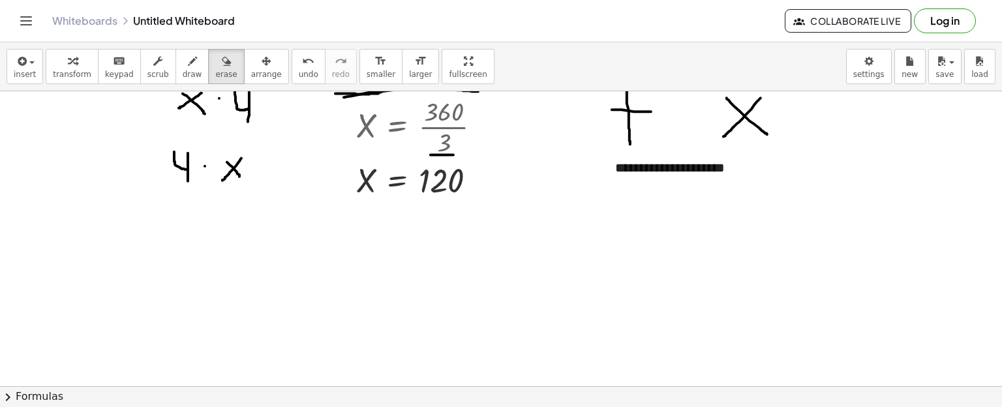
scroll to position [381, 0]
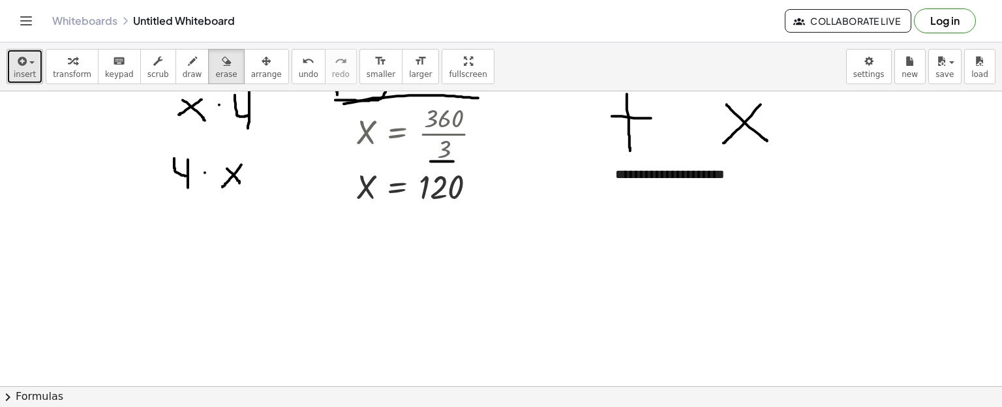
click at [39, 63] on button "insert" at bounding box center [25, 66] width 37 height 35
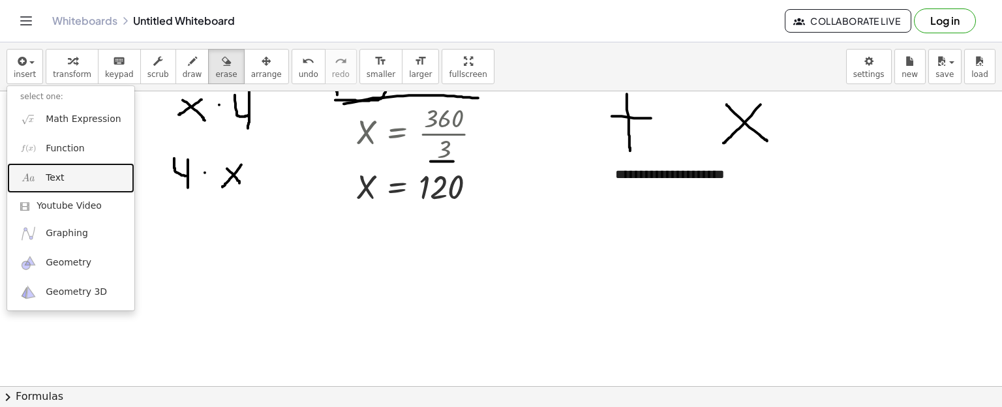
click at [64, 174] on link "Text" at bounding box center [70, 177] width 127 height 29
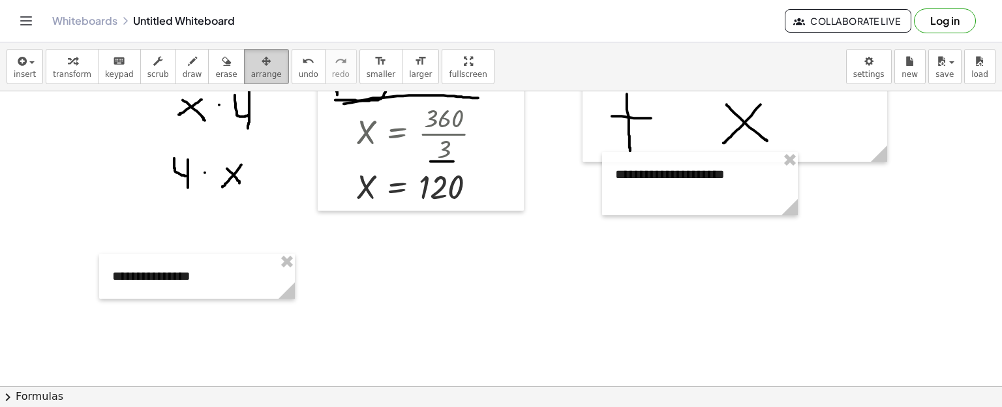
click at [251, 70] on span "arrange" at bounding box center [266, 74] width 31 height 9
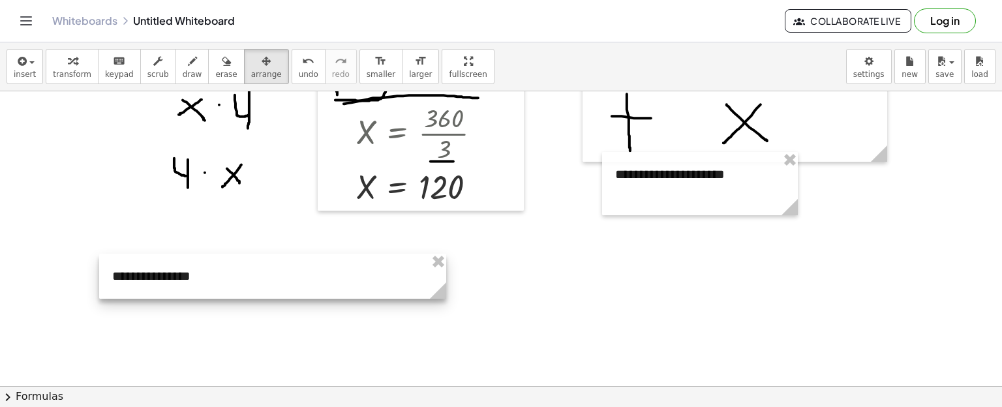
drag, startPoint x: 292, startPoint y: 286, endPoint x: 446, endPoint y: 305, distance: 155.2
click at [446, 305] on div "**********" at bounding box center [501, 153] width 1002 height 886
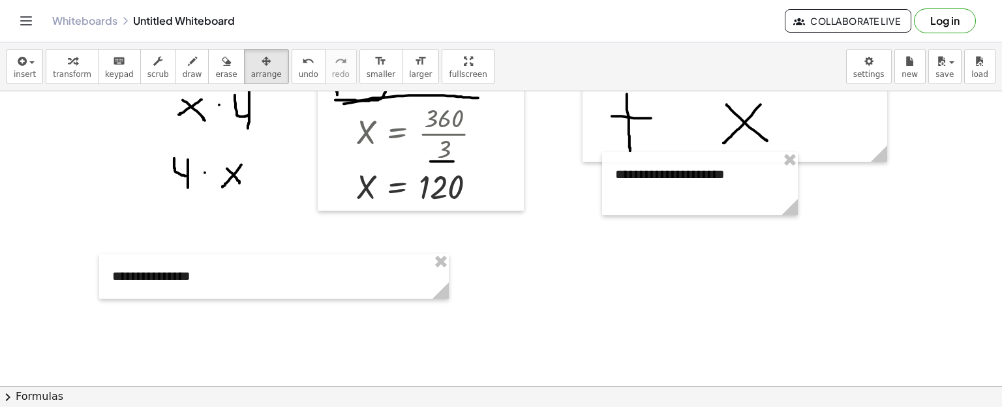
click at [72, 38] on div "Whiteboards Untitled Whiteboard Collaborate Live Log in" at bounding box center [501, 21] width 971 height 42
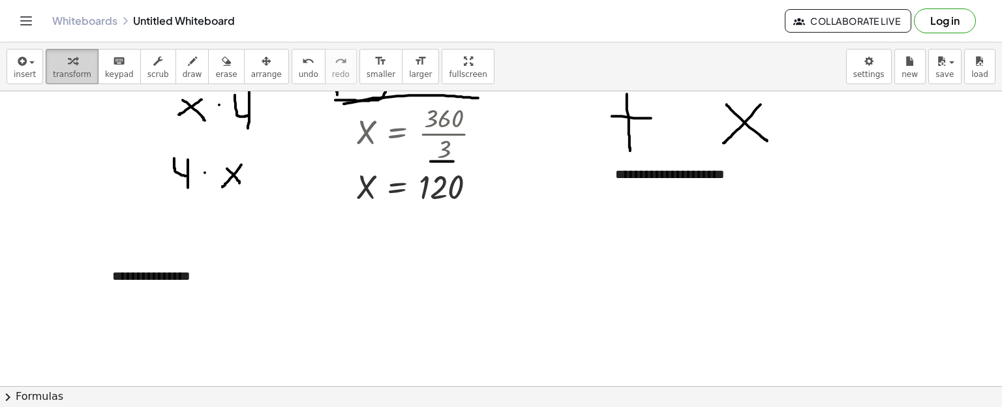
click at [74, 70] on span "transform" at bounding box center [72, 74] width 38 height 9
click at [201, 287] on div "**********" at bounding box center [274, 276] width 350 height 45
click at [287, 278] on div at bounding box center [274, 276] width 350 height 45
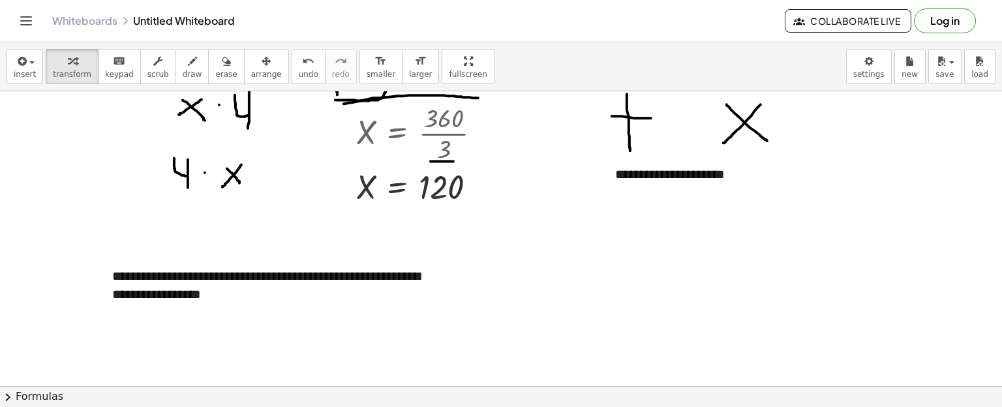
click at [613, 327] on div at bounding box center [501, 153] width 1002 height 886
click at [183, 53] on div "button" at bounding box center [193, 61] width 20 height 16
drag, startPoint x: 337, startPoint y: 288, endPoint x: 303, endPoint y: 286, distance: 33.9
click at [303, 286] on div at bounding box center [501, 153] width 1002 height 886
drag, startPoint x: 215, startPoint y: 308, endPoint x: 149, endPoint y: 308, distance: 65.9
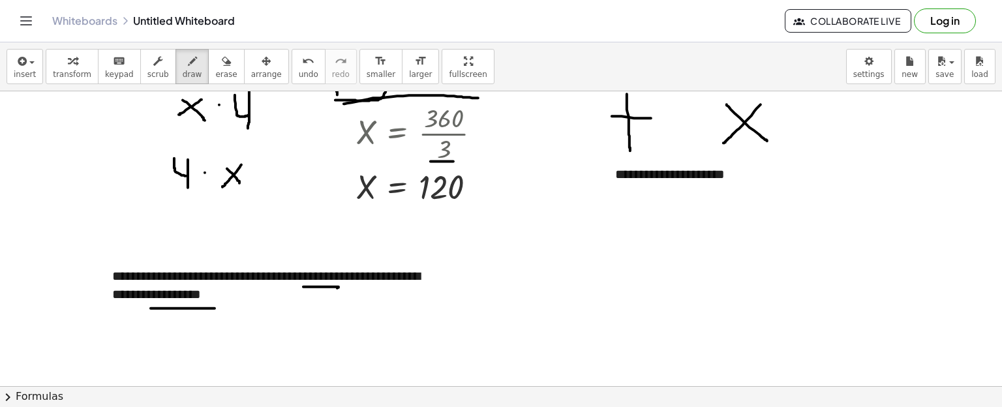
click at [149, 308] on div at bounding box center [501, 153] width 1002 height 886
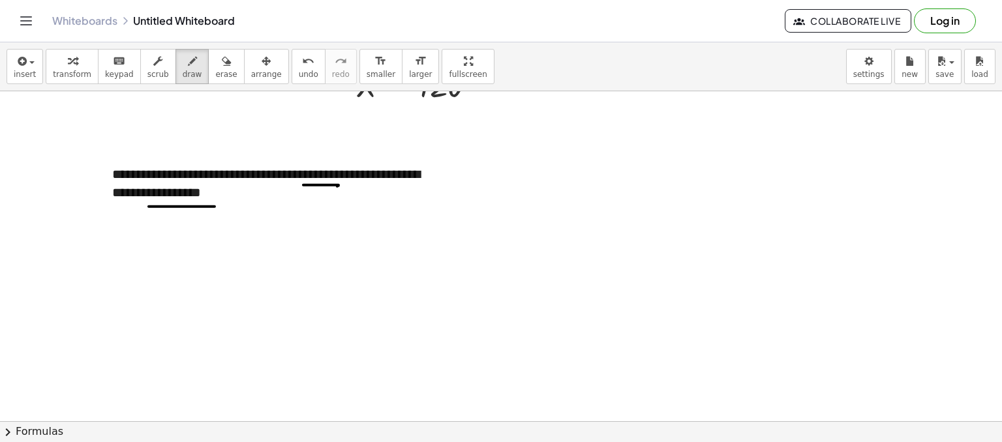
scroll to position [485, 0]
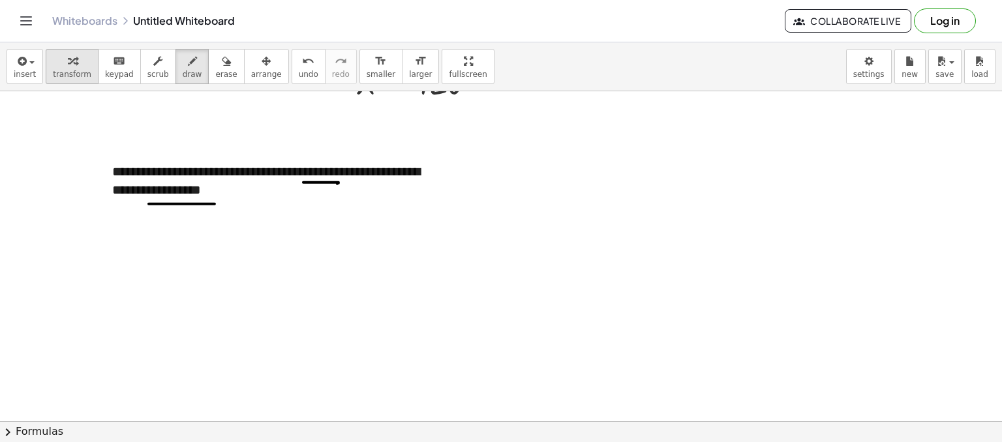
click at [70, 71] on span "transform" at bounding box center [72, 74] width 38 height 9
click at [346, 197] on div "**********" at bounding box center [274, 180] width 350 height 63
drag, startPoint x: 348, startPoint y: 168, endPoint x: 297, endPoint y: 168, distance: 50.9
click at [297, 168] on div "**********" at bounding box center [274, 236] width 350 height 175
drag, startPoint x: 224, startPoint y: 170, endPoint x: 198, endPoint y: 172, distance: 26.2
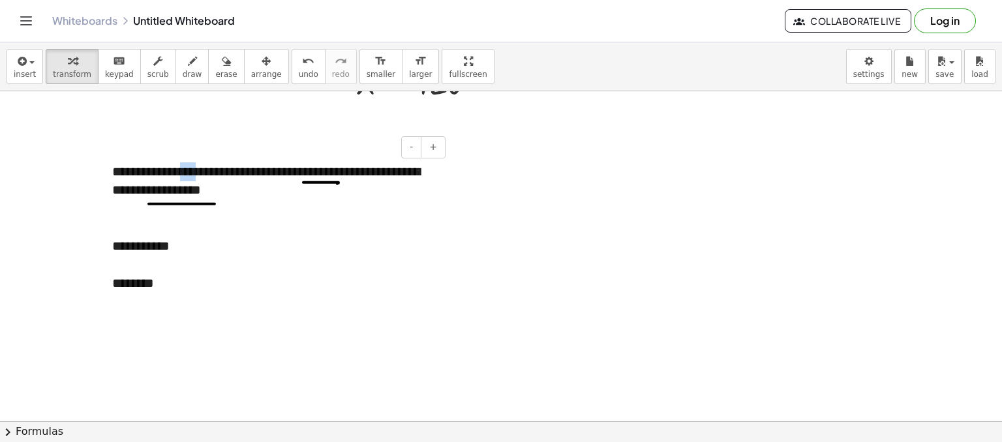
click at [198, 172] on div "**********" at bounding box center [274, 236] width 350 height 175
click at [190, 288] on div "********" at bounding box center [274, 283] width 324 height 19
drag, startPoint x: 149, startPoint y: 186, endPoint x: 224, endPoint y: 193, distance: 76.0
click at [224, 193] on div "**********" at bounding box center [274, 236] width 350 height 175
click at [217, 284] on div "**********" at bounding box center [274, 283] width 324 height 19
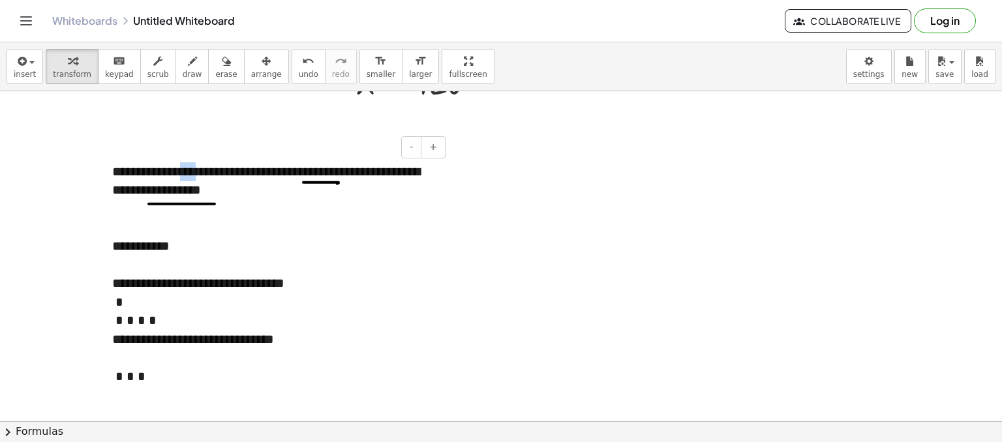
drag, startPoint x: 224, startPoint y: 174, endPoint x: 196, endPoint y: 170, distance: 27.6
click at [196, 170] on div "**********" at bounding box center [274, 283] width 350 height 268
click at [159, 312] on div at bounding box center [274, 320] width 324 height 19
click at [258, 336] on div "**********" at bounding box center [274, 339] width 324 height 19
click at [179, 307] on div at bounding box center [274, 302] width 324 height 19
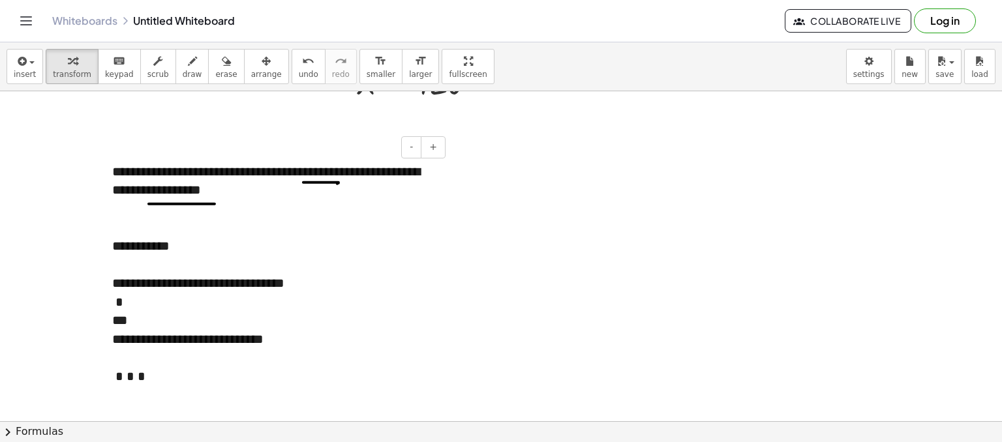
click at [187, 326] on div "***" at bounding box center [274, 320] width 324 height 19
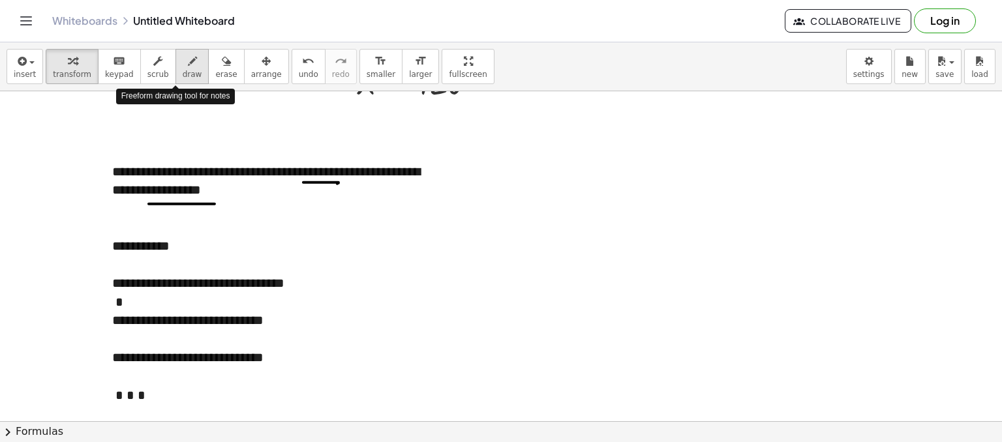
click at [183, 74] on span "draw" at bounding box center [193, 74] width 20 height 9
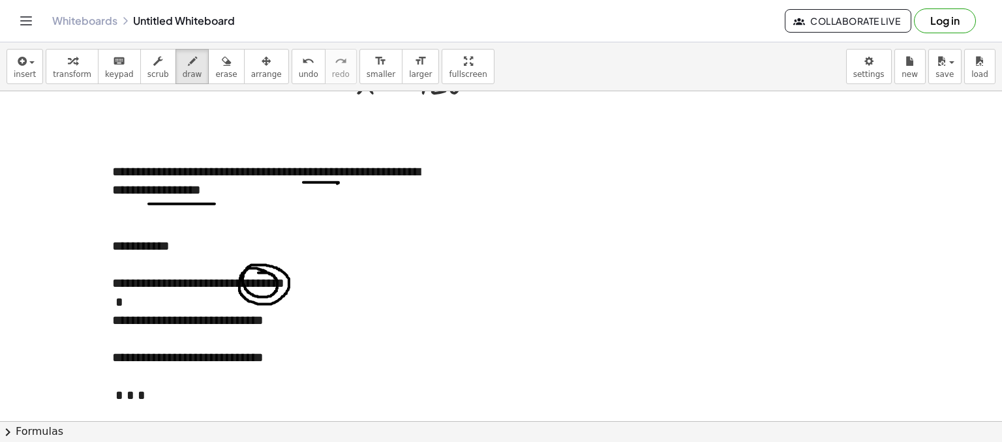
drag, startPoint x: 271, startPoint y: 273, endPoint x: 256, endPoint y: 272, distance: 15.7
click at [256, 272] on div at bounding box center [501, 49] width 1002 height 886
click at [68, 57] on icon "button" at bounding box center [72, 61] width 9 height 16
click at [187, 75] on button "draw" at bounding box center [192, 66] width 34 height 35
drag, startPoint x: 183, startPoint y: 319, endPoint x: 241, endPoint y: 361, distance: 71.5
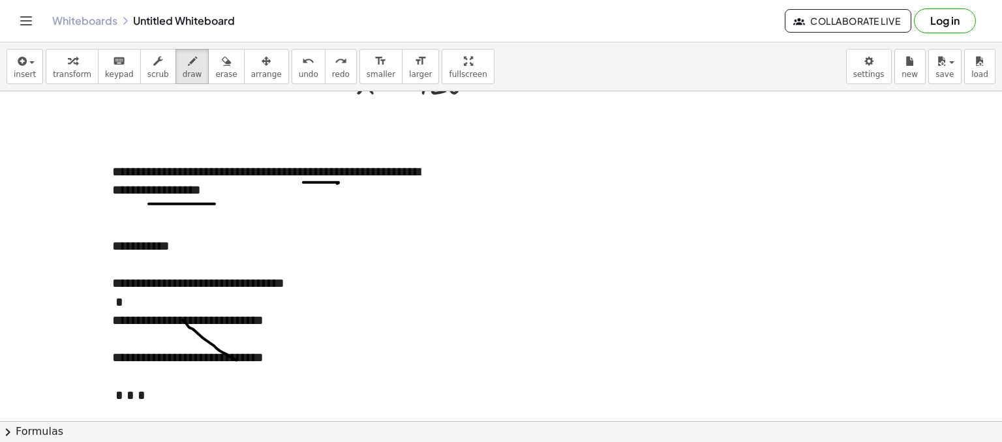
click at [241, 361] on div at bounding box center [501, 49] width 1002 height 886
drag, startPoint x: 180, startPoint y: 357, endPoint x: 254, endPoint y: 329, distance: 79.5
click at [254, 329] on div at bounding box center [501, 49] width 1002 height 886
click at [60, 82] on button "transform" at bounding box center [72, 66] width 53 height 35
click at [502, 290] on div at bounding box center [501, 49] width 1002 height 886
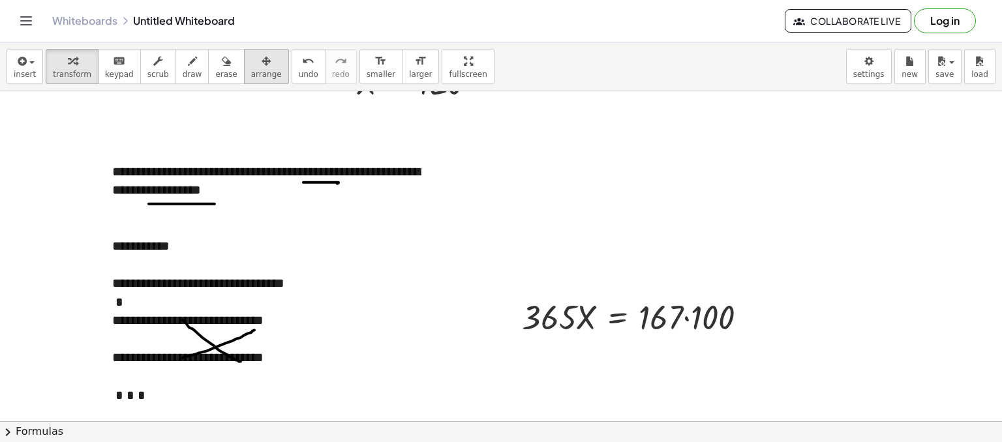
click at [251, 70] on span "arrange" at bounding box center [266, 74] width 31 height 9
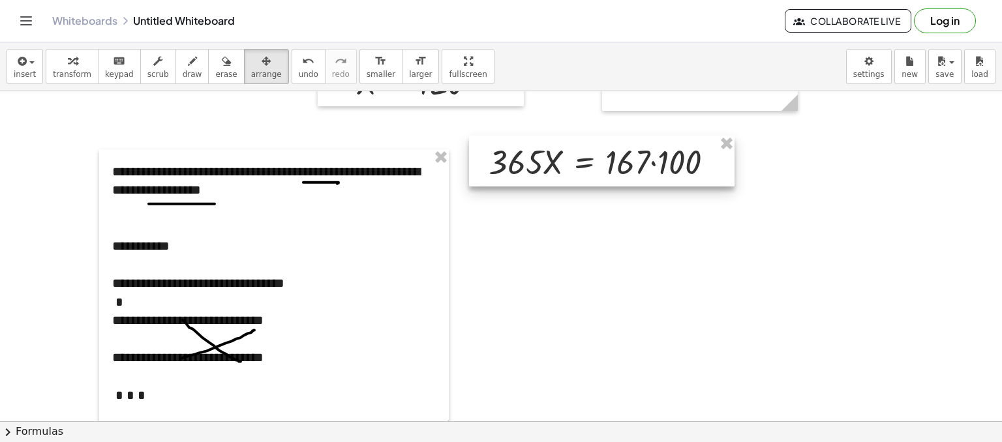
drag, startPoint x: 605, startPoint y: 320, endPoint x: 571, endPoint y: 164, distance: 158.9
click at [571, 164] on div at bounding box center [601, 161] width 265 height 51
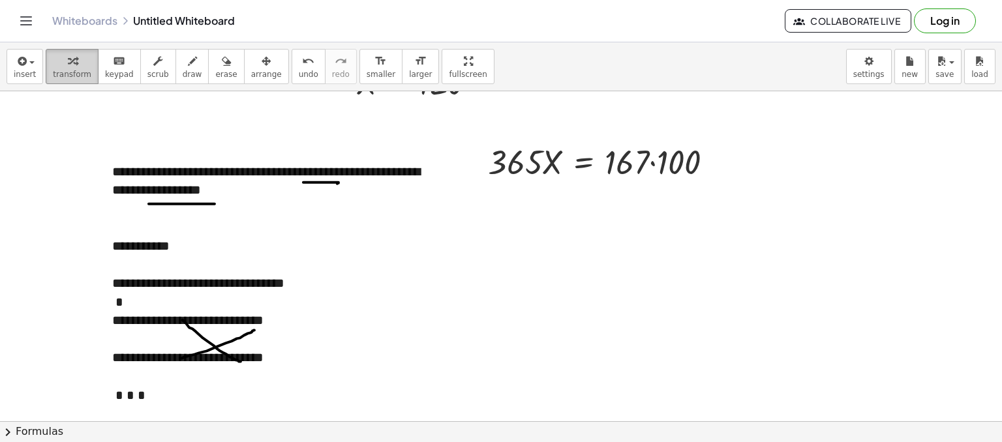
click at [55, 75] on span "transform" at bounding box center [72, 74] width 38 height 9
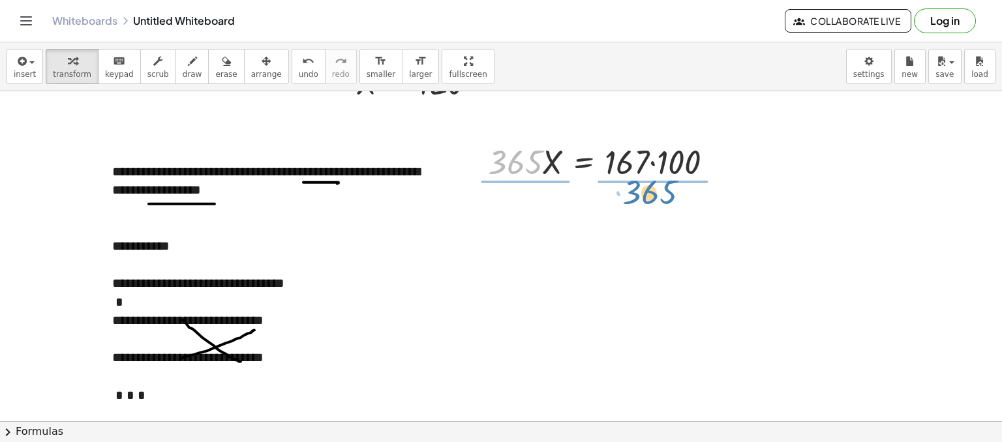
drag, startPoint x: 515, startPoint y: 159, endPoint x: 650, endPoint y: 188, distance: 137.5
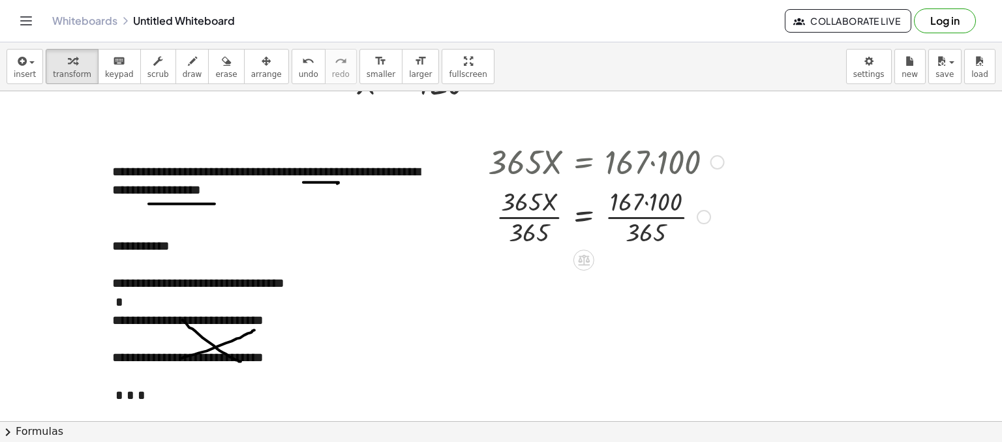
click at [532, 203] on div at bounding box center [605, 215] width 249 height 65
drag, startPoint x: 532, startPoint y: 203, endPoint x: 529, endPoint y: 239, distance: 36.6
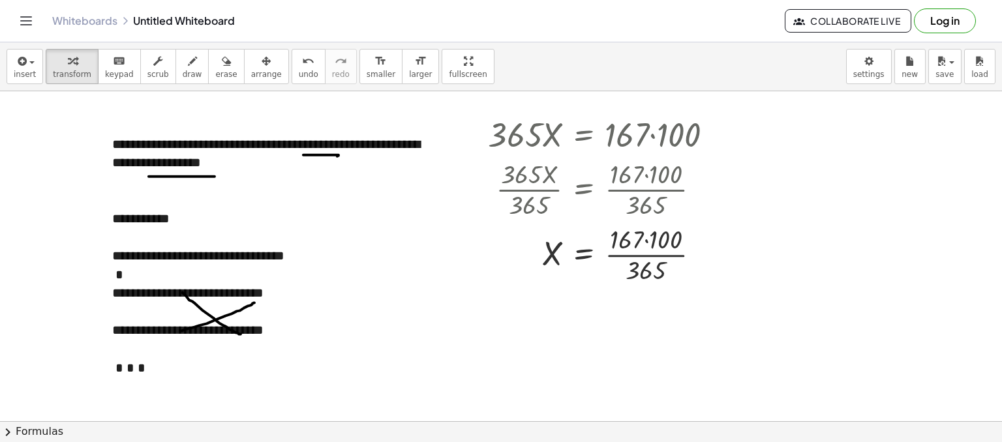
scroll to position [517, 0]
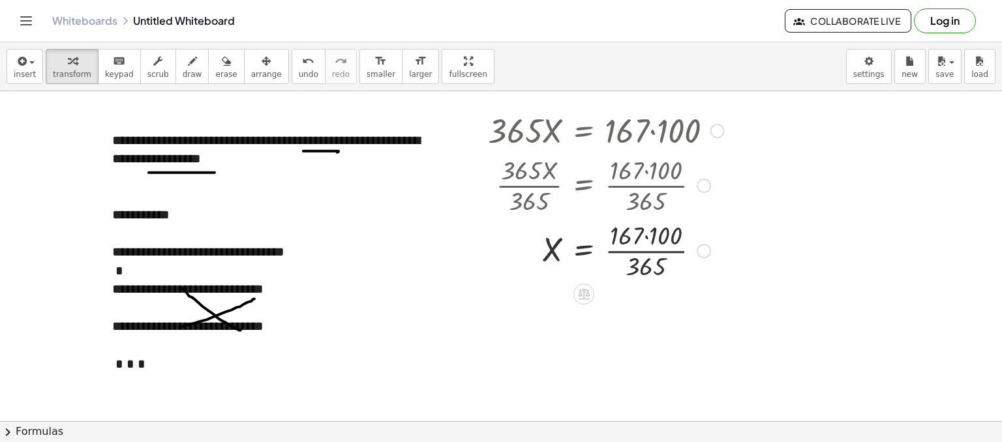
click at [648, 237] on div at bounding box center [605, 249] width 249 height 65
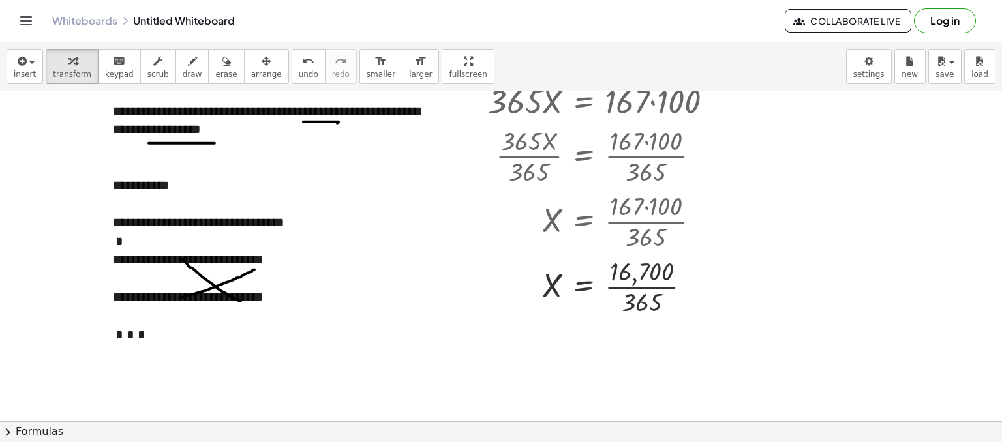
scroll to position [544, 0]
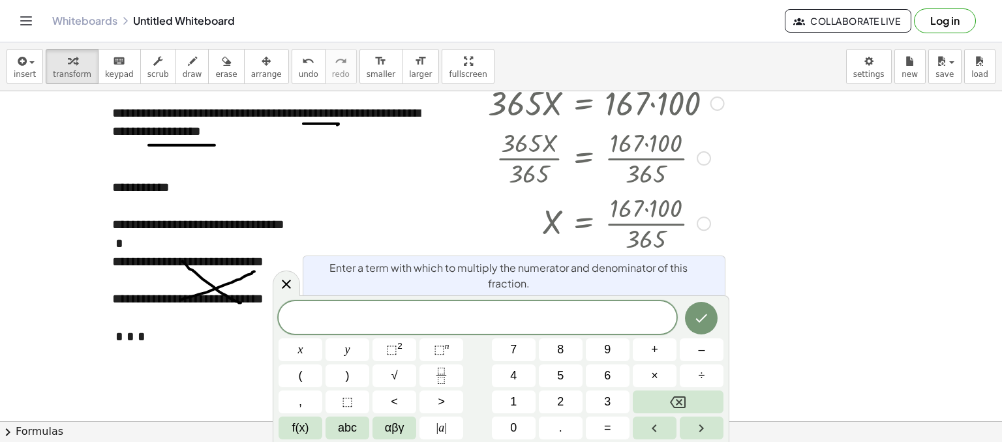
click at [641, 307] on body "**********" at bounding box center [501, 221] width 1002 height 442
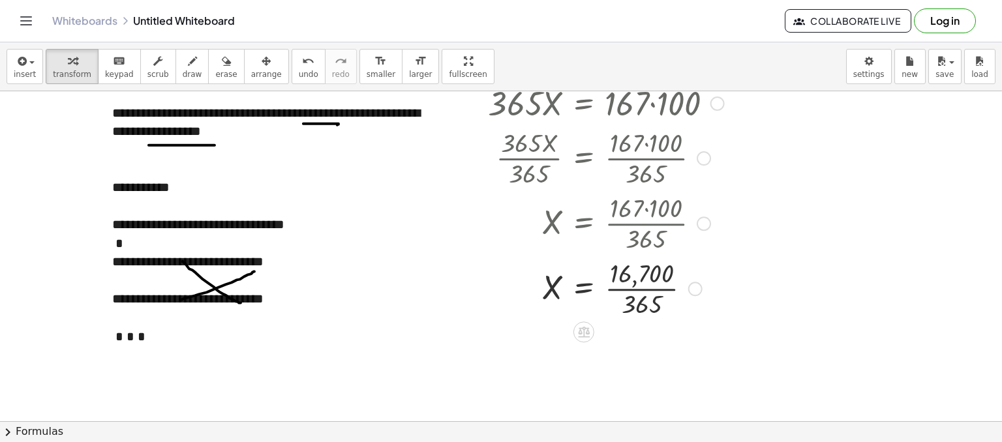
click at [644, 303] on div at bounding box center [605, 287] width 249 height 65
drag, startPoint x: 641, startPoint y: 310, endPoint x: 641, endPoint y: 292, distance: 17.6
click at [641, 292] on div at bounding box center [598, 287] width 234 height 65
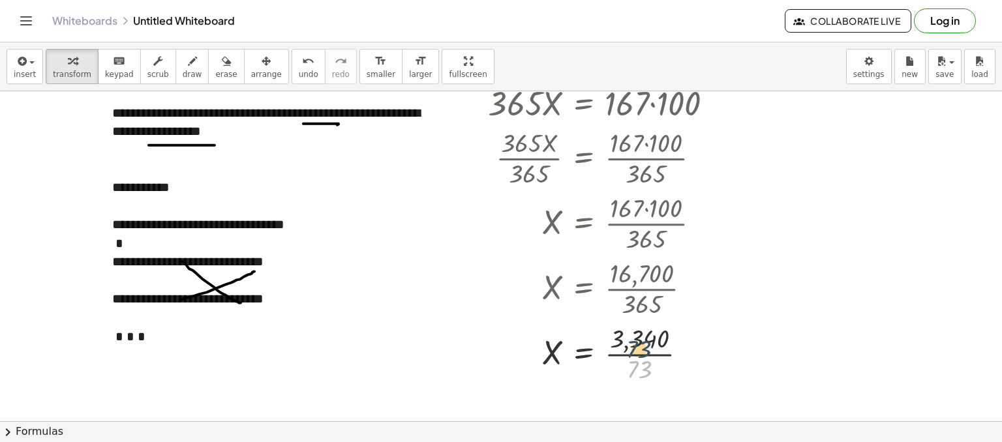
drag, startPoint x: 638, startPoint y: 368, endPoint x: 637, endPoint y: 345, distance: 22.9
click at [637, 345] on div at bounding box center [605, 352] width 249 height 65
click at [637, 341] on div at bounding box center [605, 352] width 249 height 65
click at [639, 354] on div at bounding box center [605, 352] width 249 height 65
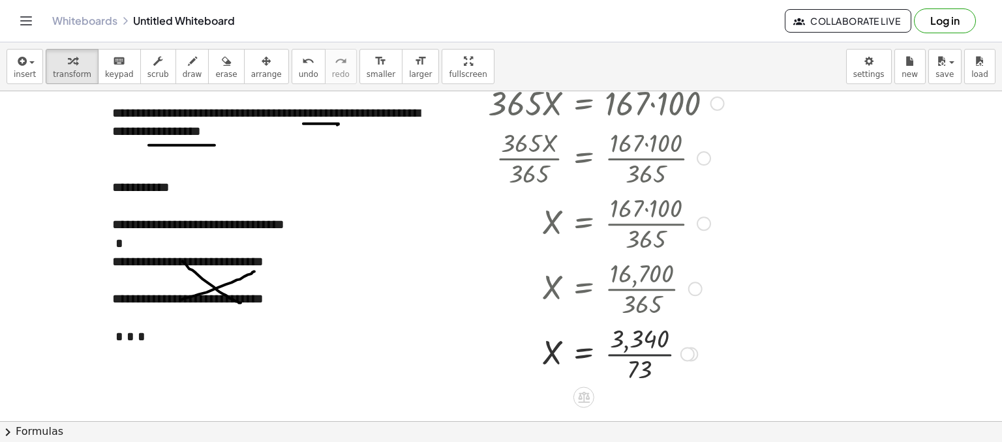
click at [639, 354] on div at bounding box center [605, 352] width 249 height 65
click at [639, 354] on div at bounding box center [610, 352] width 258 height 43
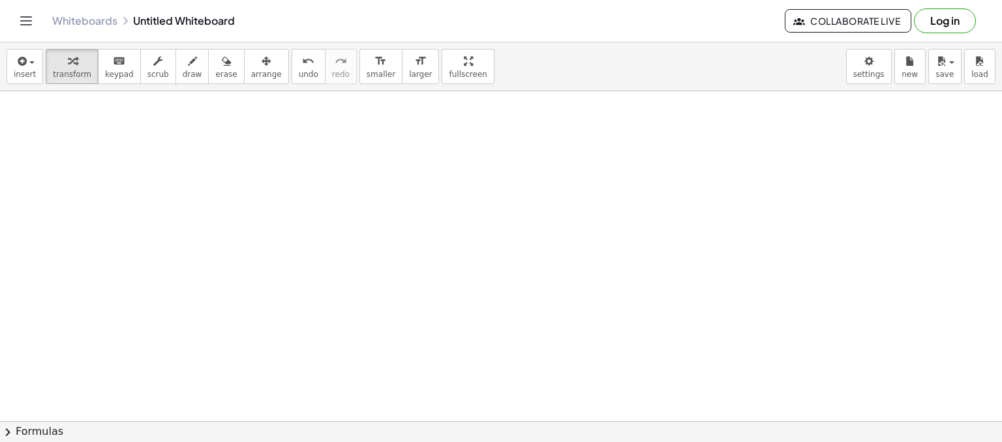
scroll to position [833, 0]
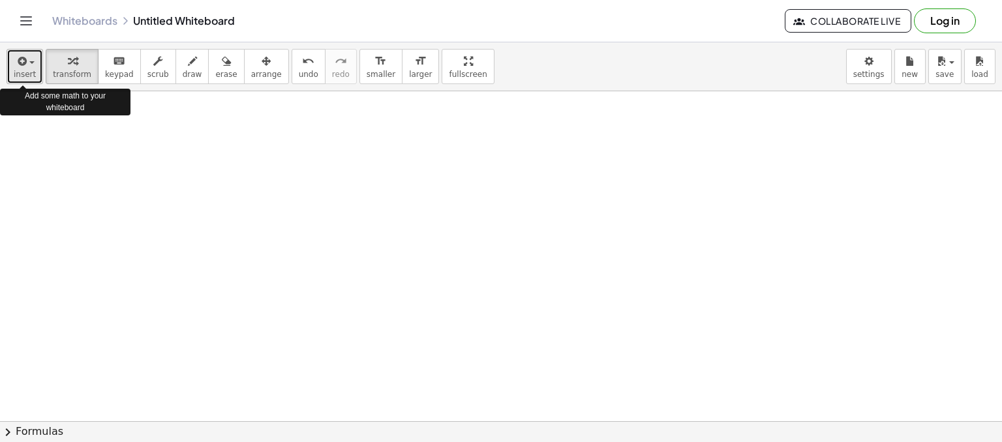
click at [31, 61] on div "button" at bounding box center [25, 61] width 22 height 16
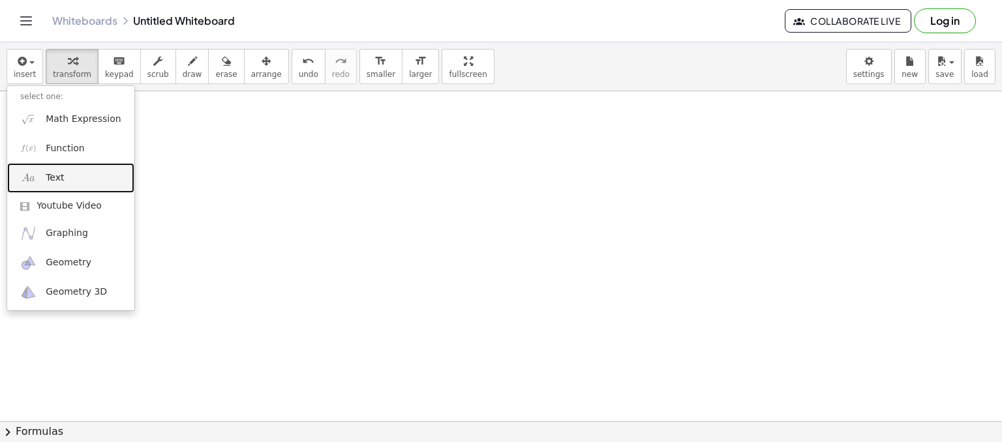
click at [58, 172] on span "Text" at bounding box center [55, 178] width 18 height 13
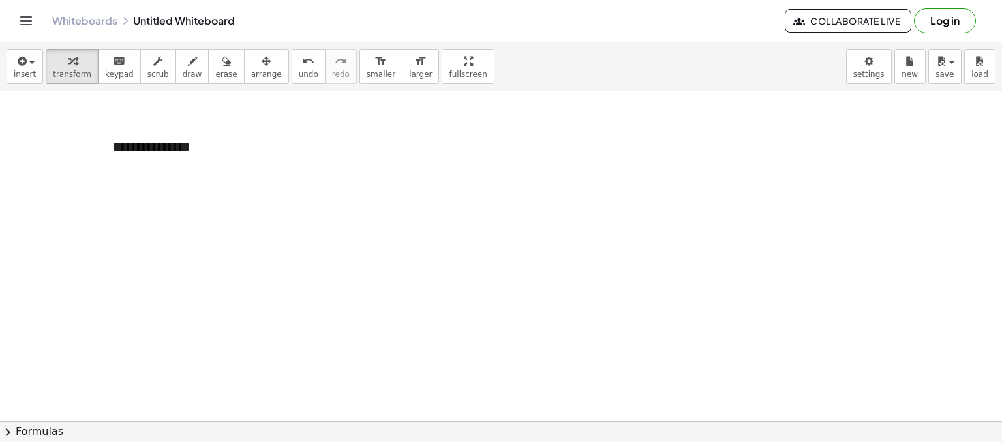
paste div
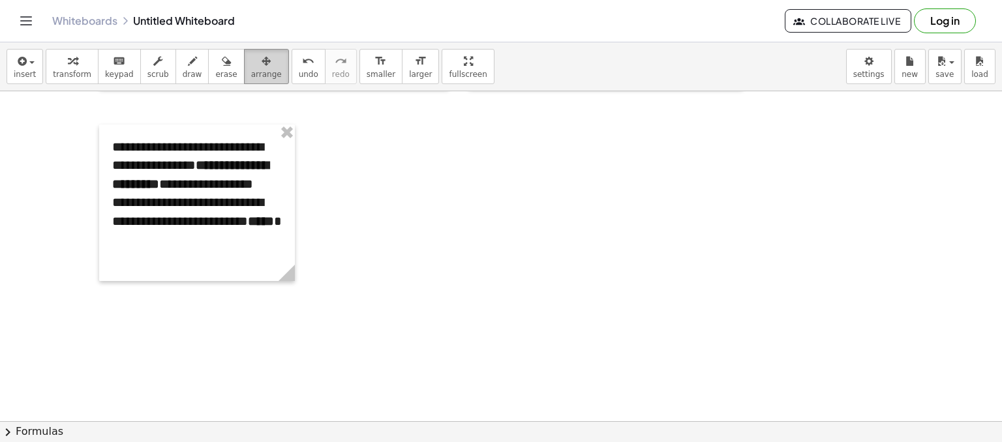
click at [244, 82] on button "arrange" at bounding box center [266, 66] width 45 height 35
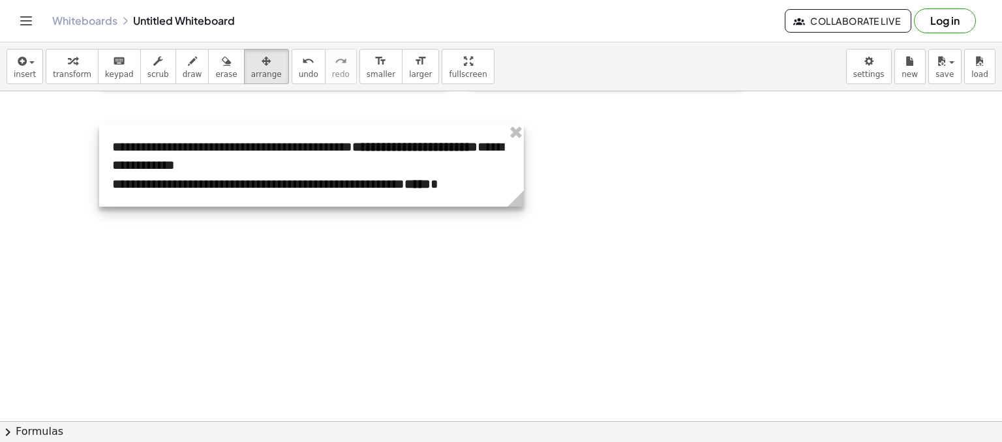
drag, startPoint x: 295, startPoint y: 275, endPoint x: 524, endPoint y: 258, distance: 229.5
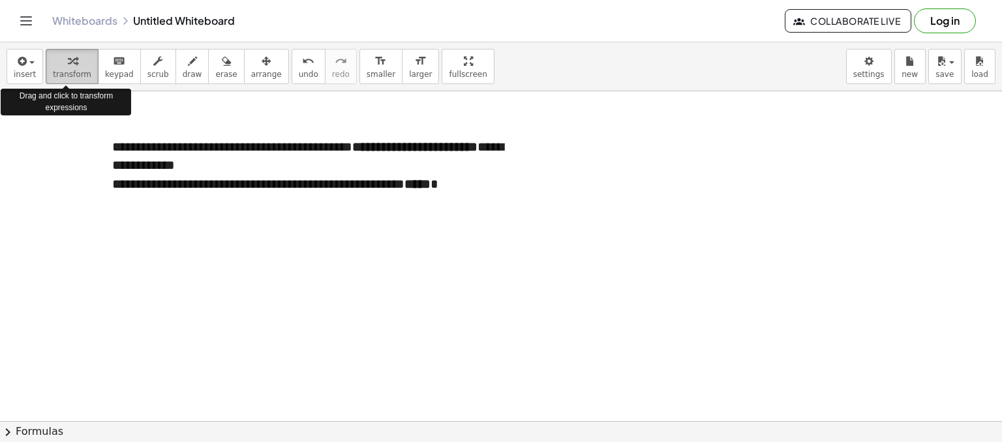
click at [74, 76] on span "transform" at bounding box center [72, 74] width 38 height 9
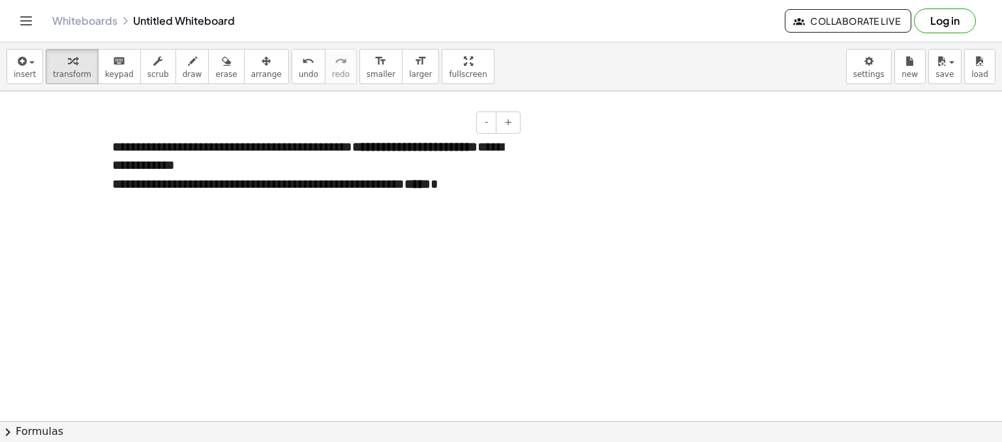
click at [498, 178] on div "**********" at bounding box center [311, 166] width 425 height 82
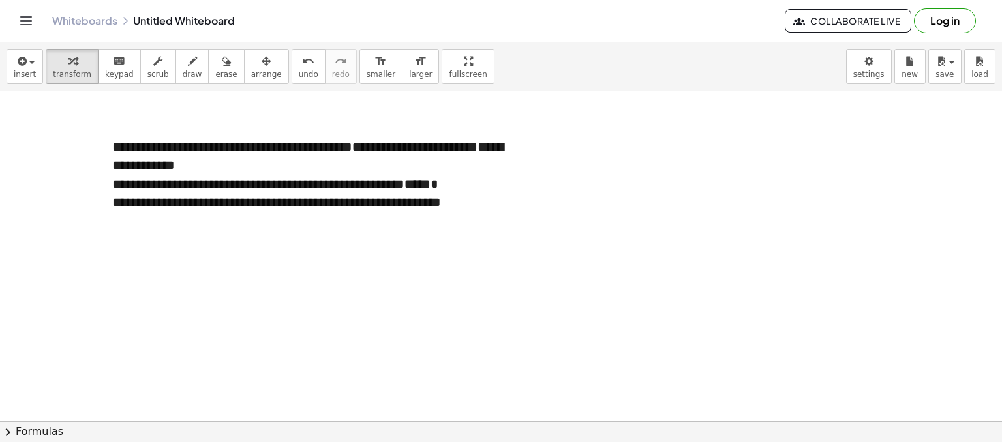
click at [506, 179] on div "**********" at bounding box center [311, 175] width 425 height 100
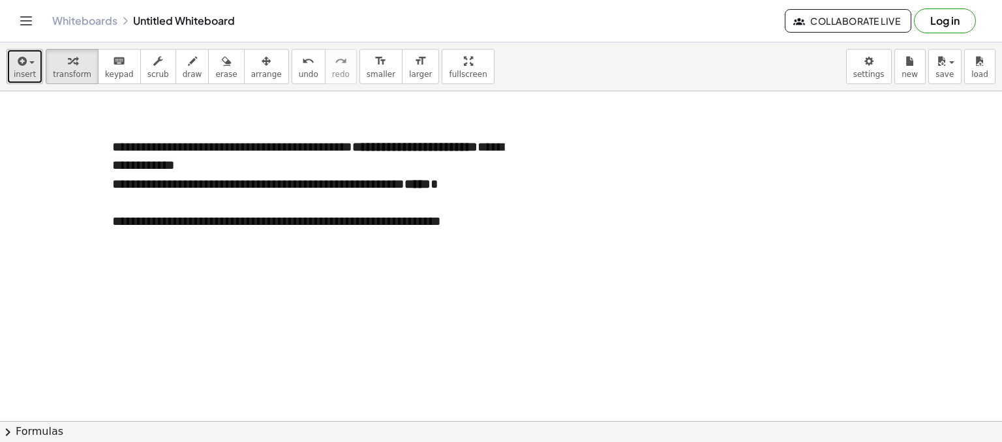
click at [26, 70] on span "insert" at bounding box center [25, 74] width 22 height 9
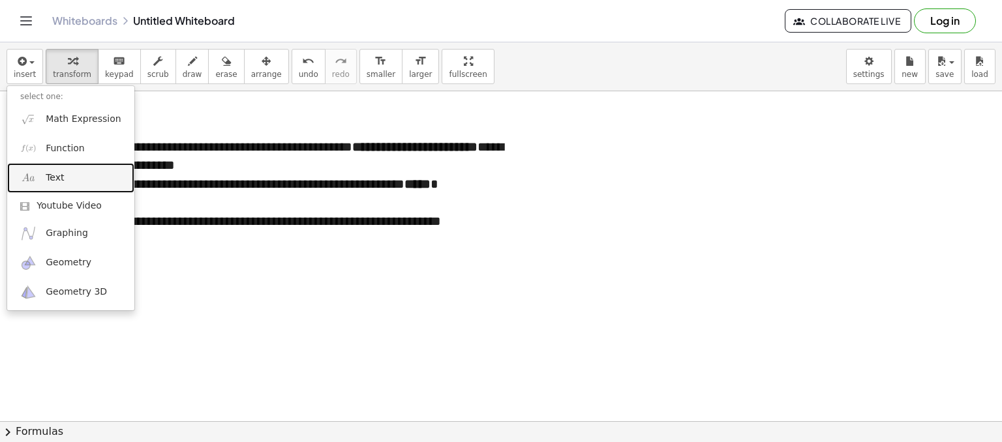
click at [74, 186] on link "Text" at bounding box center [70, 177] width 127 height 29
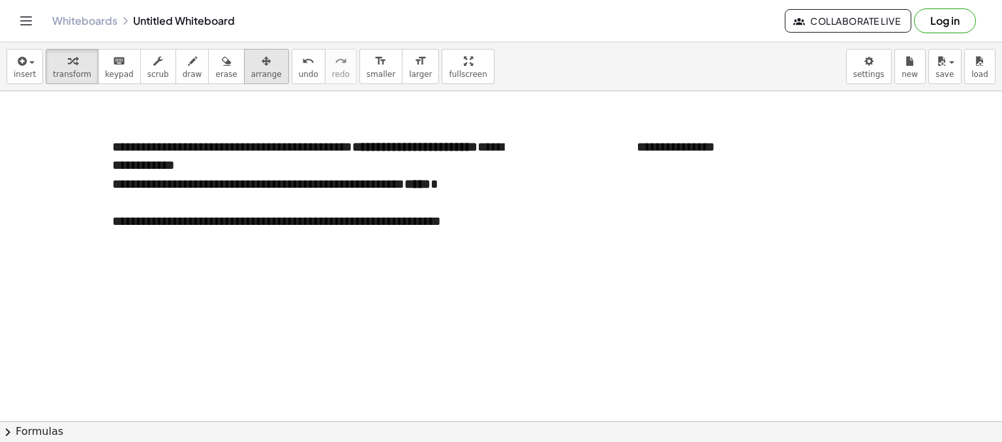
click at [251, 75] on span "arrange" at bounding box center [266, 74] width 31 height 9
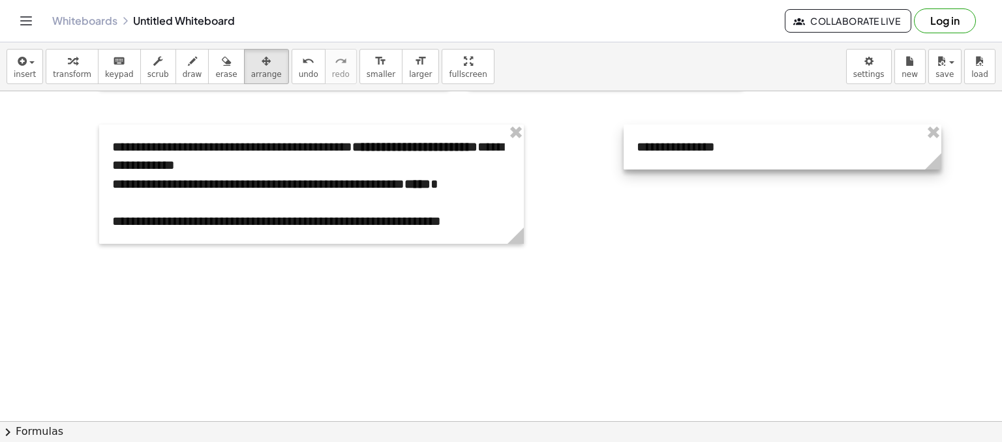
drag, startPoint x: 820, startPoint y: 164, endPoint x: 943, endPoint y: 182, distance: 124.0
click at [811, 157] on div at bounding box center [783, 147] width 318 height 45
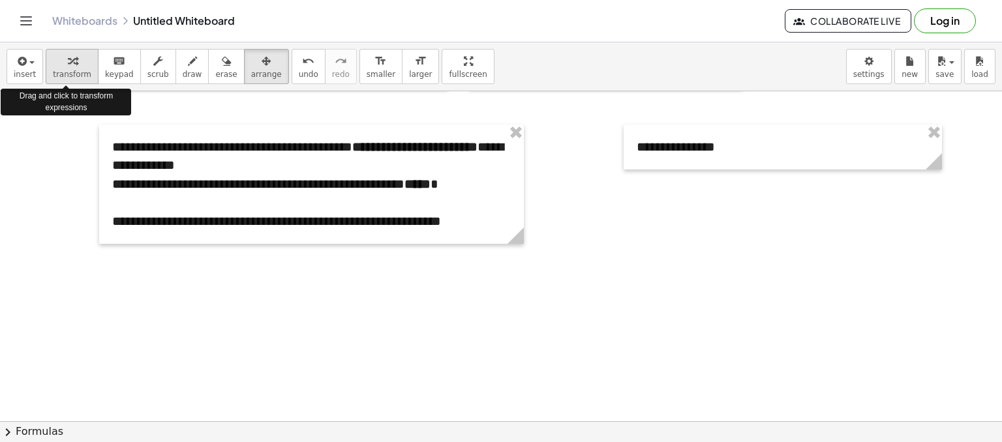
click at [70, 78] on span "transform" at bounding box center [72, 74] width 38 height 9
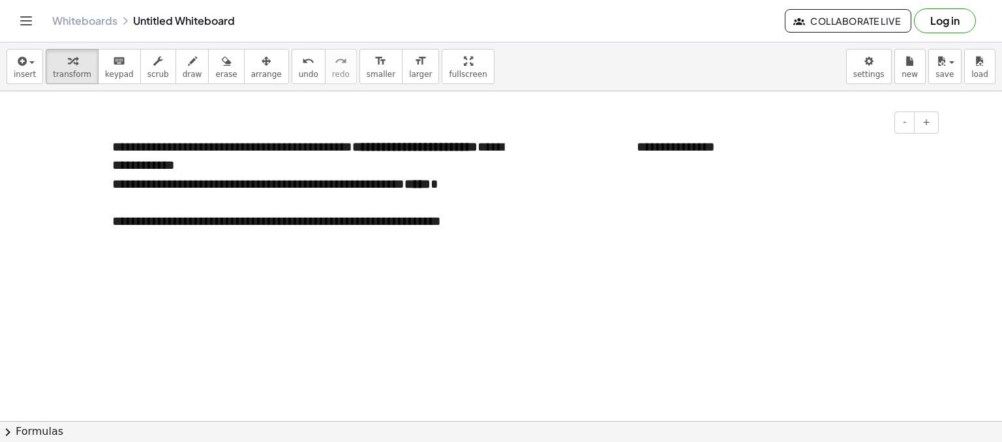
click at [723, 149] on div "**********" at bounding box center [783, 147] width 318 height 45
click at [639, 144] on div "**********" at bounding box center [783, 194] width 318 height 138
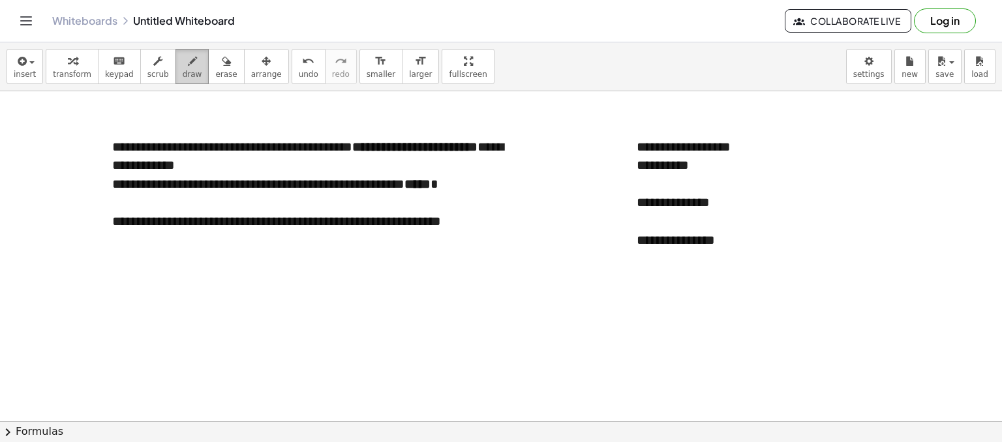
click at [183, 77] on span "draw" at bounding box center [193, 74] width 20 height 9
drag, startPoint x: 649, startPoint y: 202, endPoint x: 682, endPoint y: 200, distance: 32.6
drag, startPoint x: 649, startPoint y: 243, endPoint x: 684, endPoint y: 246, distance: 34.7
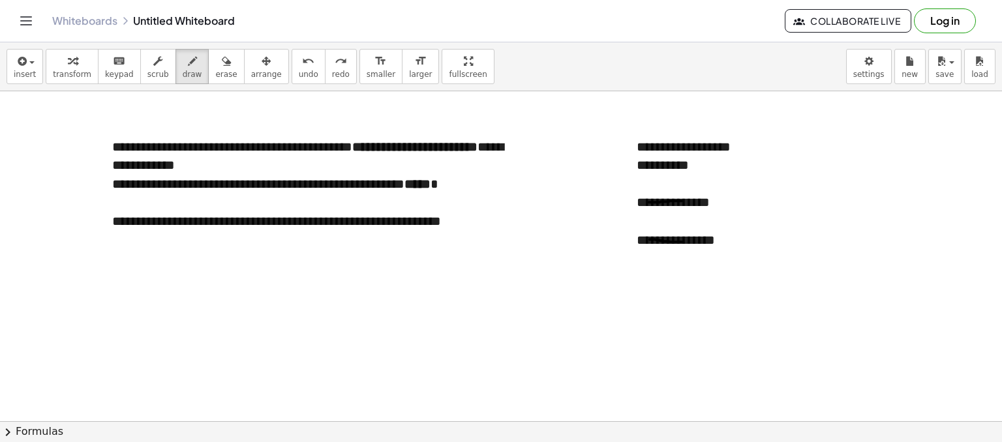
drag, startPoint x: 650, startPoint y: 239, endPoint x: 684, endPoint y: 241, distance: 34.0
click at [68, 70] on span "transform" at bounding box center [72, 74] width 38 height 9
click at [738, 239] on div "**********" at bounding box center [783, 240] width 292 height 19
click at [744, 220] on div "**********" at bounding box center [783, 221] width 292 height 19
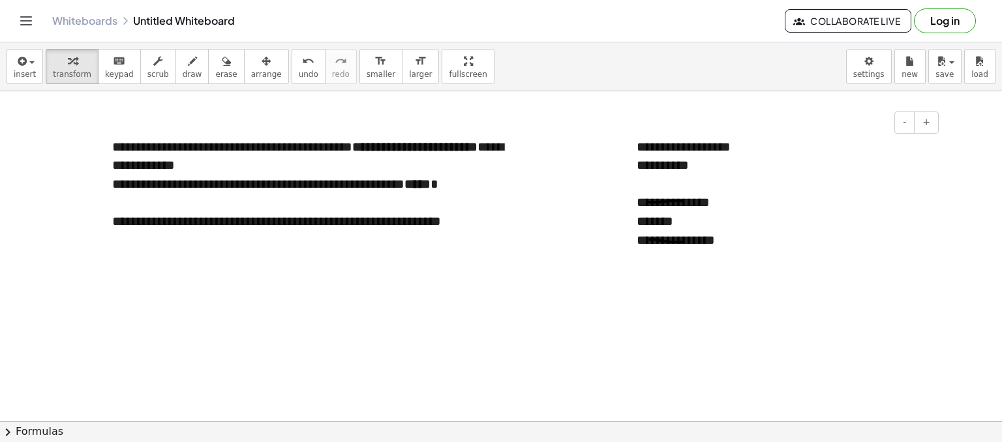
click at [800, 219] on div "*******" at bounding box center [783, 221] width 292 height 19
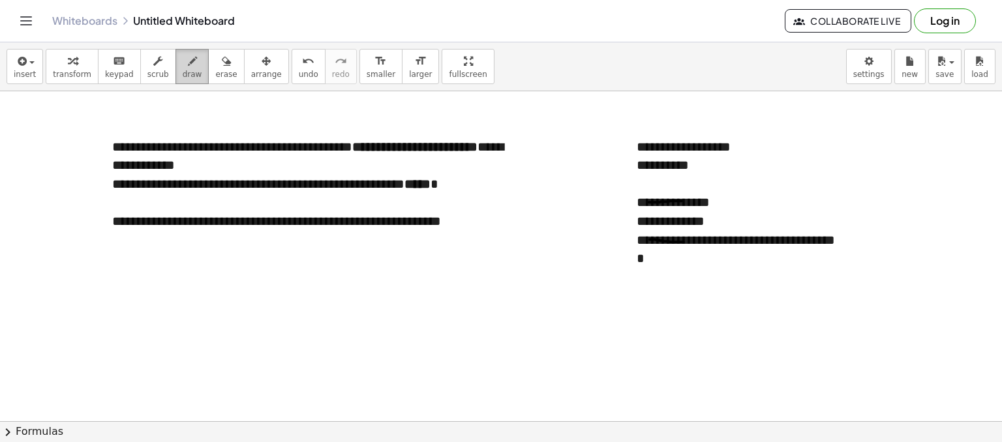
click at [183, 65] on div "button" at bounding box center [193, 61] width 20 height 16
drag, startPoint x: 772, startPoint y: 249, endPoint x: 806, endPoint y: 247, distance: 33.9
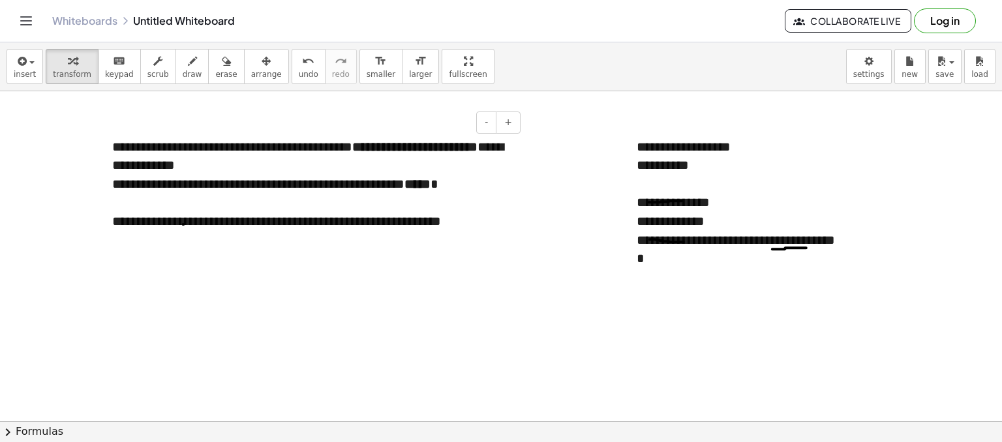
drag, startPoint x: 67, startPoint y: 66, endPoint x: 185, endPoint y: 223, distance: 196.6
click at [185, 223] on div "**********" at bounding box center [501, 242] width 1002 height 400
click at [185, 223] on div "**********" at bounding box center [311, 211] width 399 height 37
click at [499, 225] on div "**********" at bounding box center [311, 211] width 399 height 37
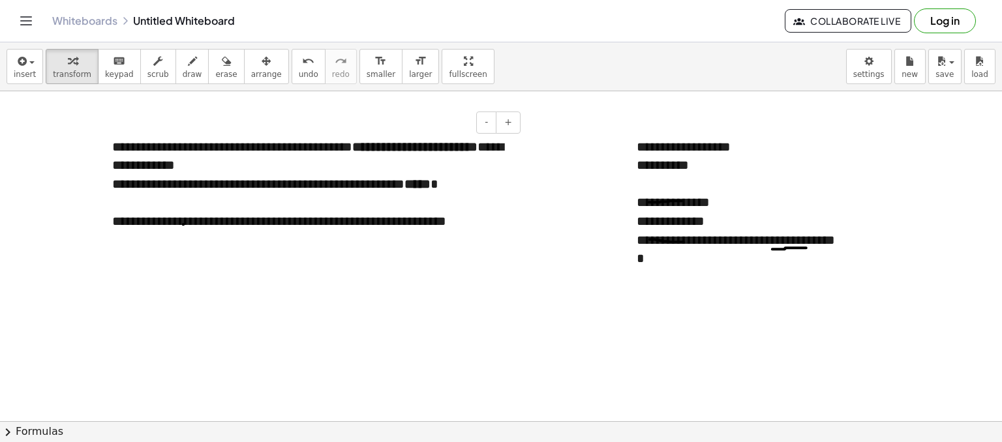
click at [470, 204] on div "**********" at bounding box center [311, 211] width 399 height 37
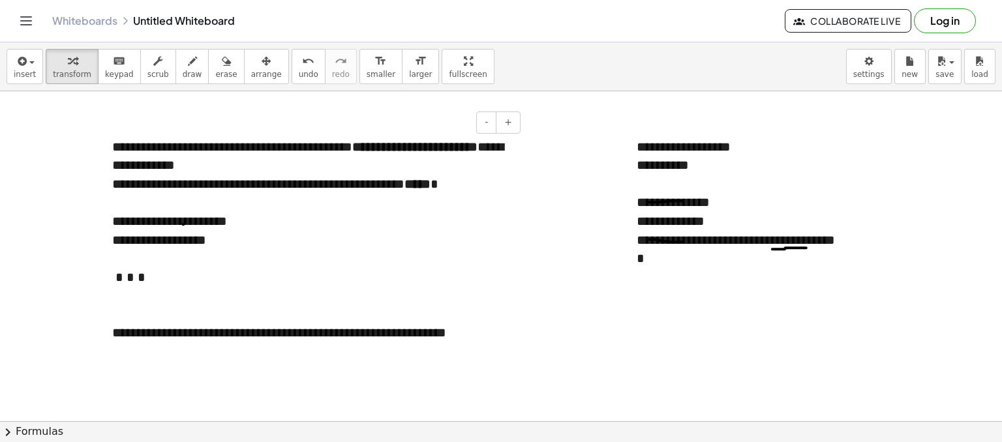
click at [198, 221] on div "**********" at bounding box center [311, 221] width 399 height 19
click at [198, 247] on div "**********" at bounding box center [311, 240] width 399 height 19
click at [127, 242] on div "**********" at bounding box center [311, 240] width 399 height 19
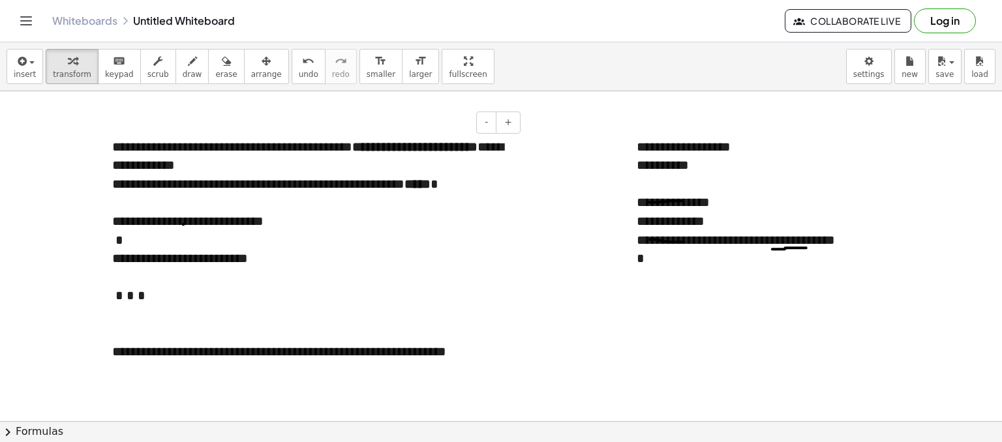
click at [144, 285] on div at bounding box center [311, 277] width 399 height 19
click at [166, 259] on div "**********" at bounding box center [311, 258] width 399 height 19
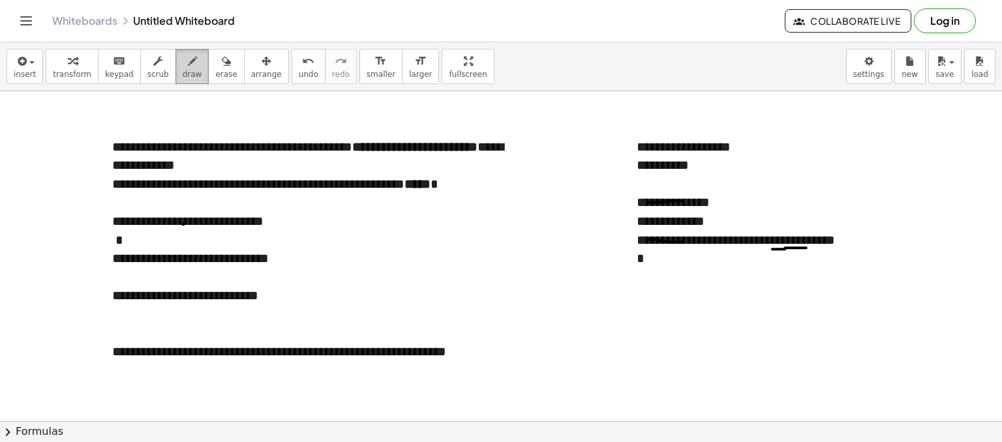
click at [183, 70] on span "draw" at bounding box center [193, 74] width 20 height 9
drag, startPoint x: 150, startPoint y: 259, endPoint x: 219, endPoint y: 296, distance: 77.9
drag, startPoint x: 156, startPoint y: 296, endPoint x: 222, endPoint y: 256, distance: 77.9
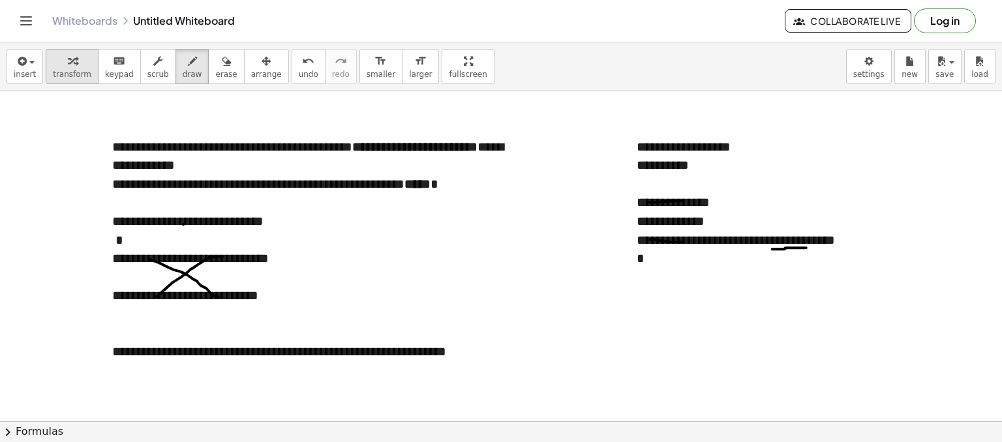
click at [76, 68] on button "transform" at bounding box center [72, 66] width 53 height 35
click at [363, 269] on div at bounding box center [311, 277] width 399 height 19
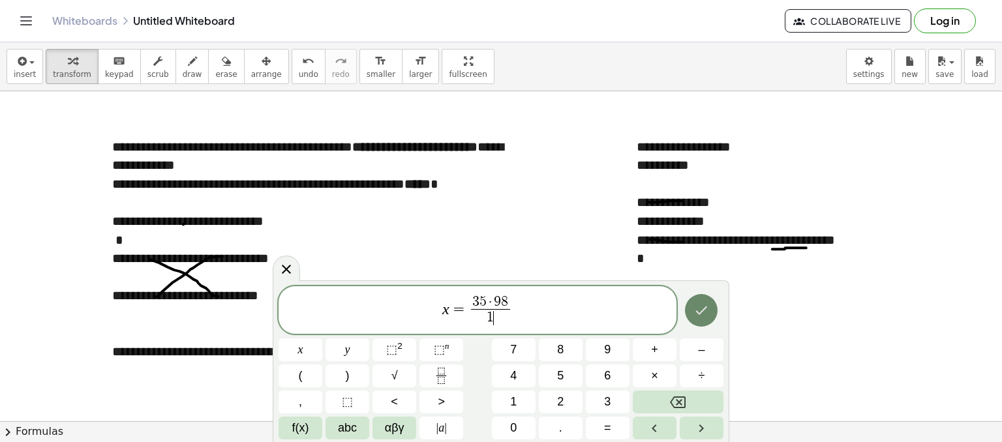
click at [699, 312] on icon "Done" at bounding box center [701, 311] width 16 height 16
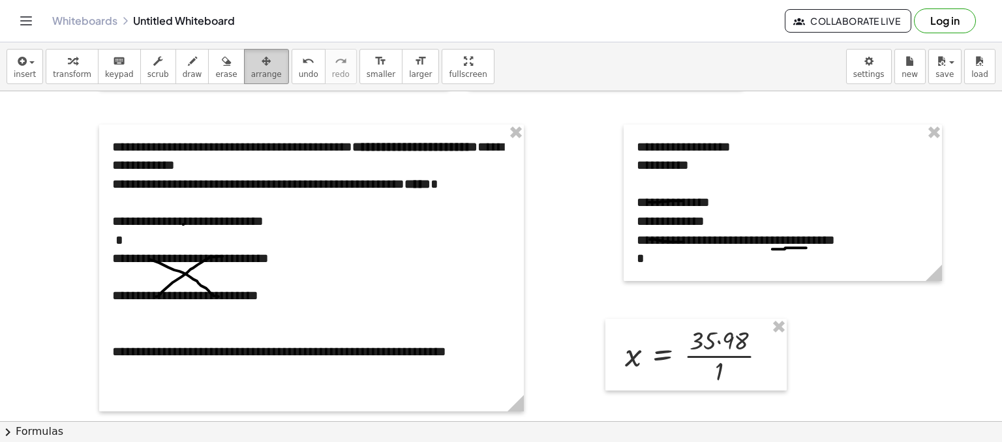
click at [251, 71] on span "arrange" at bounding box center [266, 74] width 31 height 9
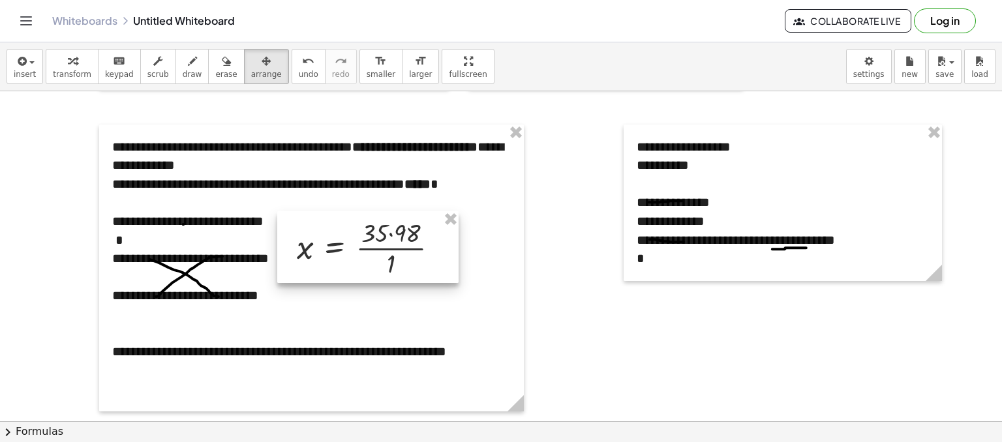
drag, startPoint x: 706, startPoint y: 346, endPoint x: 378, endPoint y: 237, distance: 345.5
click at [378, 237] on div at bounding box center [367, 247] width 181 height 72
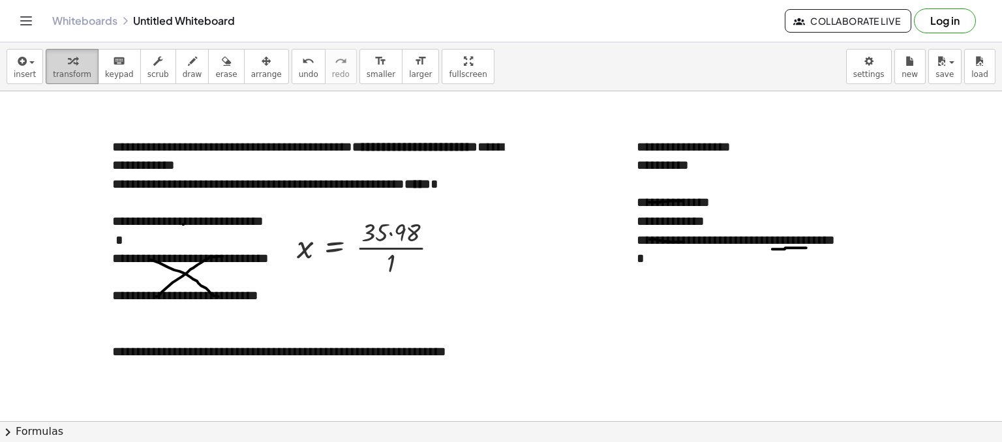
click at [71, 64] on div "button" at bounding box center [72, 61] width 38 height 16
click at [391, 232] on div at bounding box center [372, 246] width 165 height 65
click at [387, 257] on div at bounding box center [372, 246] width 165 height 65
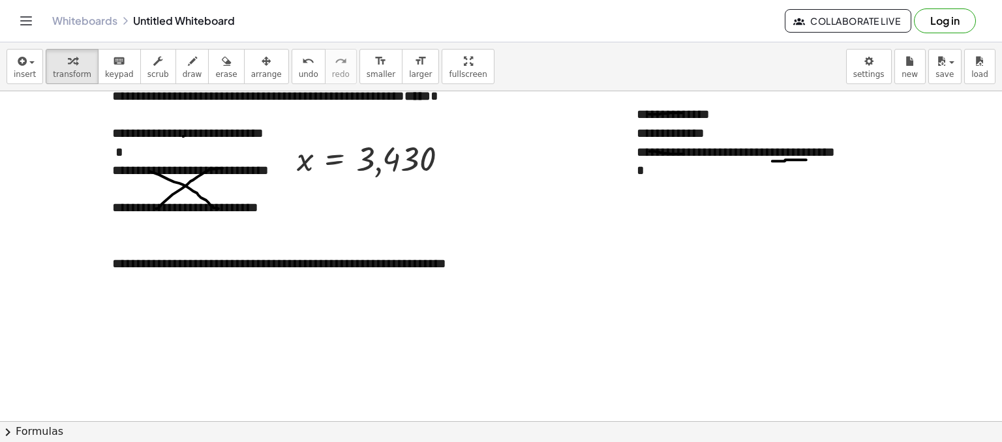
scroll to position [907, 0]
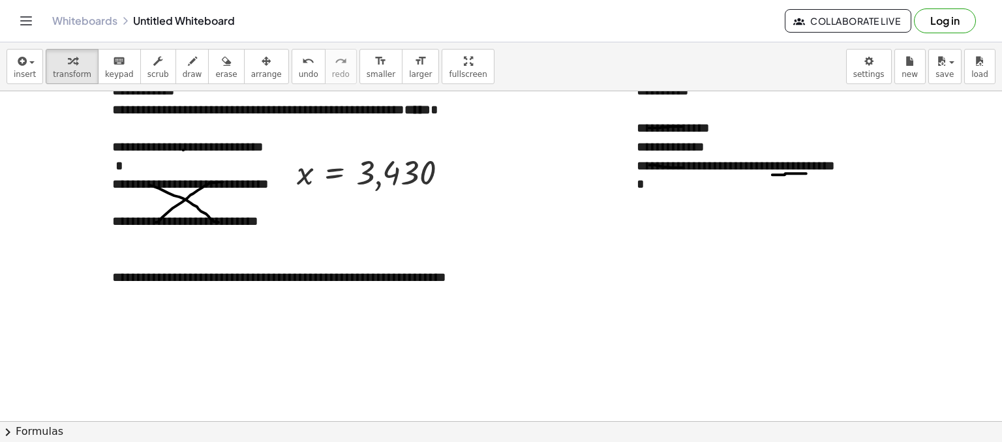
click at [292, 296] on div at bounding box center [311, 296] width 399 height 19
click at [276, 305] on div at bounding box center [311, 314] width 399 height 19
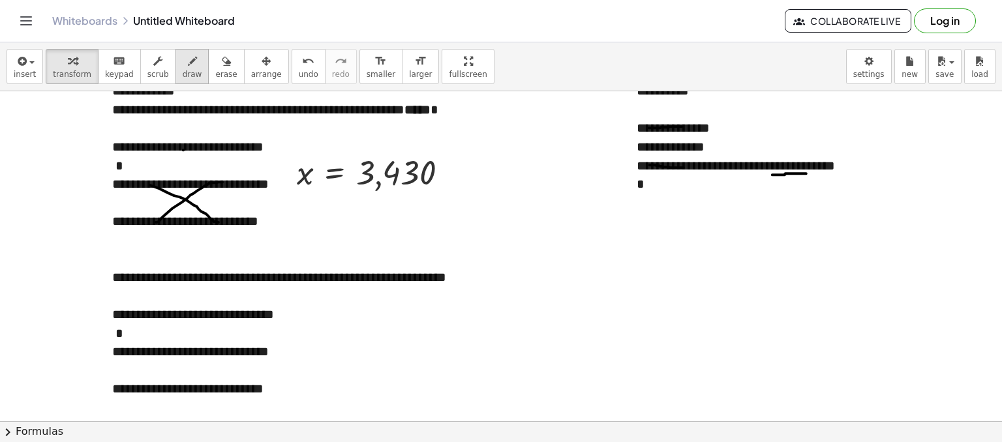
click at [183, 74] on span "draw" at bounding box center [193, 74] width 20 height 9
drag, startPoint x: 157, startPoint y: 350, endPoint x: 214, endPoint y: 387, distance: 68.8
drag, startPoint x: 165, startPoint y: 389, endPoint x: 234, endPoint y: 360, distance: 74.3
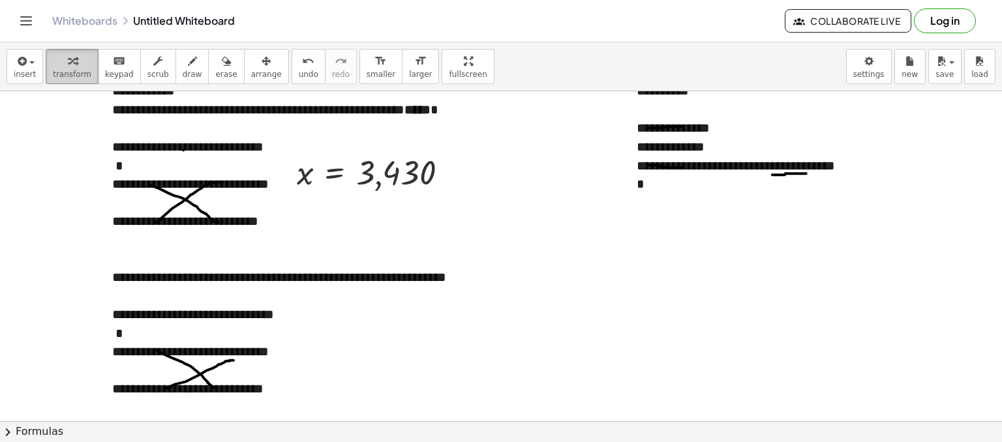
click at [73, 76] on span "transform" at bounding box center [72, 74] width 38 height 9
click at [355, 337] on div at bounding box center [311, 333] width 399 height 19
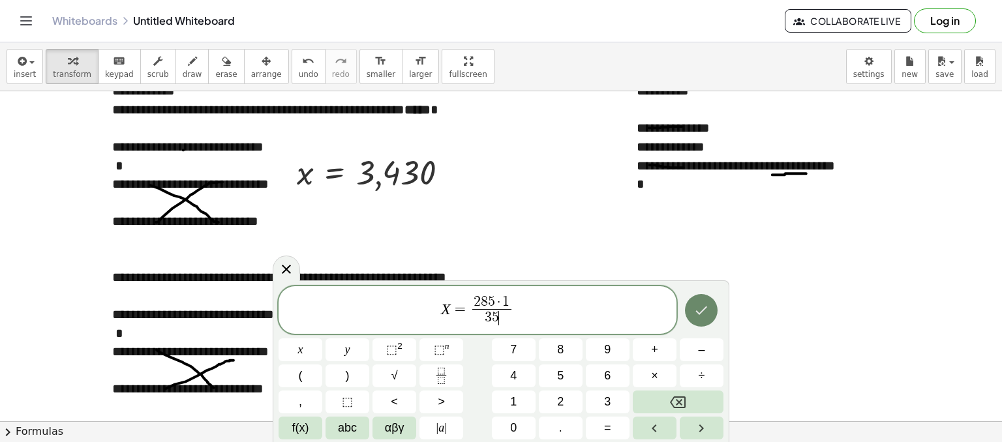
click at [707, 315] on icon "Done" at bounding box center [701, 311] width 16 height 16
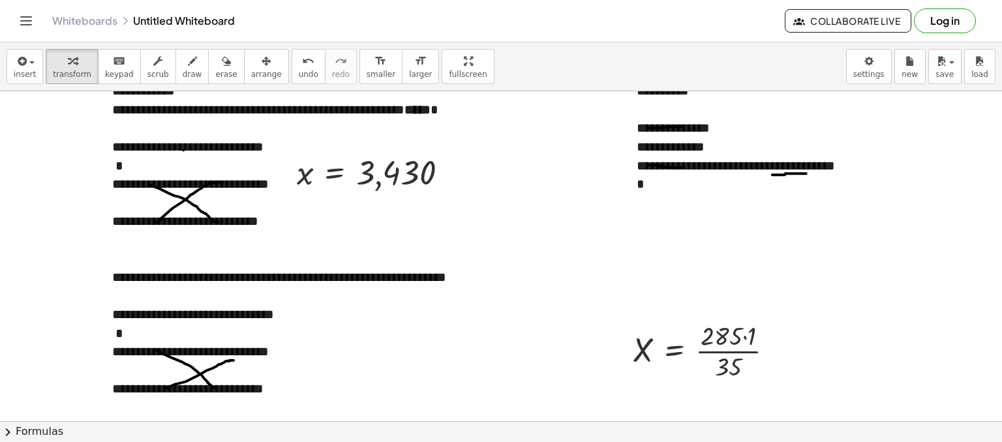
click at [254, 85] on div "insert select one: Math Expression Function Text Youtube Video Graphing Geometr…" at bounding box center [501, 66] width 1002 height 49
click at [251, 74] on span "arrange" at bounding box center [266, 74] width 31 height 9
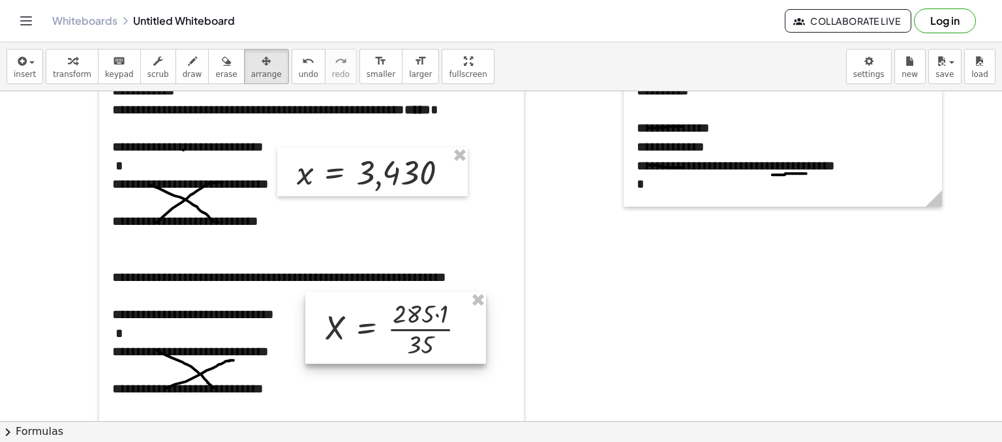
drag, startPoint x: 676, startPoint y: 343, endPoint x: 367, endPoint y: 321, distance: 309.3
click at [367, 321] on div at bounding box center [395, 328] width 181 height 72
click at [68, 56] on icon "button" at bounding box center [72, 61] width 9 height 16
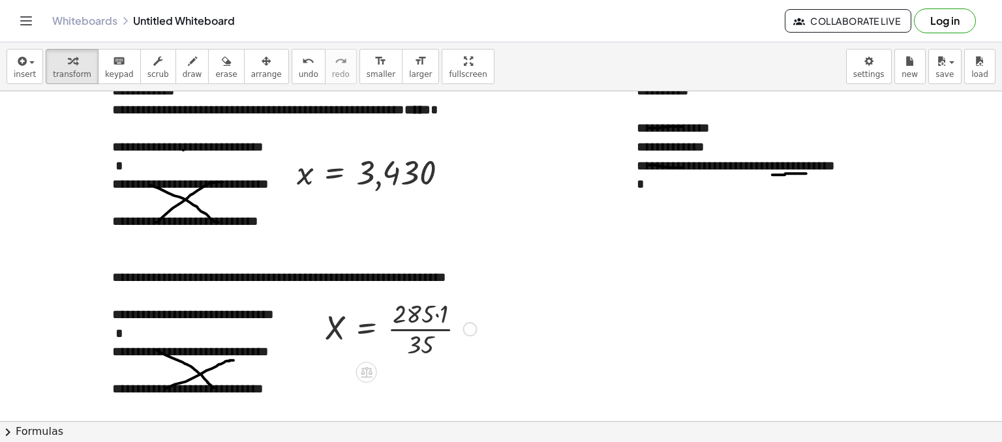
click at [437, 314] on div at bounding box center [400, 328] width 164 height 65
click at [418, 331] on div at bounding box center [393, 328] width 151 height 65
click at [412, 331] on div at bounding box center [385, 328] width 134 height 65
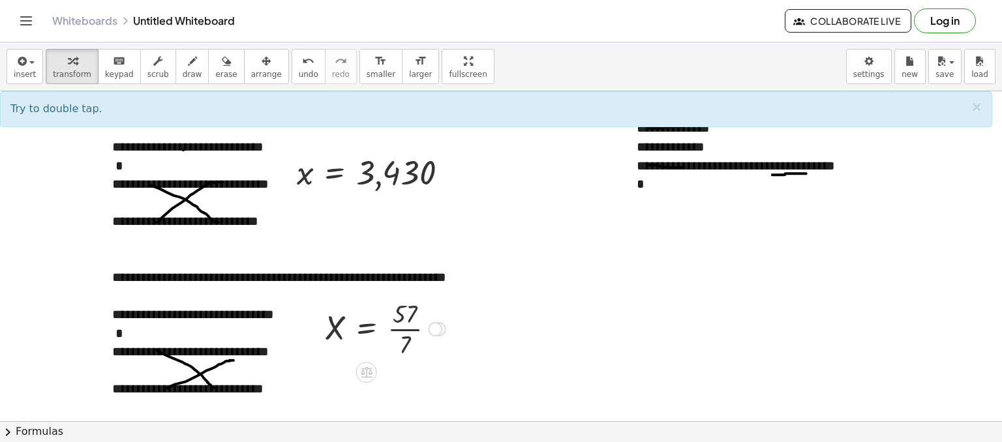
click at [399, 322] on div at bounding box center [385, 328] width 134 height 65
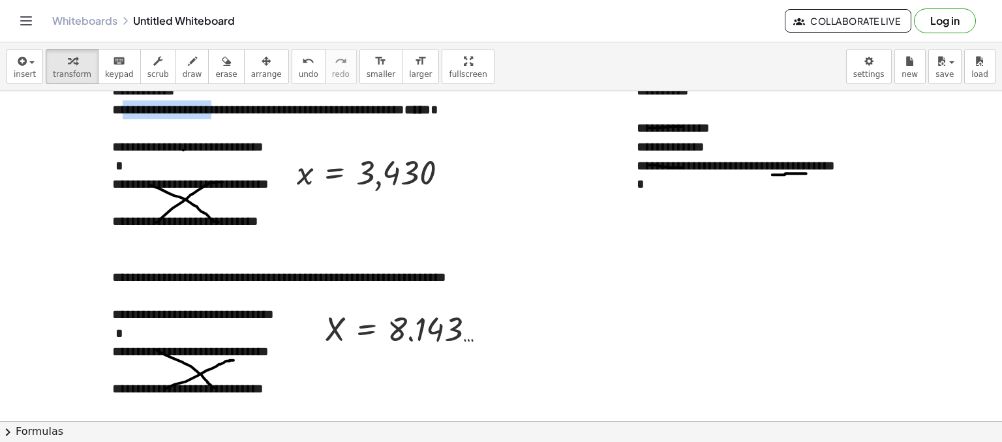
drag, startPoint x: 230, startPoint y: 108, endPoint x: 123, endPoint y: 108, distance: 107.6
click at [123, 108] on div "**********" at bounding box center [311, 249] width 425 height 399
drag, startPoint x: 152, startPoint y: 218, endPoint x: 130, endPoint y: 225, distance: 22.7
click at [130, 225] on div "**********" at bounding box center [311, 221] width 399 height 19
drag, startPoint x: 461, startPoint y: 108, endPoint x: 490, endPoint y: 102, distance: 29.3
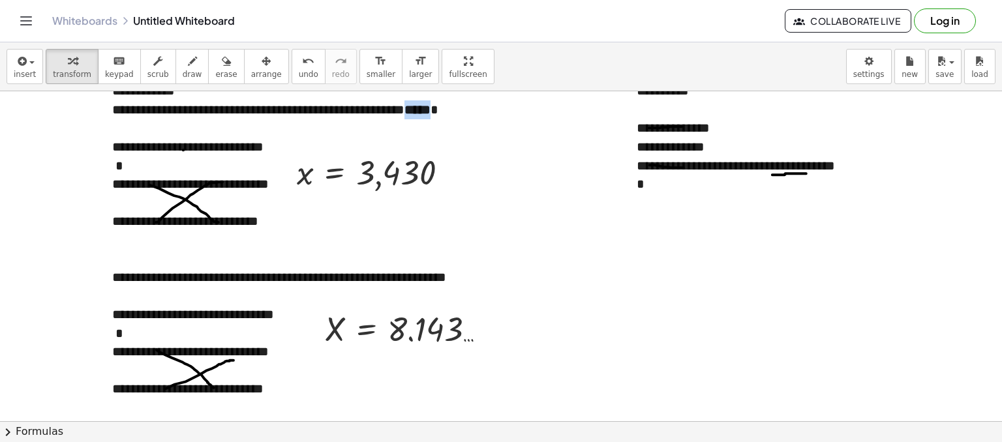
click at [431, 103] on strong "*****" at bounding box center [417, 109] width 26 height 13
click at [314, 185] on div at bounding box center [377, 172] width 174 height 43
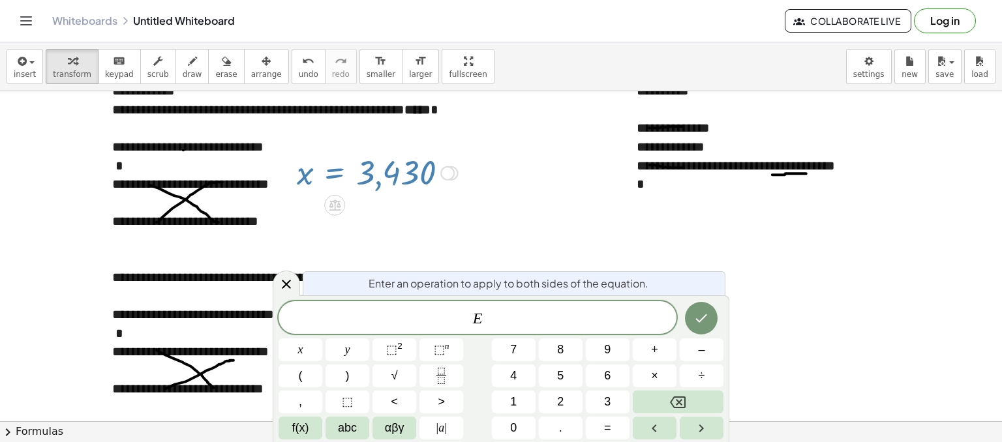
click at [292, 209] on div at bounding box center [311, 203] width 399 height 19
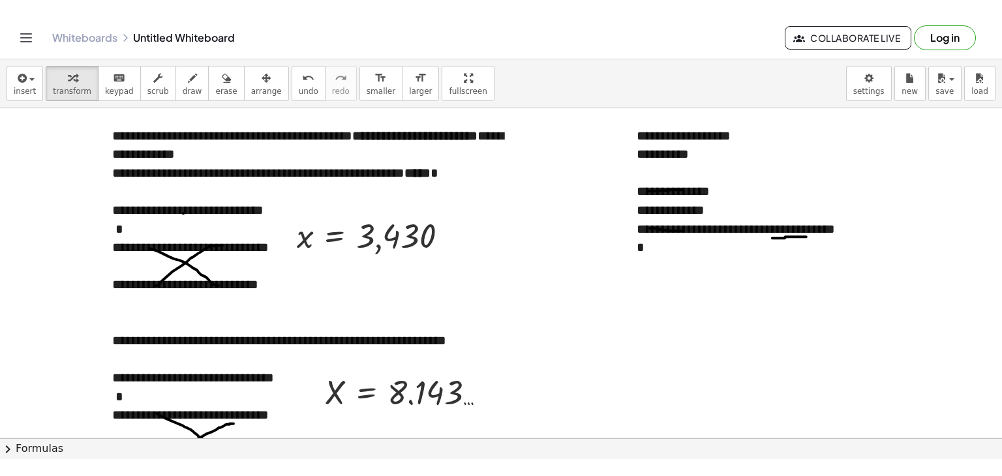
scroll to position [864, 0]
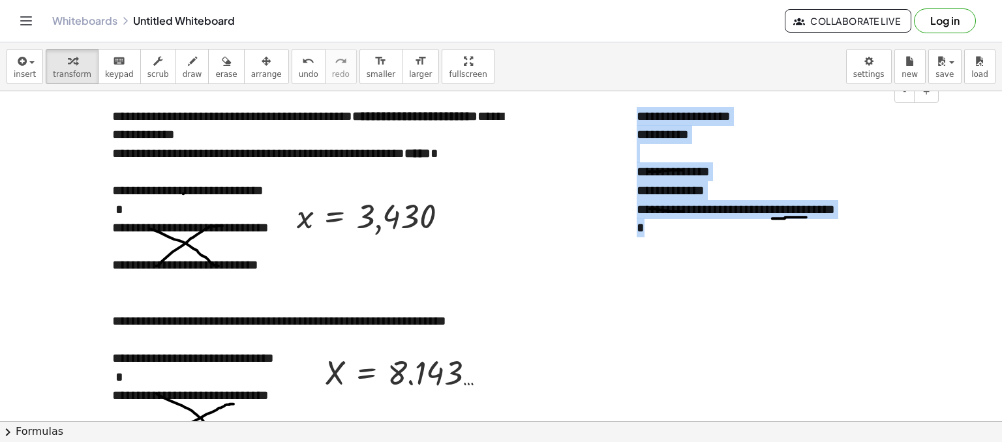
drag, startPoint x: 639, startPoint y: 113, endPoint x: 809, endPoint y: 222, distance: 202.5
click at [809, 222] on div "**********" at bounding box center [783, 172] width 318 height 157
click at [723, 202] on div "**********" at bounding box center [783, 209] width 292 height 19
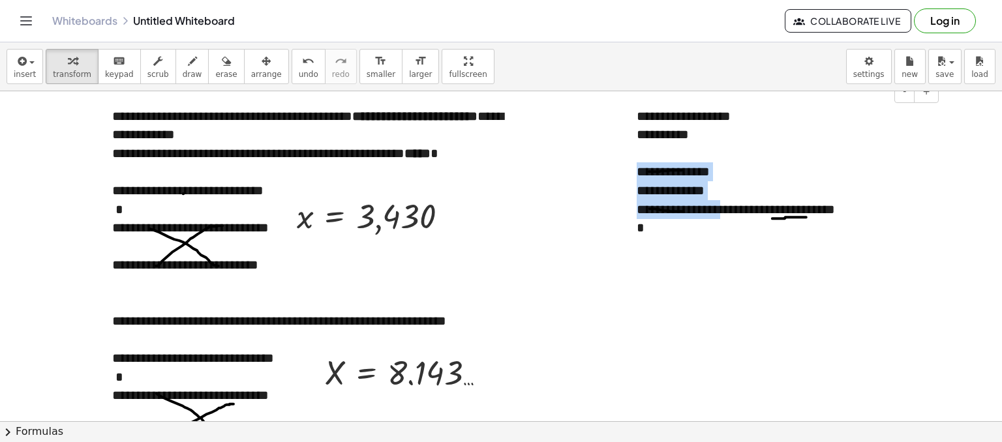
drag, startPoint x: 703, startPoint y: 212, endPoint x: 639, endPoint y: 168, distance: 76.9
click at [639, 168] on div "**********" at bounding box center [783, 181] width 292 height 112
click at [650, 175] on div "**********" at bounding box center [783, 171] width 292 height 19
